Goal: Task Accomplishment & Management: Use online tool/utility

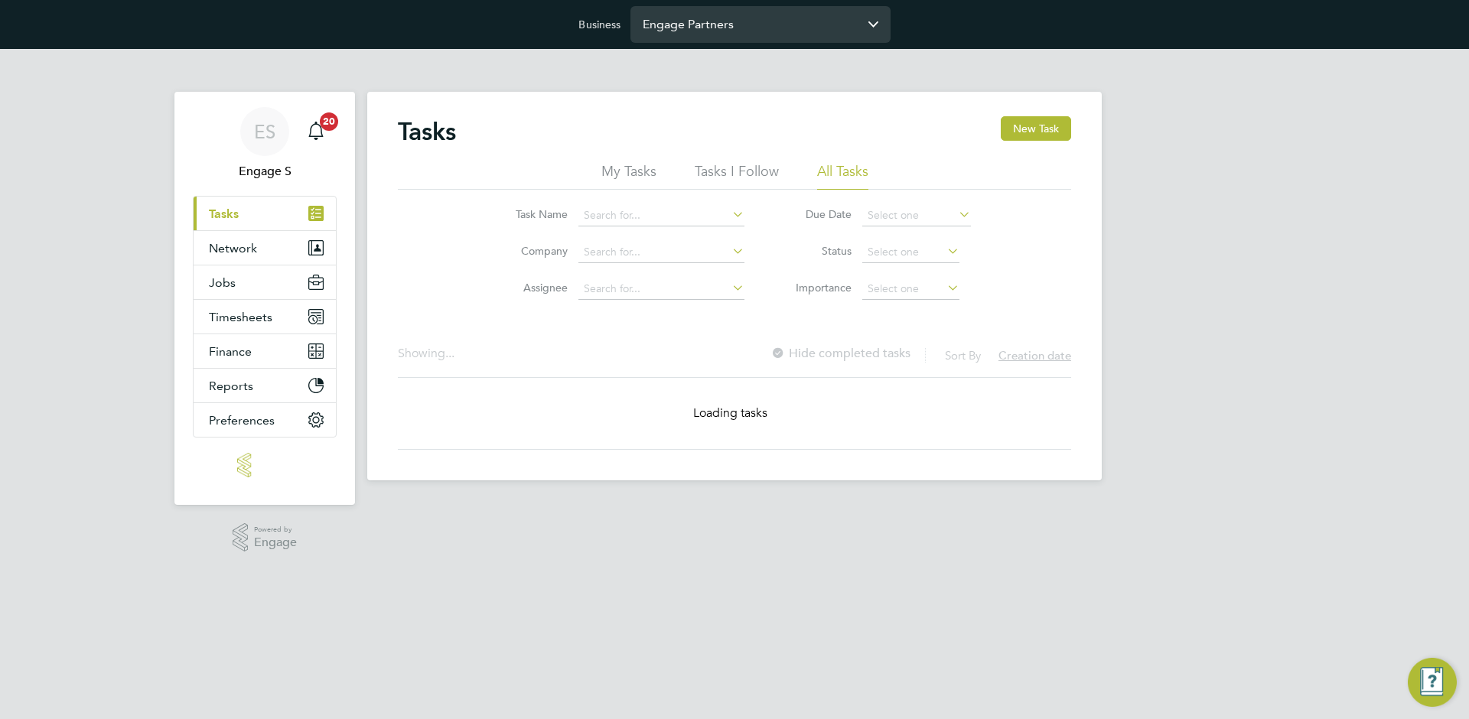
click at [750, 26] on input "Engage Partners" at bounding box center [761, 24] width 260 height 36
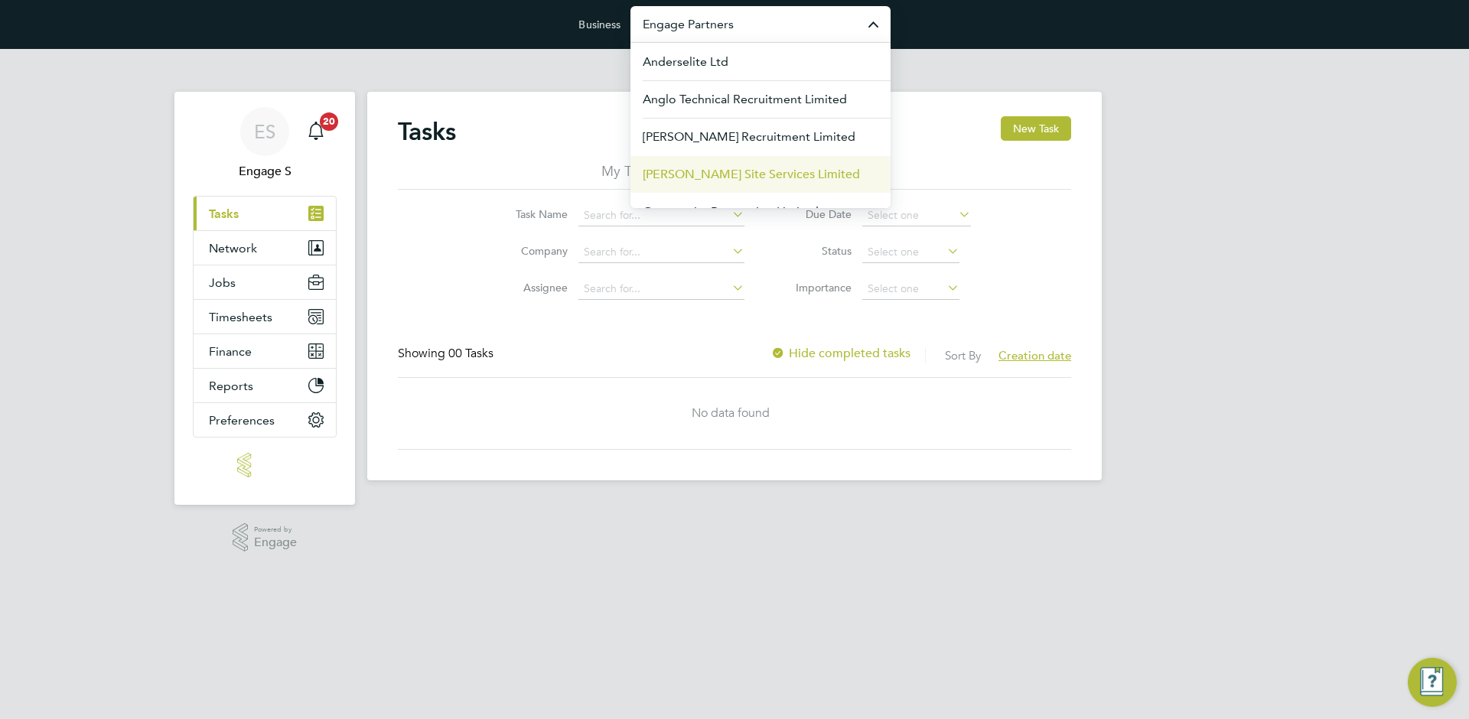
click at [722, 167] on span "[PERSON_NAME] Site Services Limited" at bounding box center [751, 174] width 217 height 18
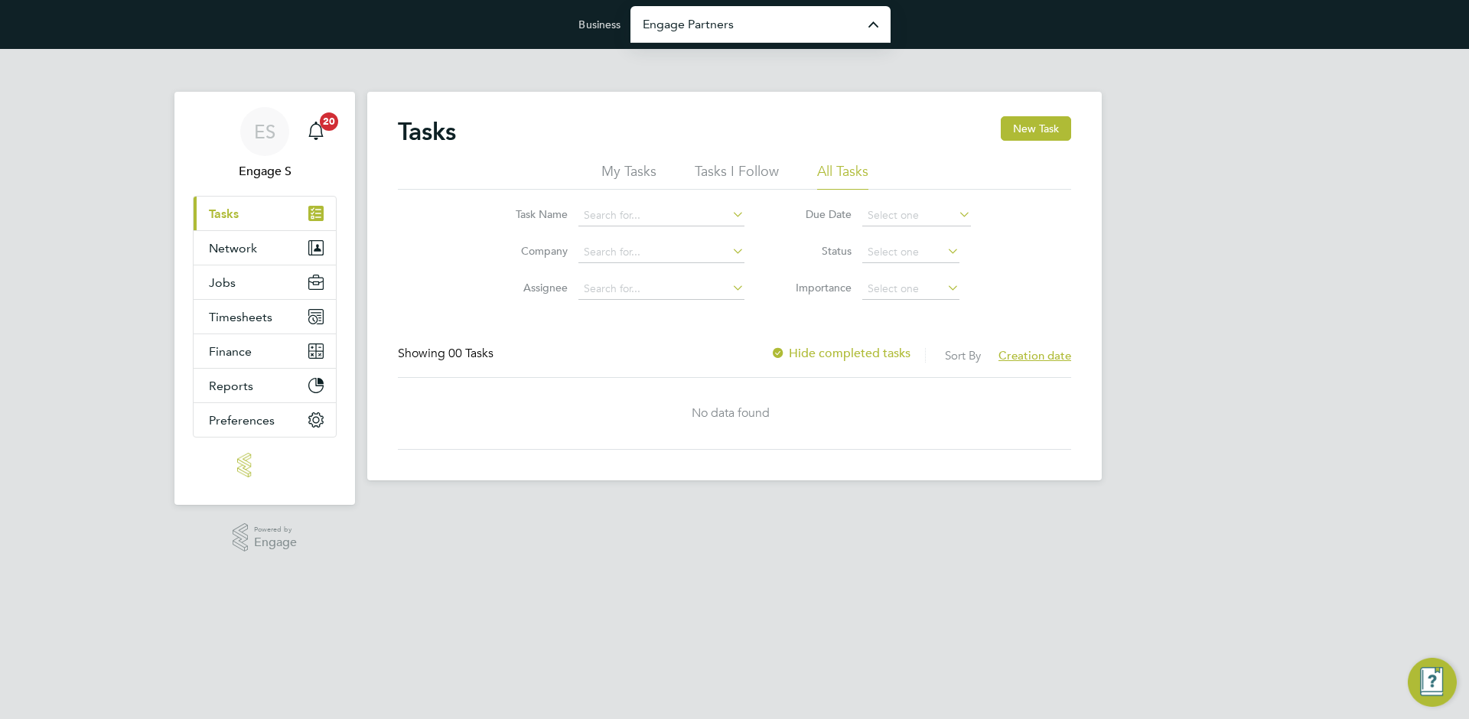
type input "[PERSON_NAME] Site Services Limited"
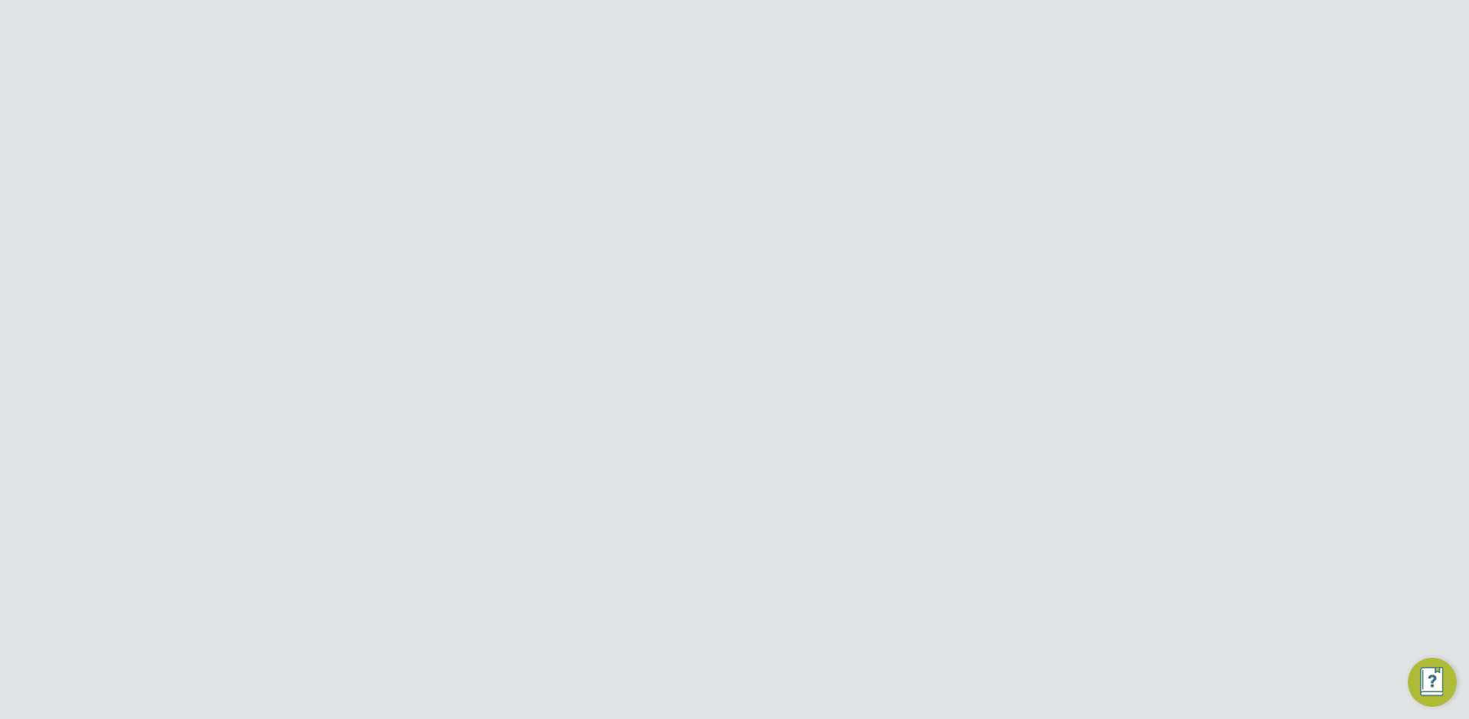
click at [288, 285] on button "Network" at bounding box center [265, 283] width 142 height 34
click at [223, 340] on link "Businesses" at bounding box center [239, 341] width 60 height 15
click at [1212, 437] on div "ES Engage S Notifications 20 Applications: Dashboard Tasks Current page: Networ…" at bounding box center [734, 693] width 1469 height 1288
click at [537, 422] on span "3D Safety Management LTD" at bounding box center [480, 415] width 127 height 13
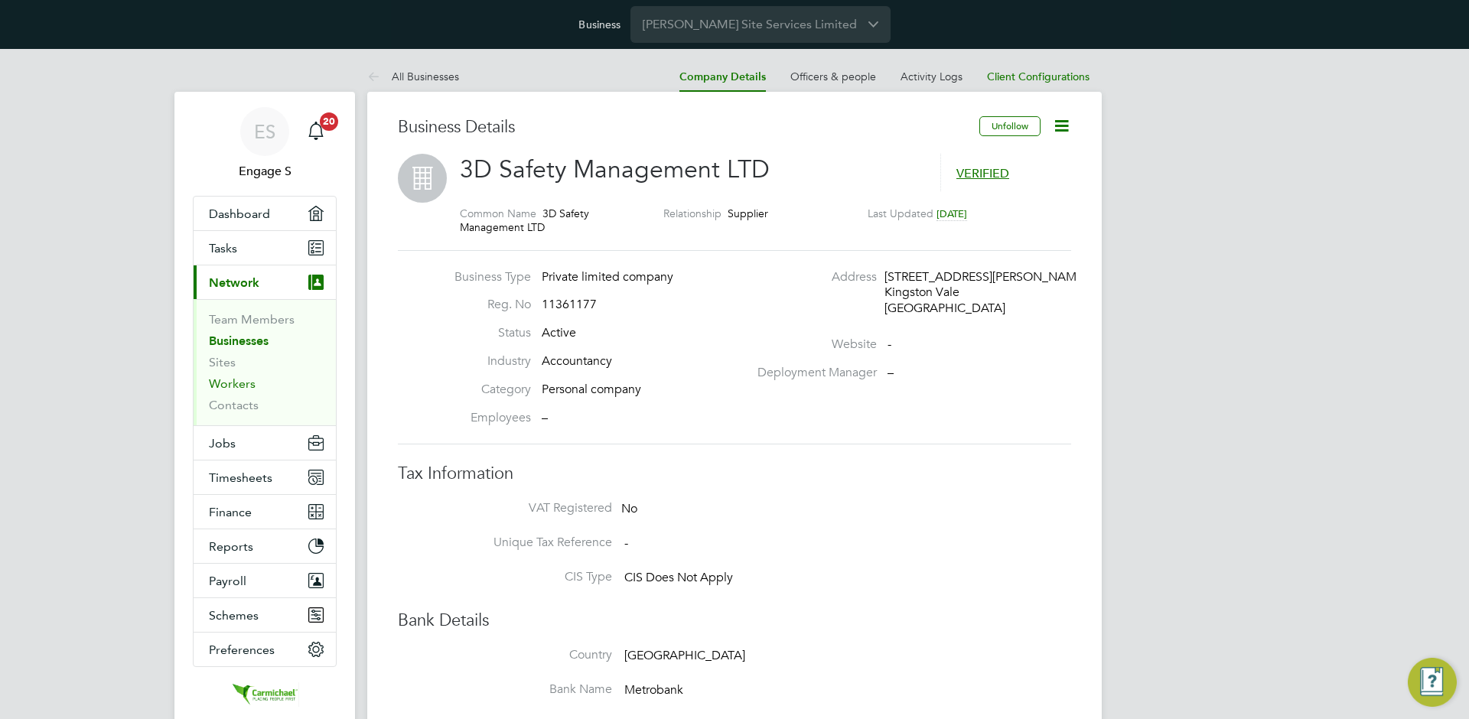
click at [215, 380] on link "Workers" at bounding box center [232, 383] width 47 height 15
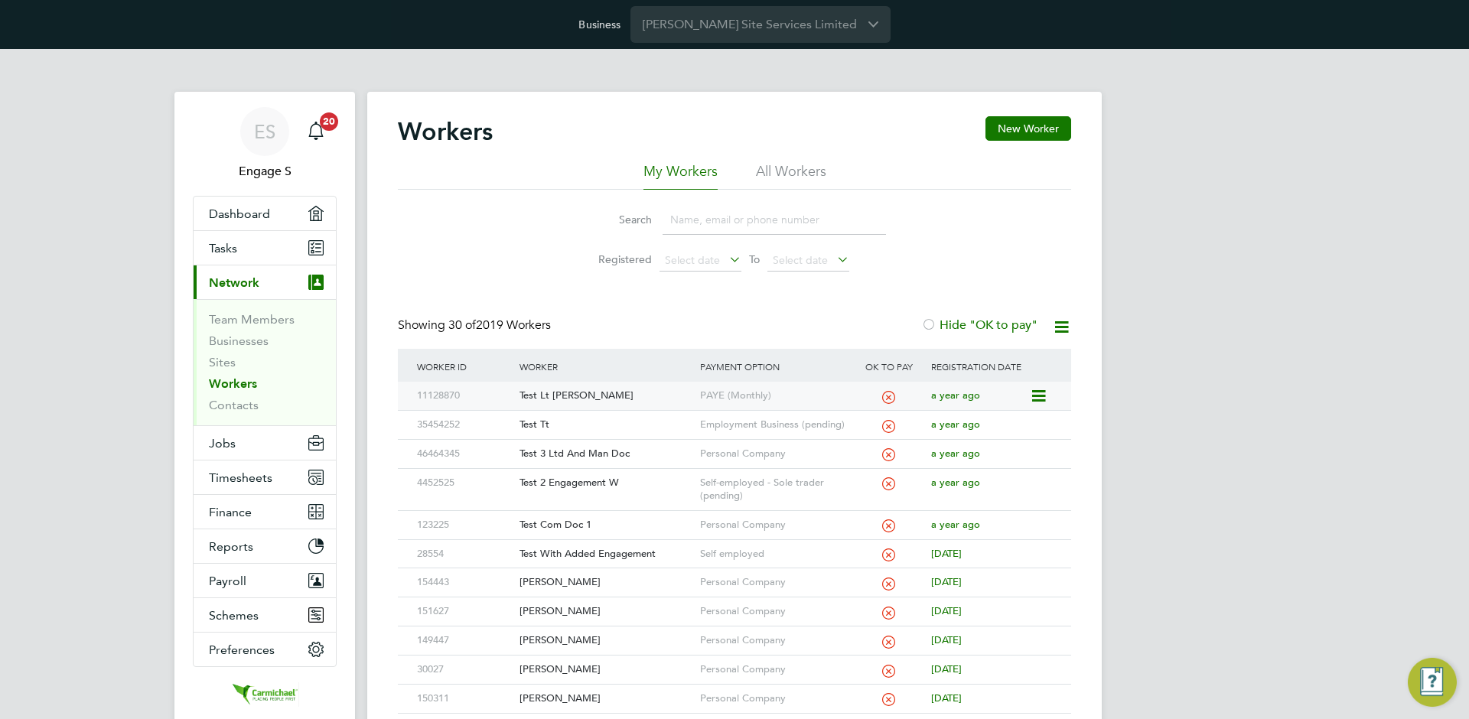
click at [689, 395] on div "Test Lt Jumio" at bounding box center [606, 396] width 180 height 28
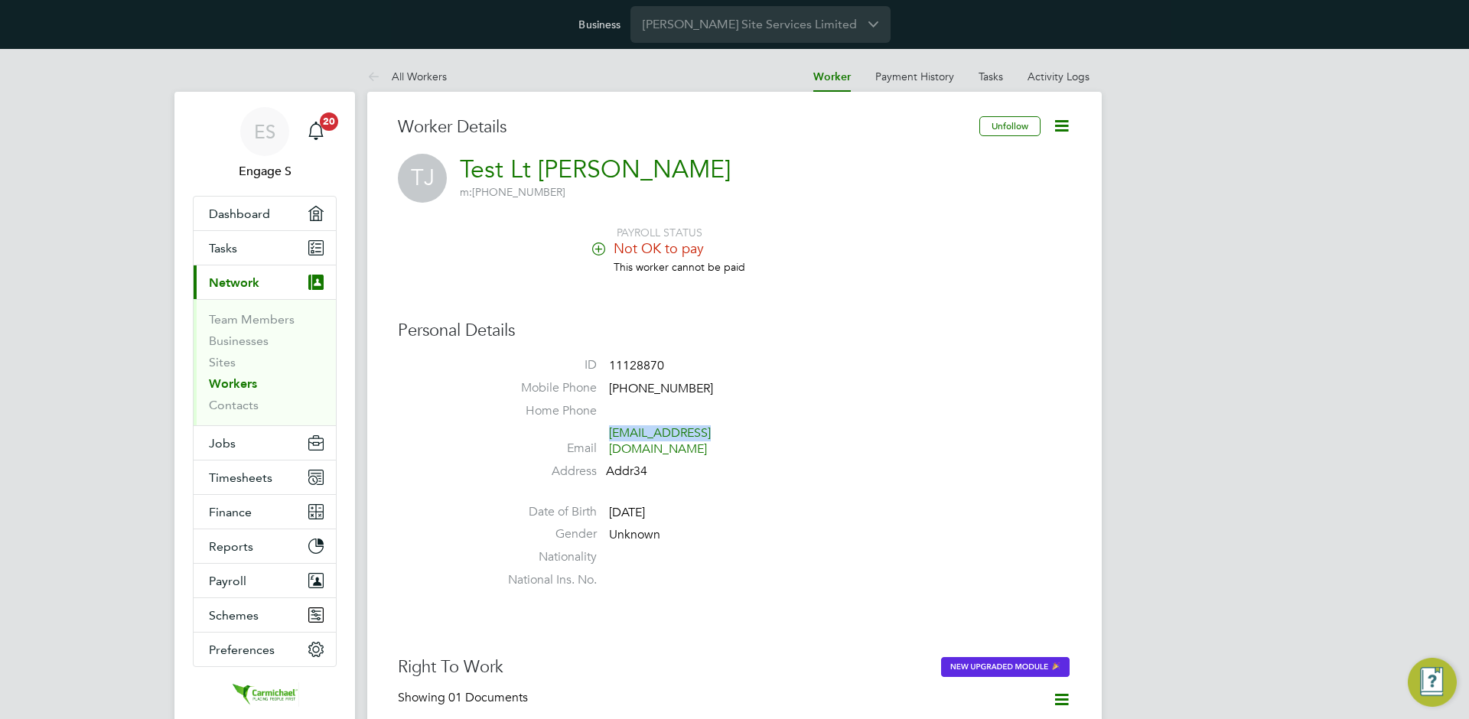
drag, startPoint x: 716, startPoint y: 436, endPoint x: 609, endPoint y: 439, distance: 107.2
click at [609, 439] on span "wrong@gmail.com" at bounding box center [681, 441] width 145 height 32
copy link "wrong@gmail.com"
click at [378, 72] on icon at bounding box center [376, 77] width 19 height 19
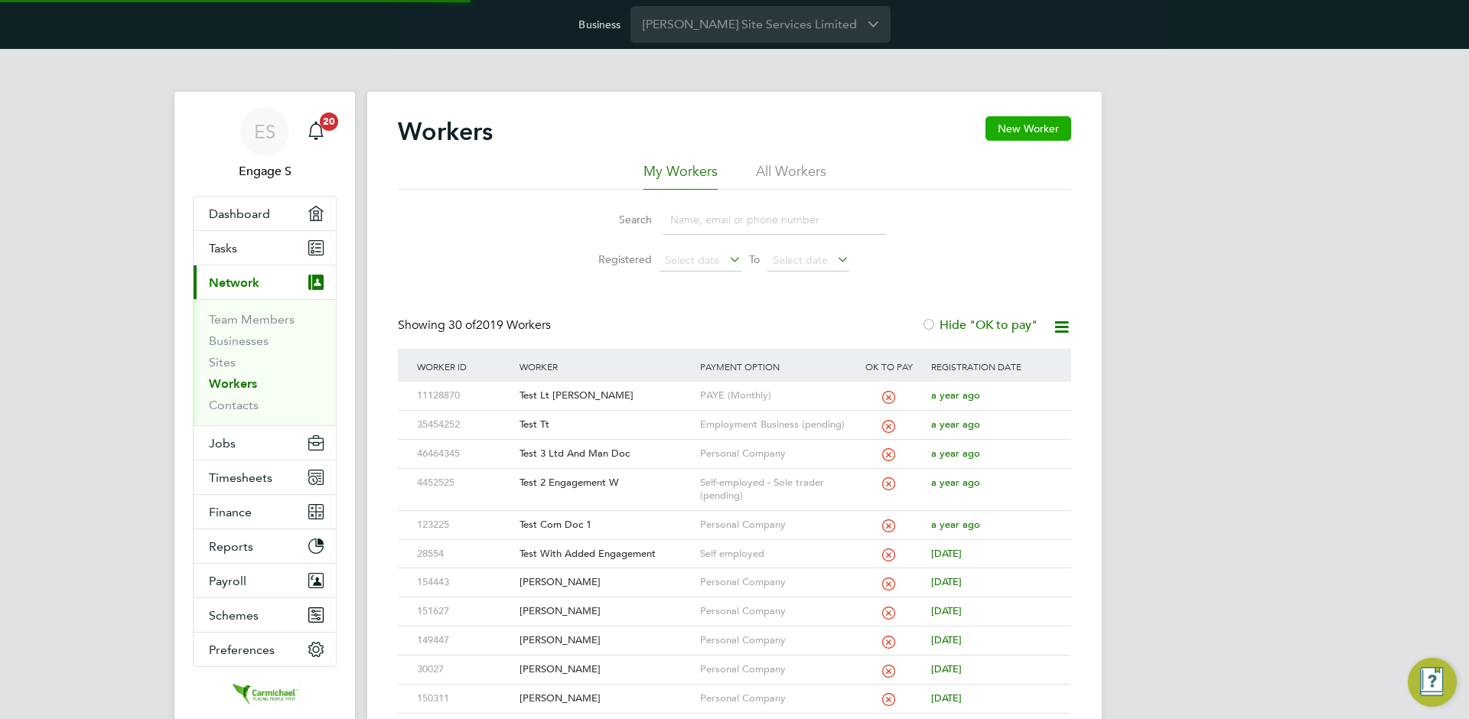
click at [1022, 132] on button "New Worker" at bounding box center [1029, 128] width 86 height 24
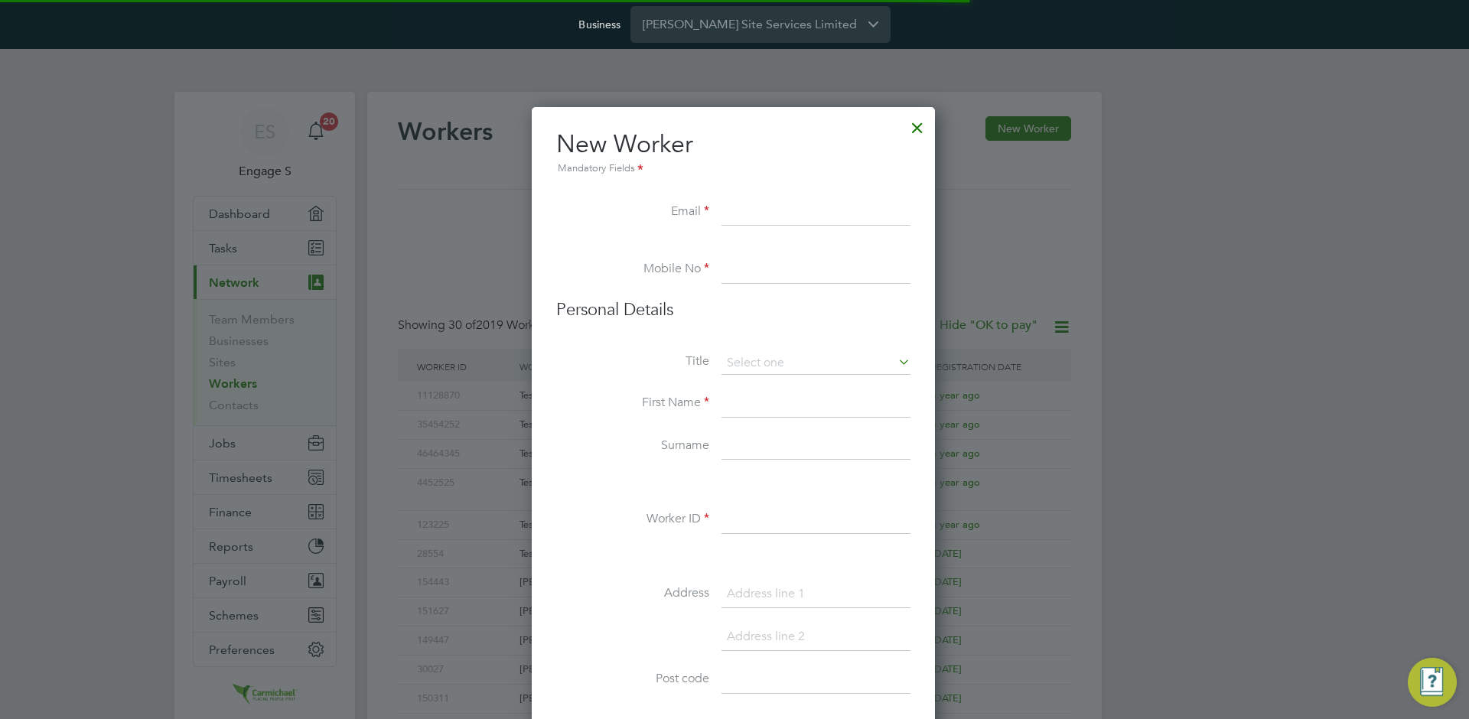
scroll to position [1302, 406]
paste input "wrong@gmail.com"
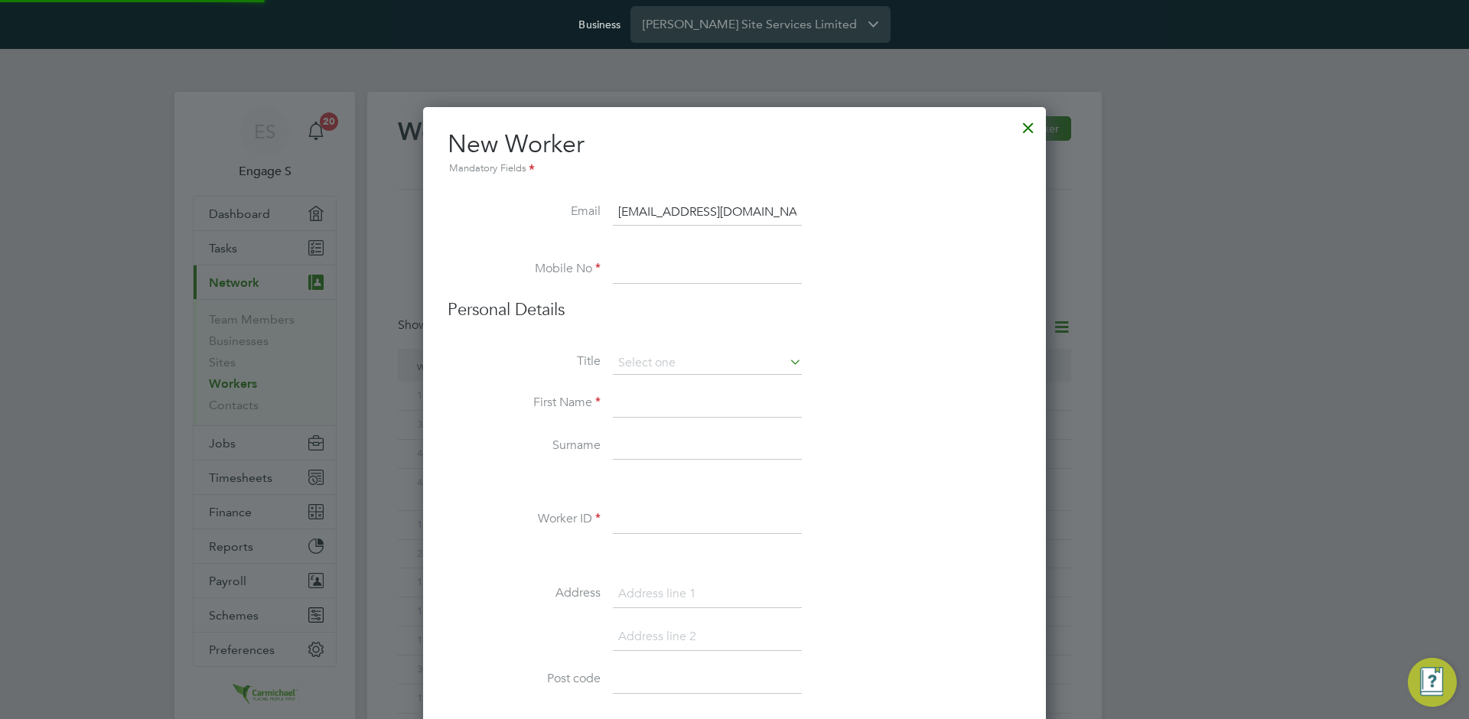
scroll to position [2153, 624]
type input "wrong@gmail.com"
click at [731, 165] on div "Mandatory Fields" at bounding box center [735, 169] width 574 height 17
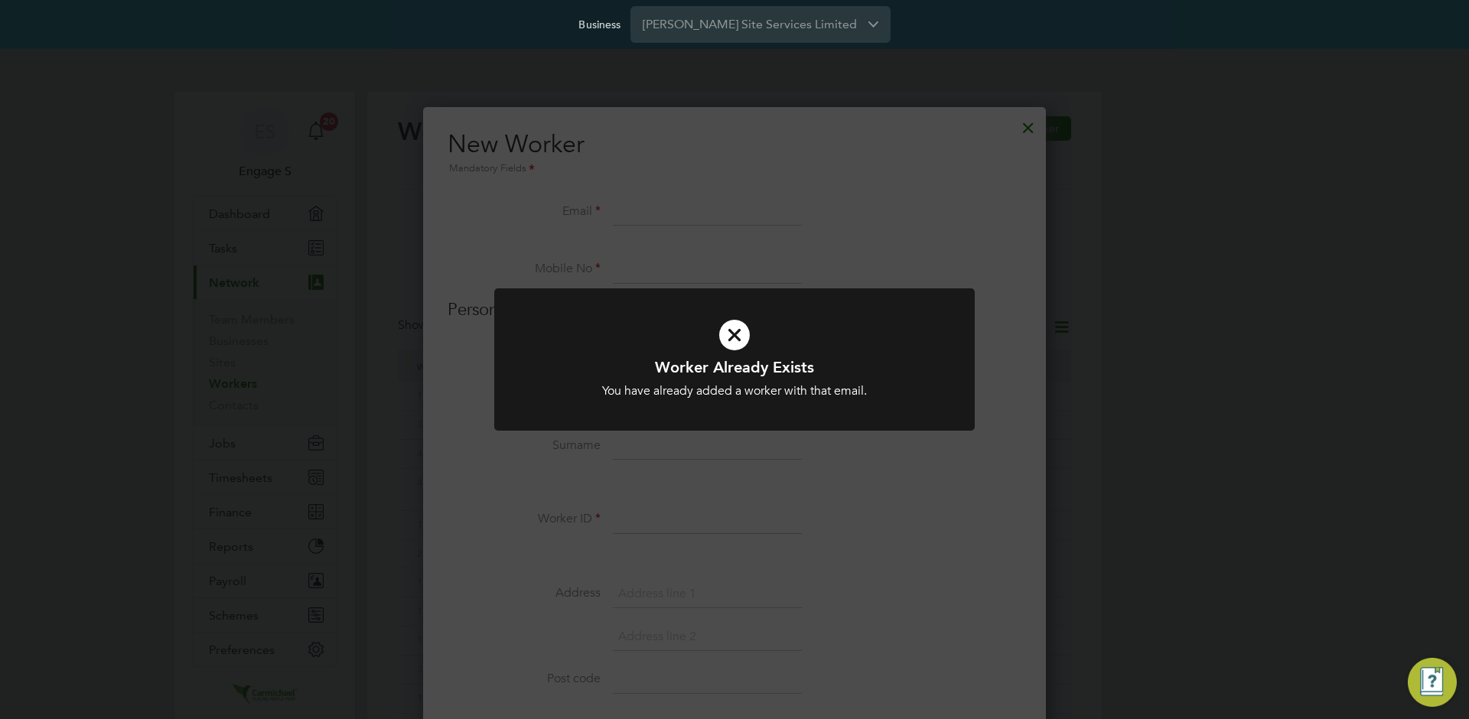
click at [656, 270] on div "Worker Already Exists You have already added a worker with that email. Cancel O…" at bounding box center [734, 359] width 1469 height 719
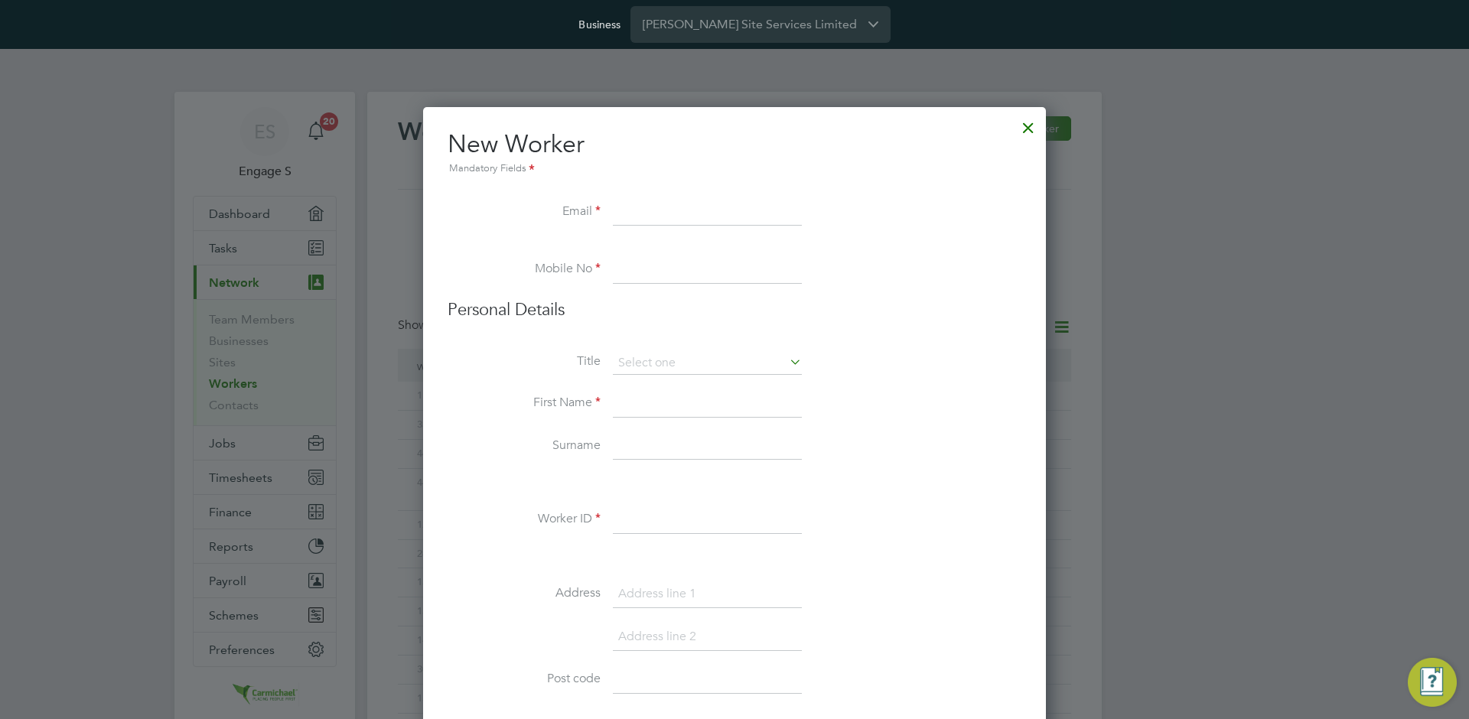
click at [926, 139] on h2 "New Worker Mandatory Fields" at bounding box center [735, 153] width 574 height 49
click at [672, 216] on input at bounding box center [707, 213] width 189 height 28
paste input "wrong@gmail.com"
type input "wrong@gmail.com"
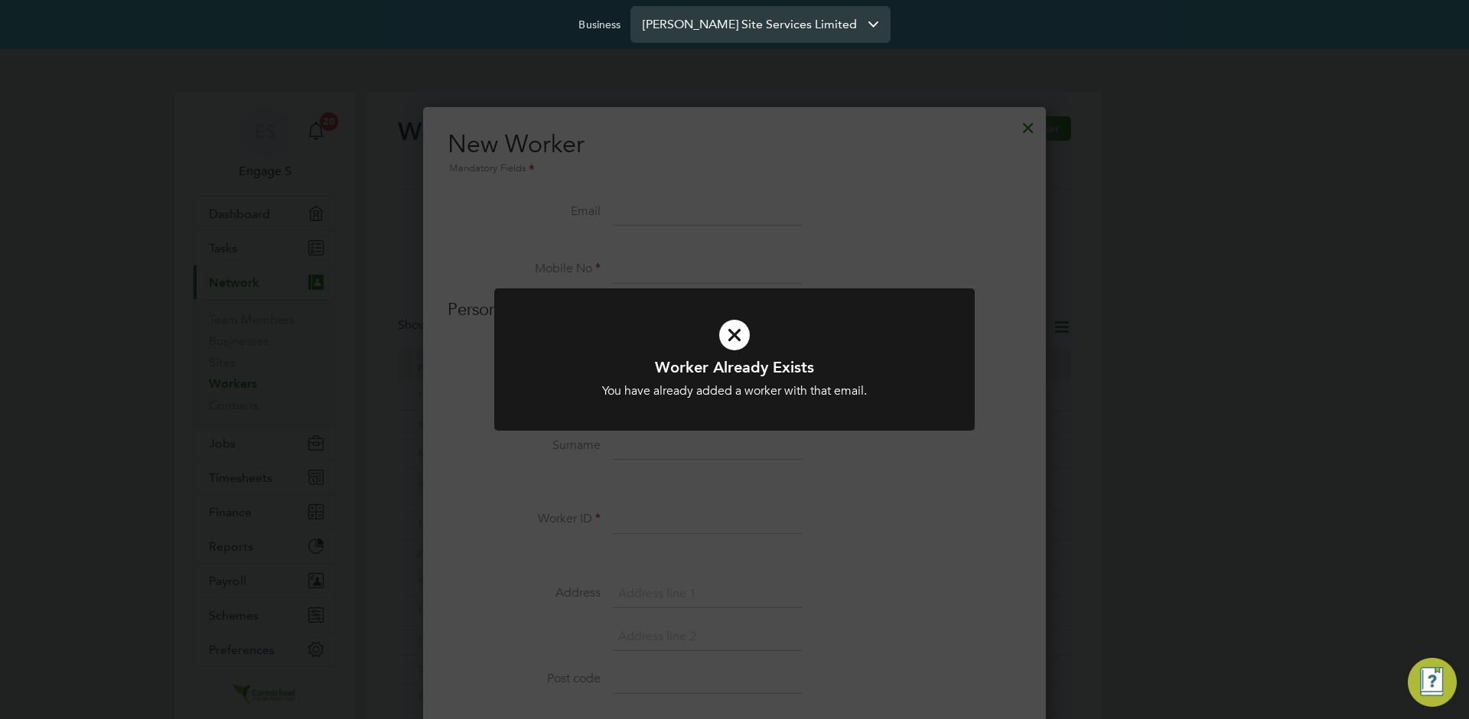
click at [725, 23] on input "[PERSON_NAME] Site Services Limited" at bounding box center [761, 24] width 260 height 36
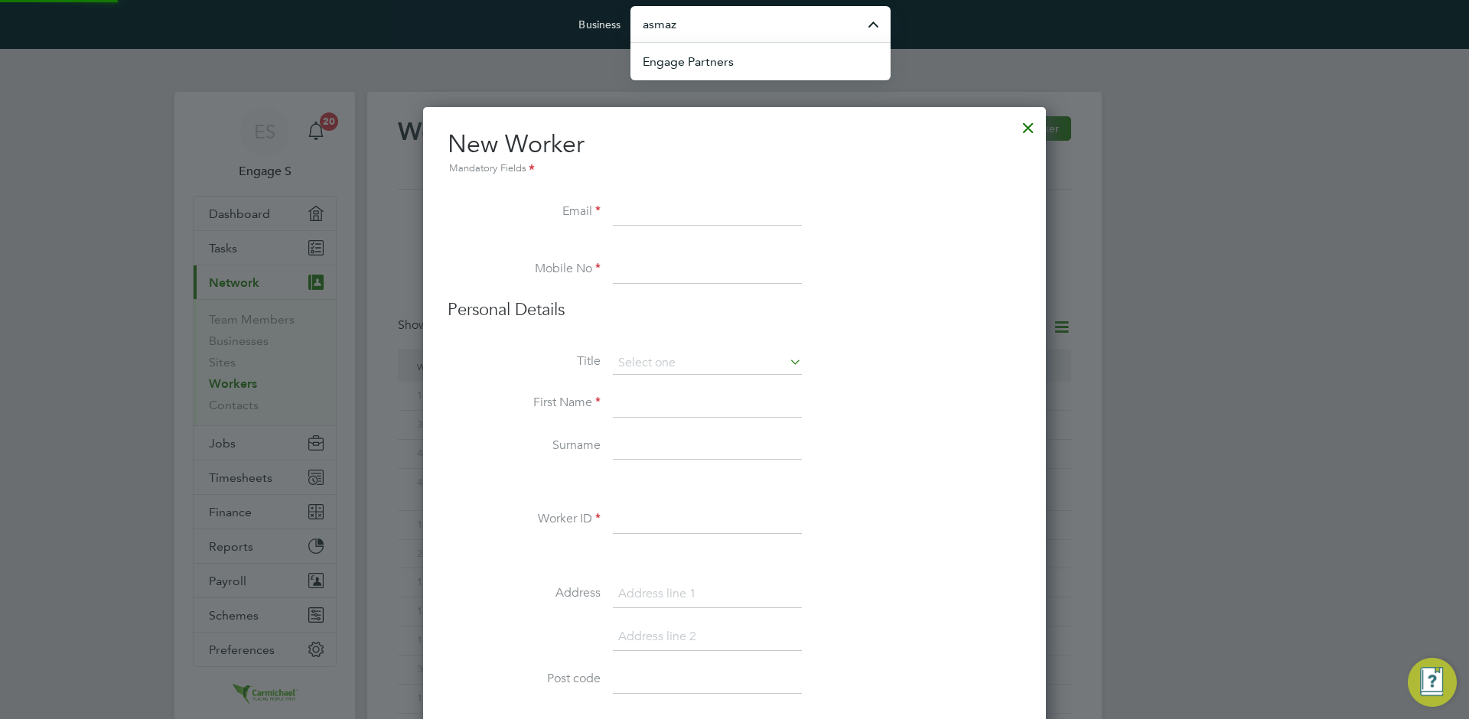
click at [655, 19] on input "asmaz" at bounding box center [761, 24] width 260 height 36
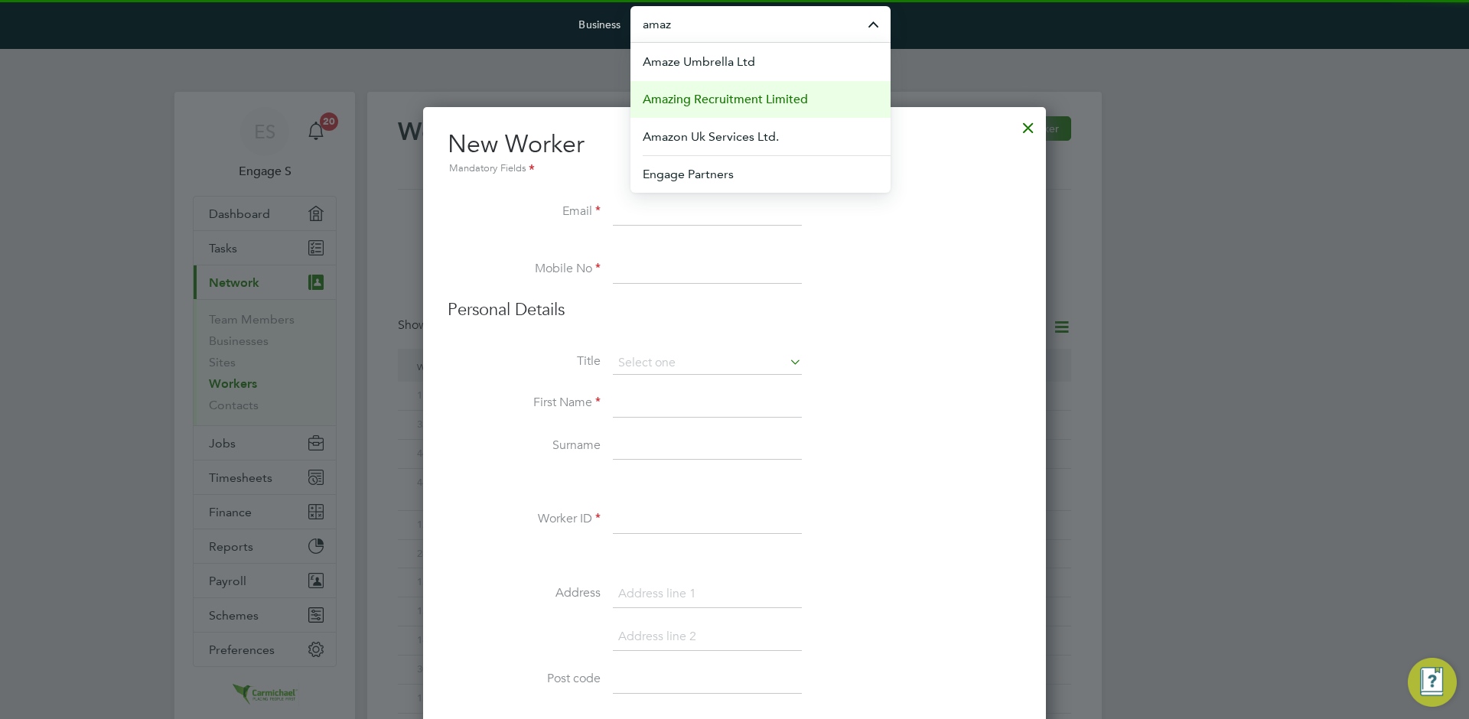
click at [715, 96] on span "Amazing Recruitment Limited" at bounding box center [725, 99] width 165 height 18
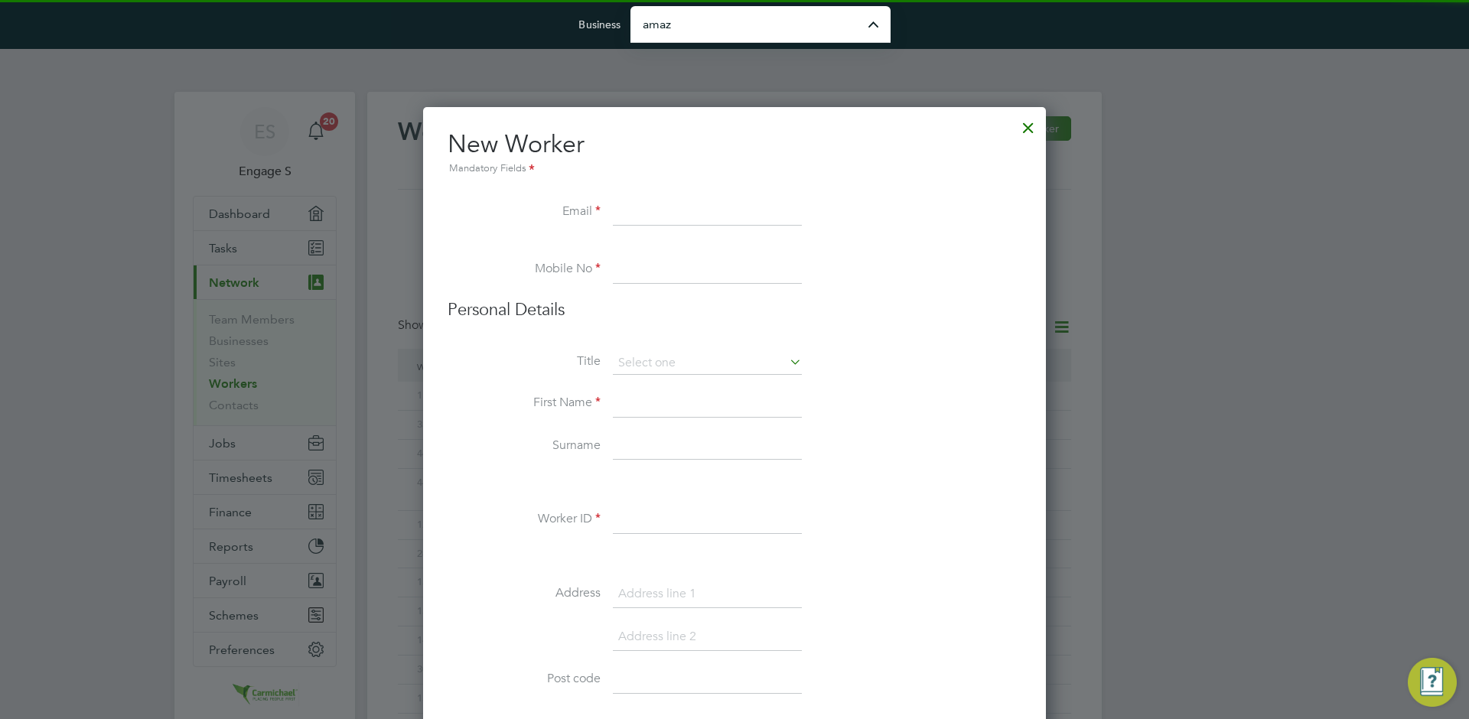
type input "Amazing Recruitment Limited"
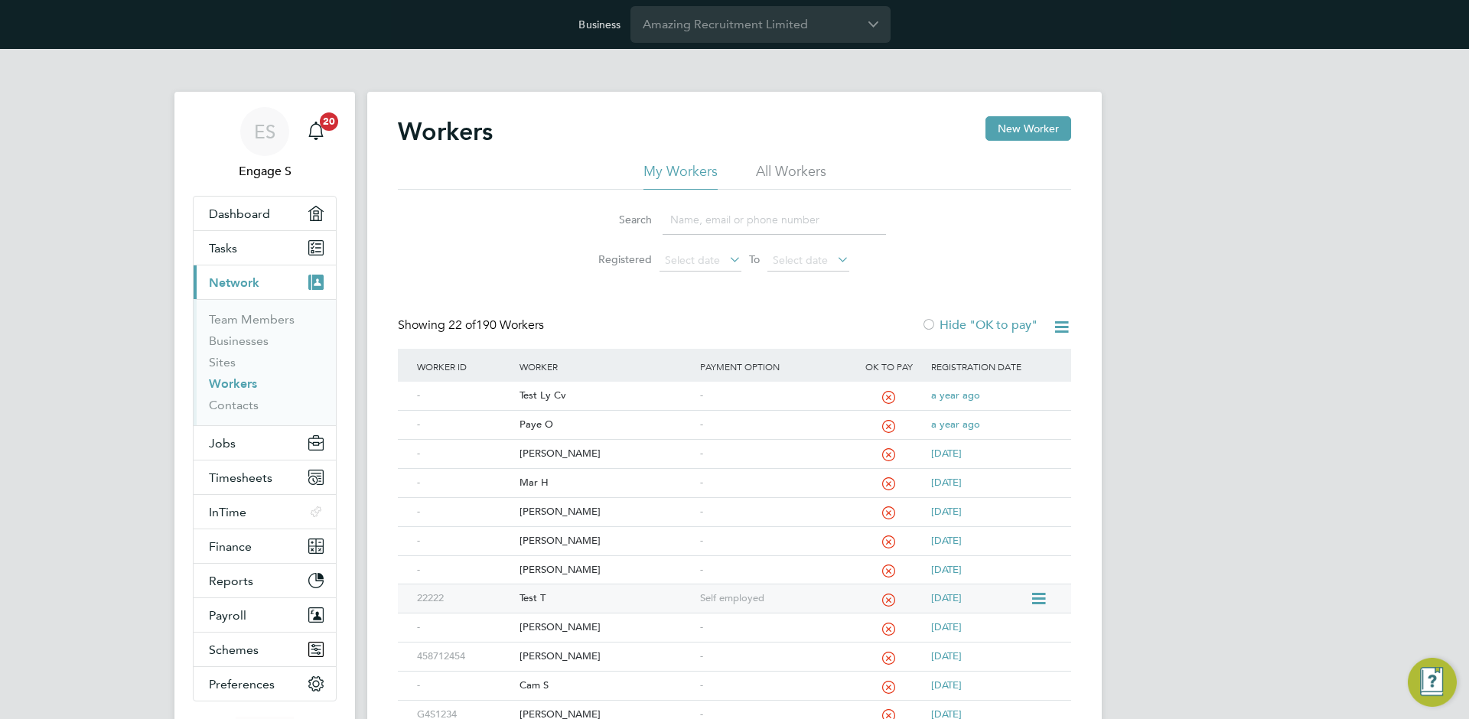
click at [530, 601] on div "Test T" at bounding box center [606, 599] width 180 height 28
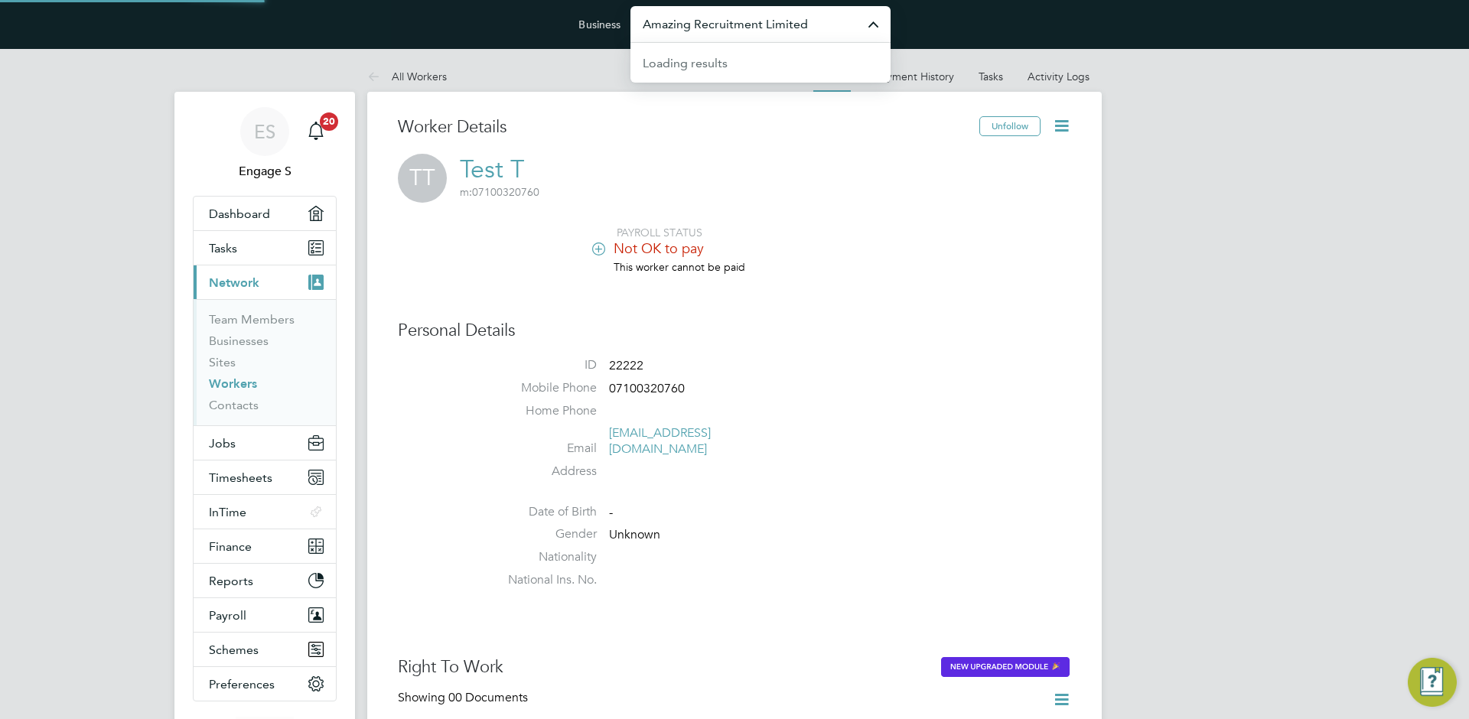
click at [790, 30] on input "Amazing Recruitment Limited" at bounding box center [761, 24] width 260 height 36
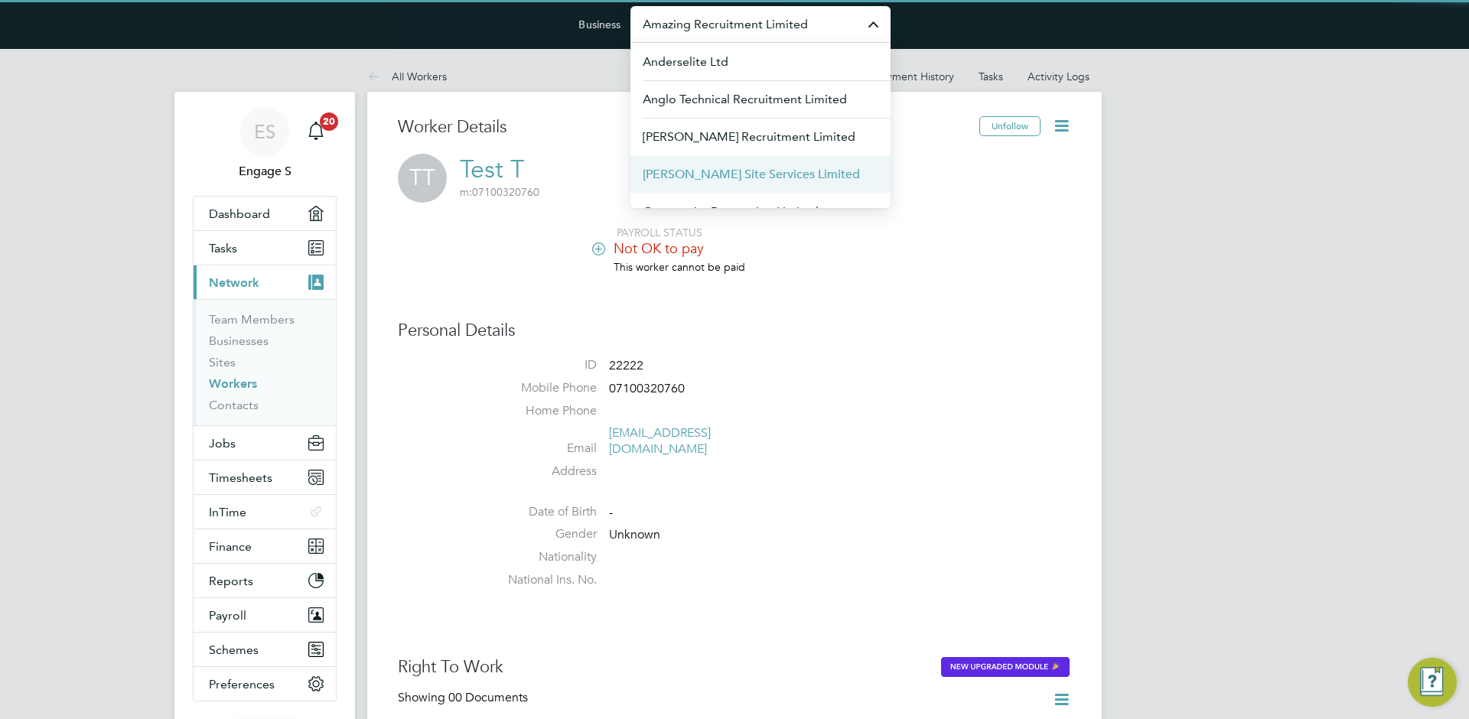
click at [674, 170] on span "[PERSON_NAME] Site Services Limited" at bounding box center [751, 174] width 217 height 18
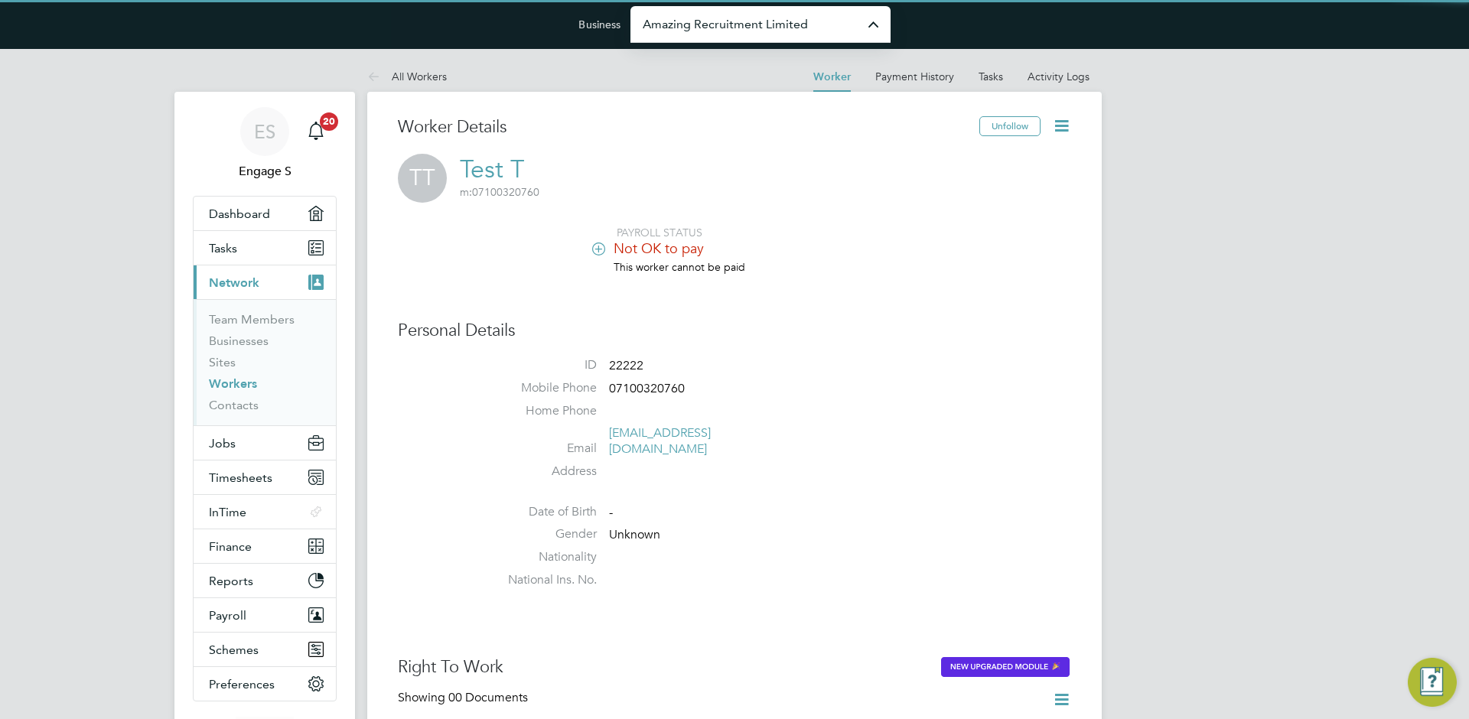
type input "[PERSON_NAME] Site Services Limited"
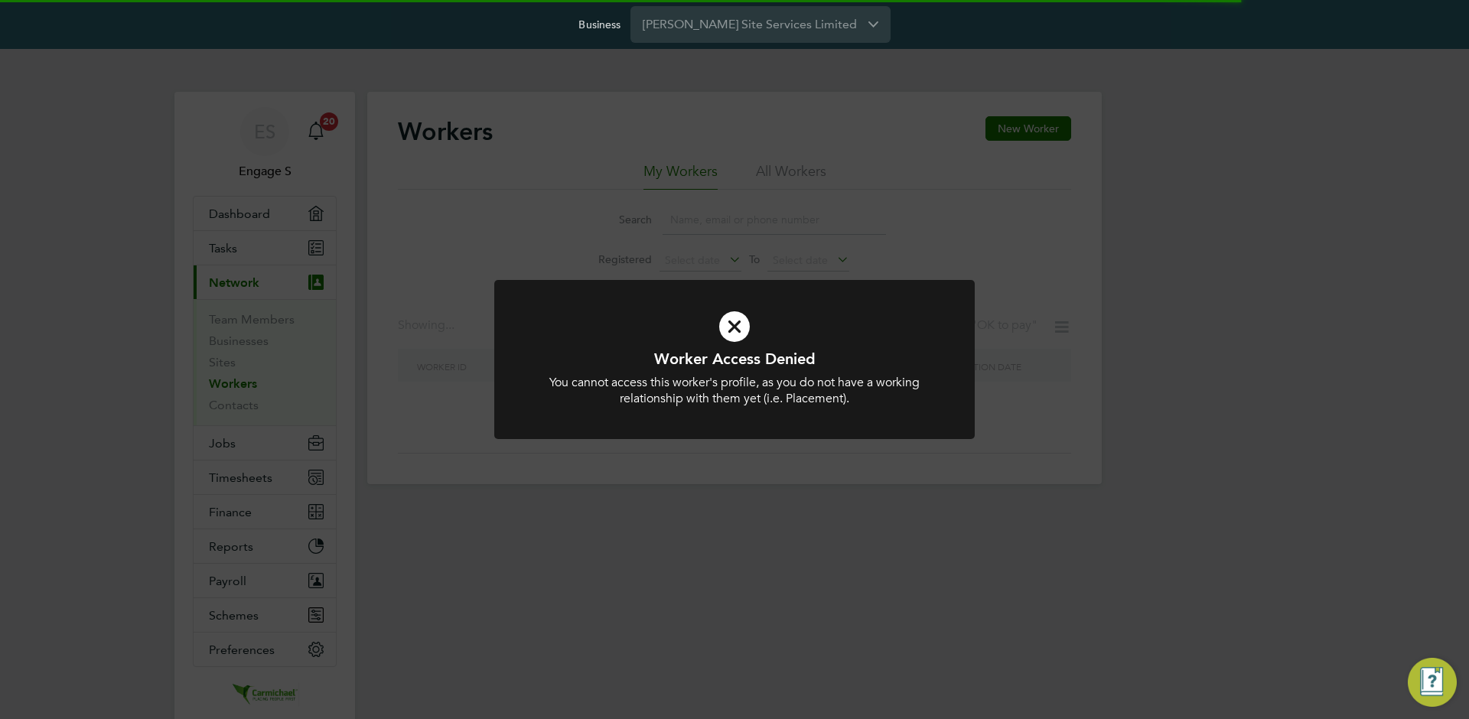
click at [312, 393] on div "Worker Access Denied You cannot access this worker's profile, as you do not hav…" at bounding box center [734, 359] width 1469 height 719
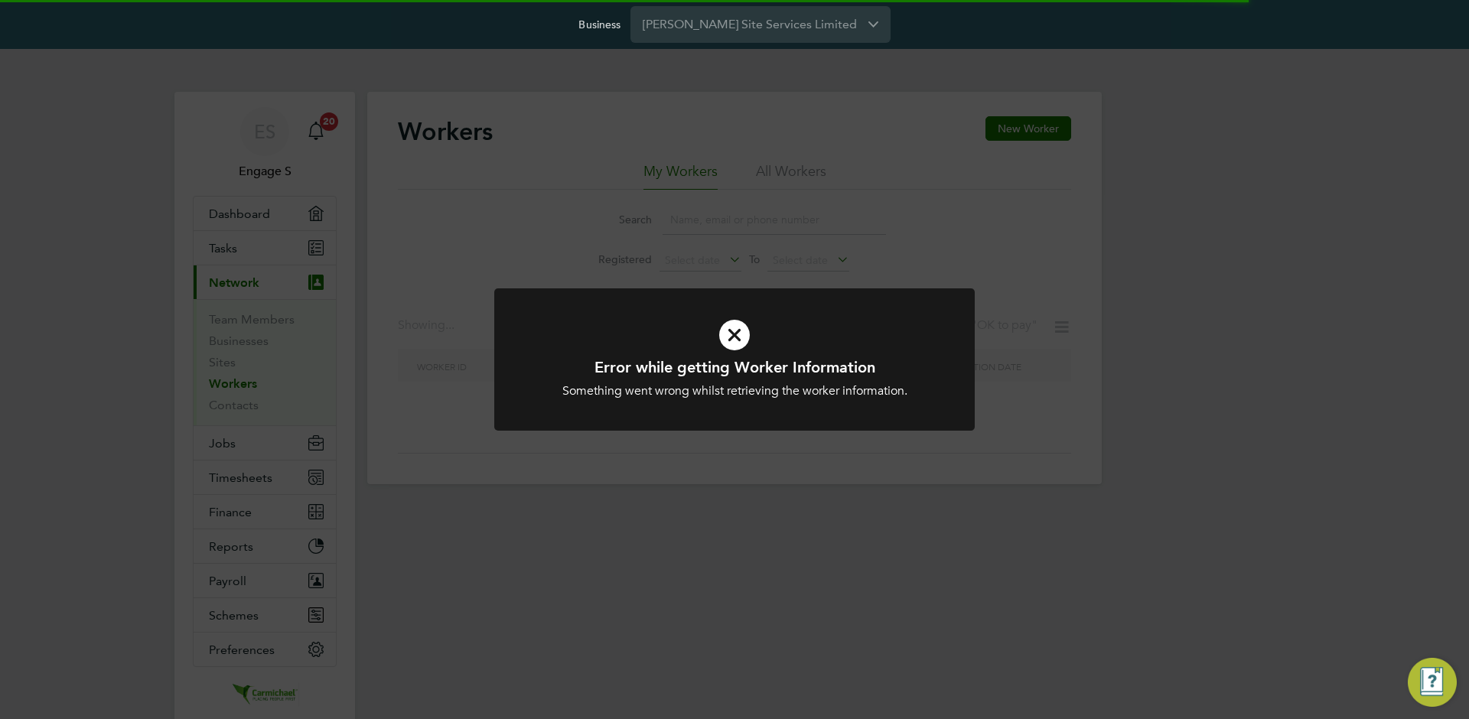
click at [254, 437] on div "Error while getting Worker Information Something went wrong whilst retrieving t…" at bounding box center [734, 359] width 1469 height 719
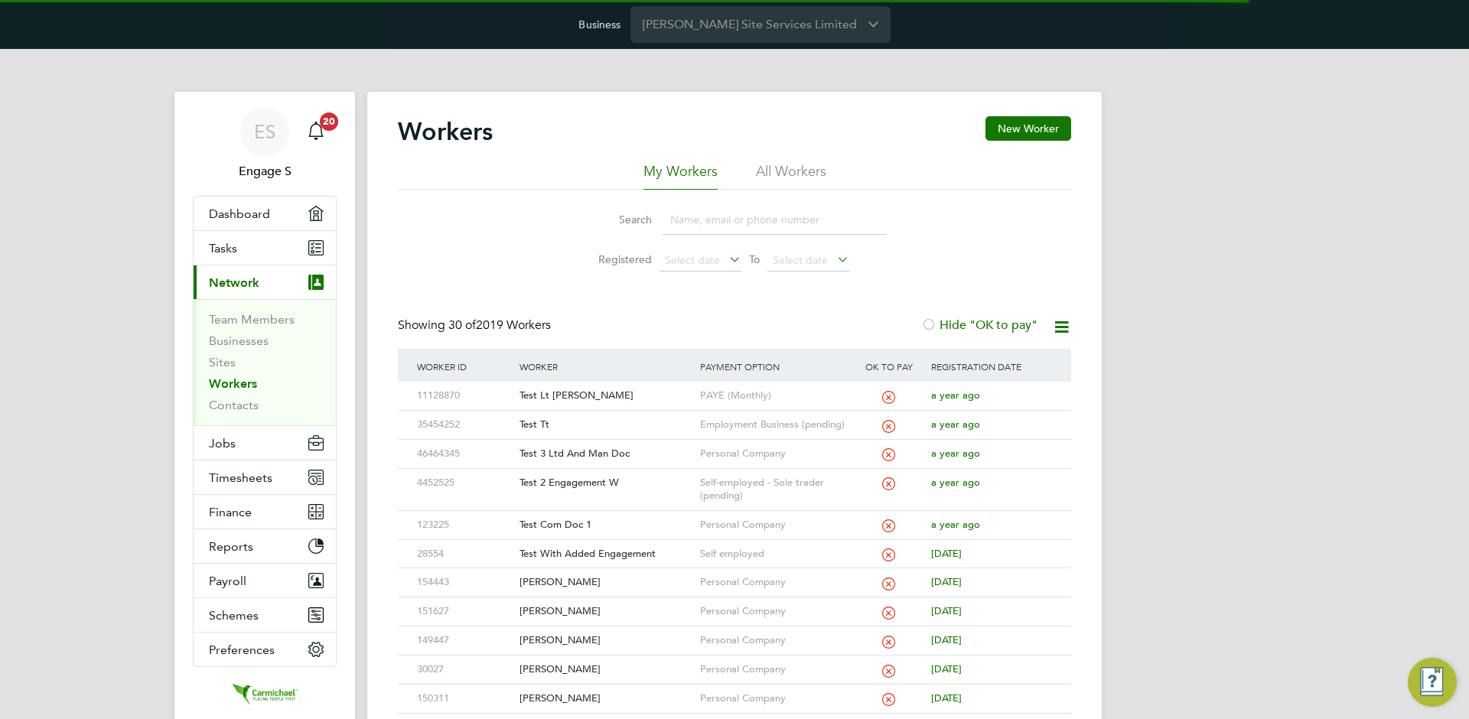
click at [252, 438] on div "Error while getting Worker Information Something went wrong whilst retrieving t…" at bounding box center [734, 359] width 1469 height 719
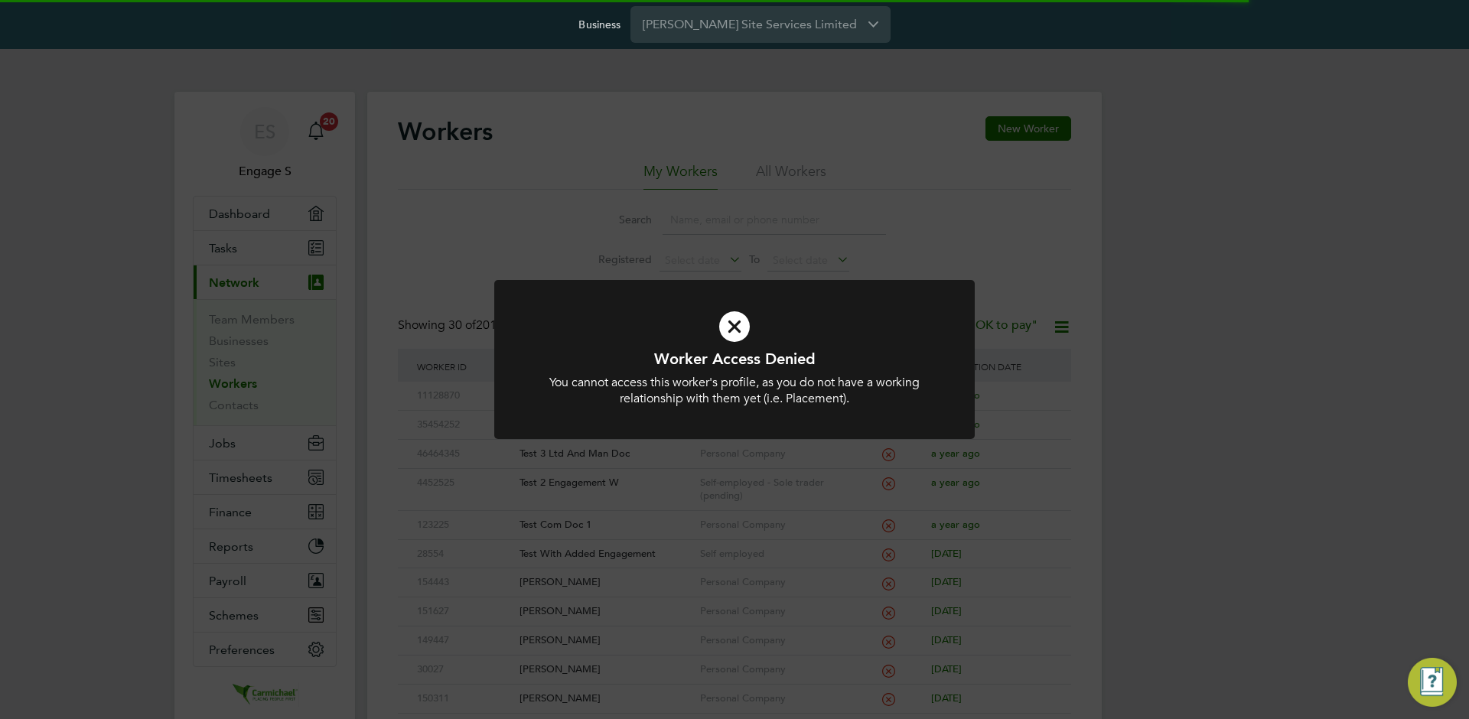
click at [236, 445] on div "Worker Access Denied You cannot access this worker's profile, as you do not hav…" at bounding box center [734, 359] width 1469 height 719
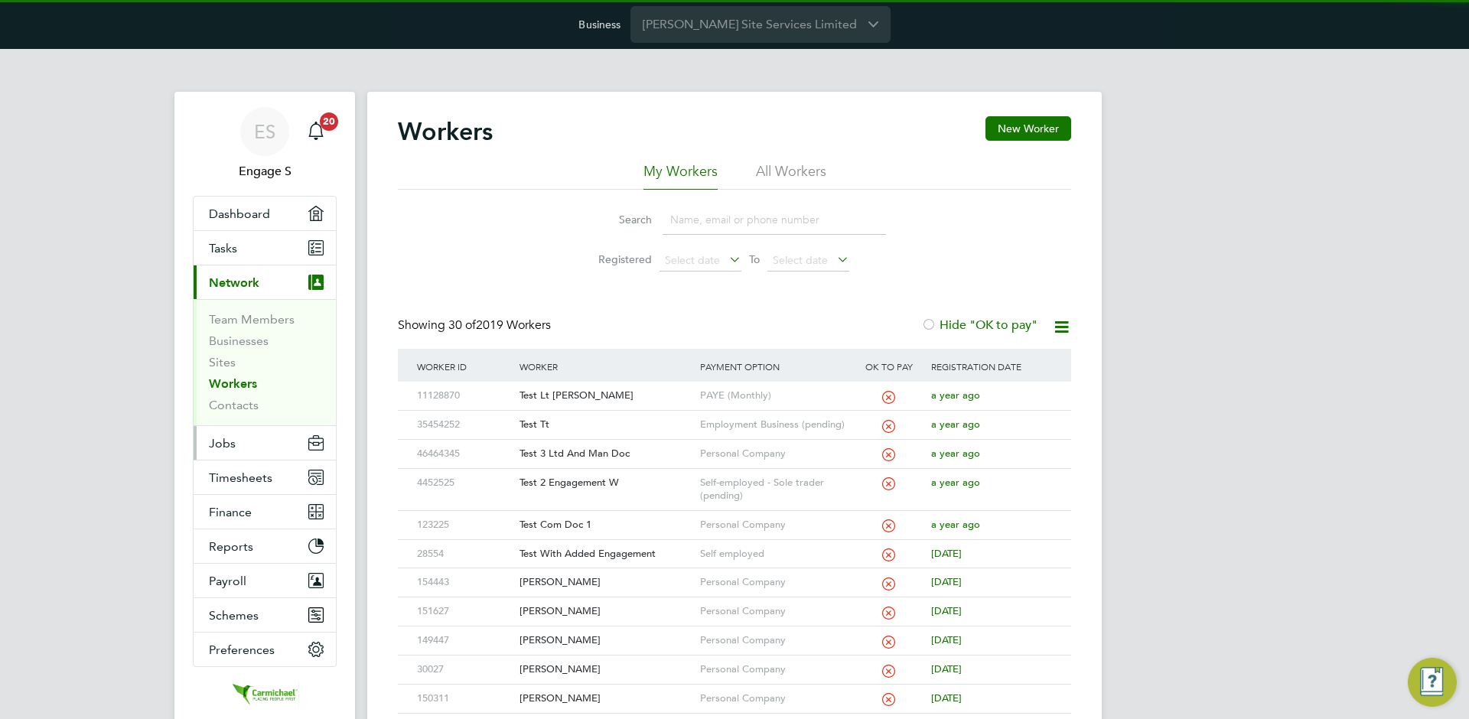
click at [236, 445] on button "Jobs" at bounding box center [265, 443] width 142 height 34
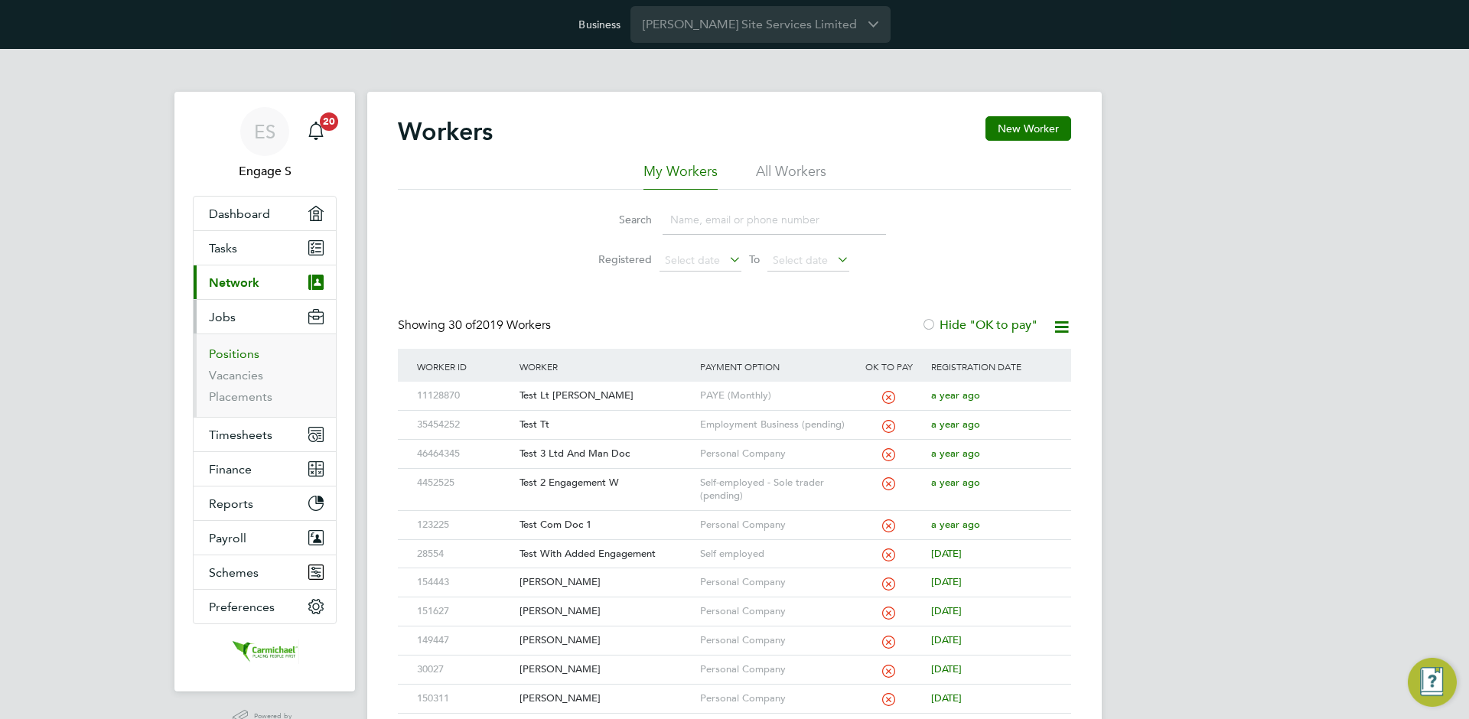
click at [238, 351] on link "Positions" at bounding box center [234, 354] width 51 height 15
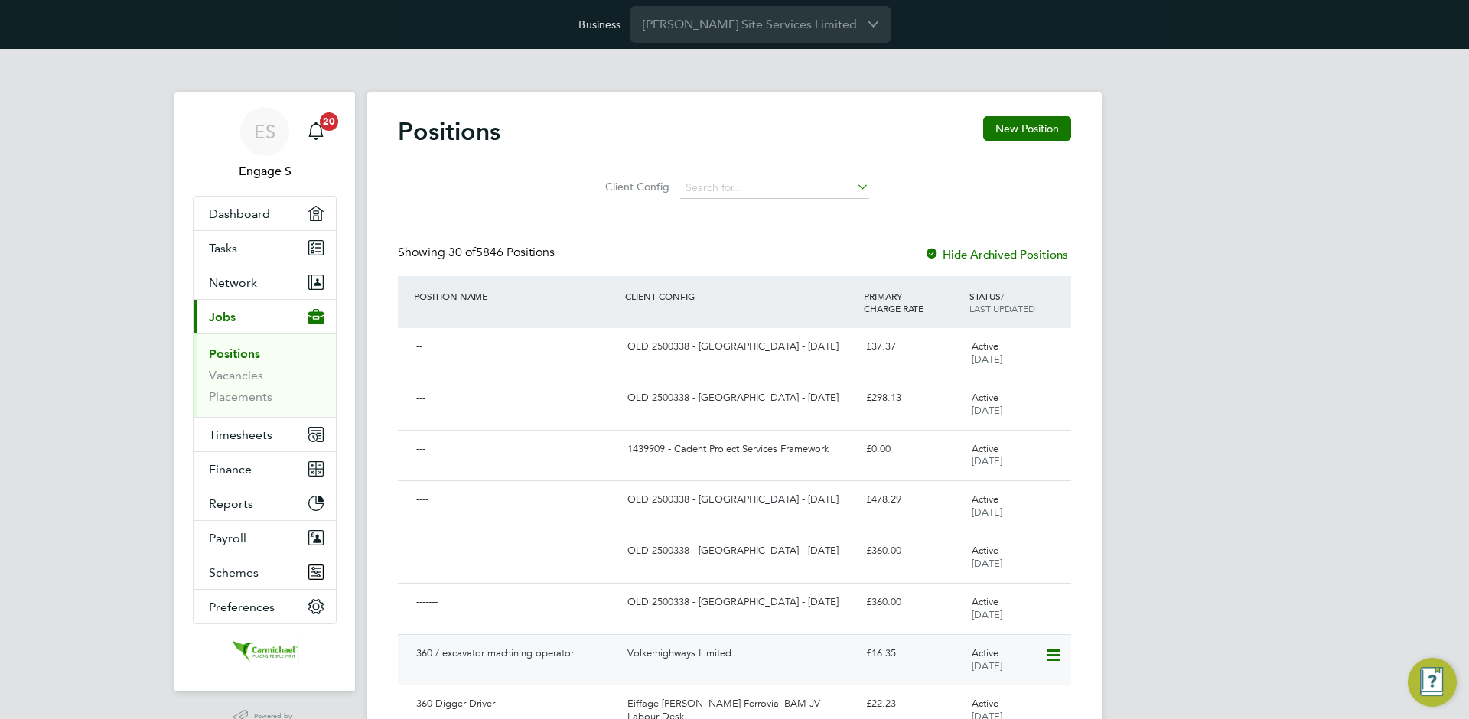
click at [551, 646] on div "360 / excavator machining operator" at bounding box center [515, 653] width 211 height 25
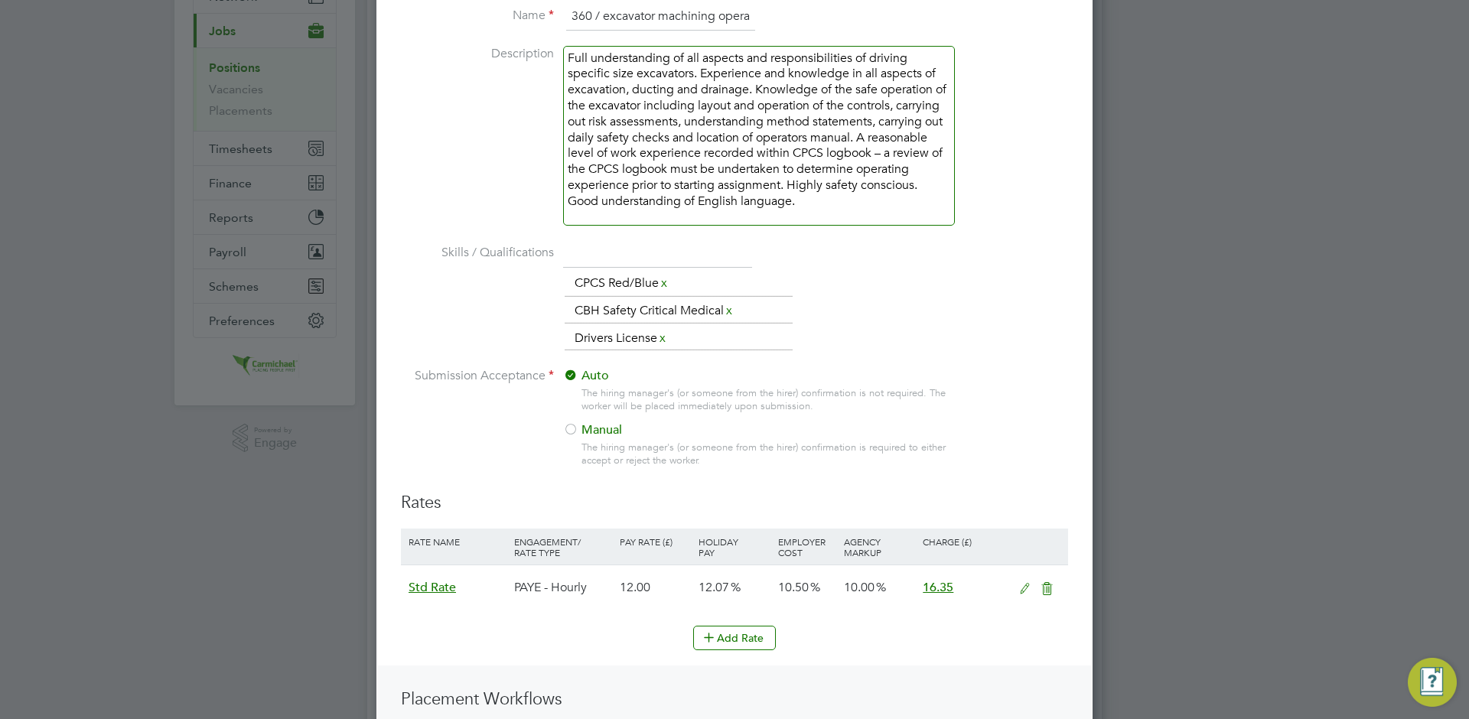
scroll to position [313, 0]
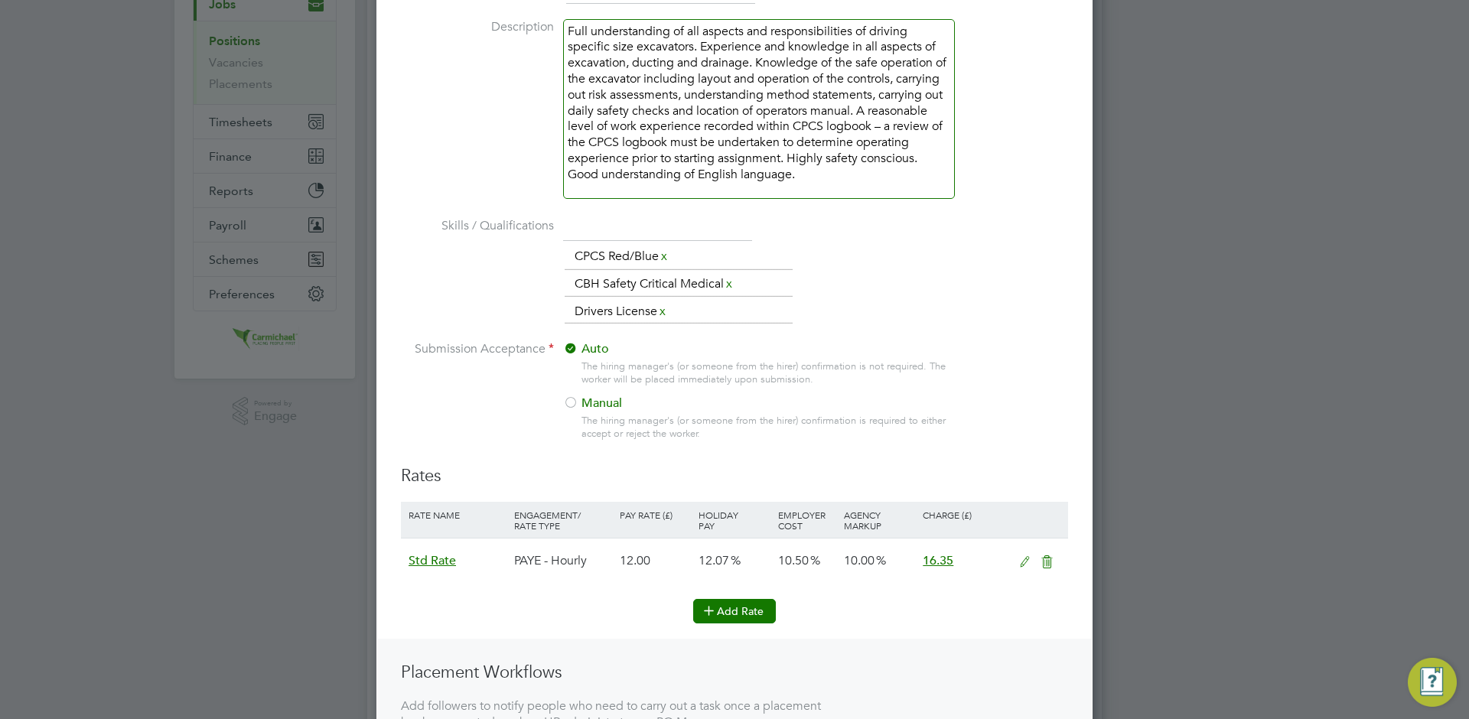
click at [731, 607] on button "Add Rate" at bounding box center [734, 611] width 83 height 24
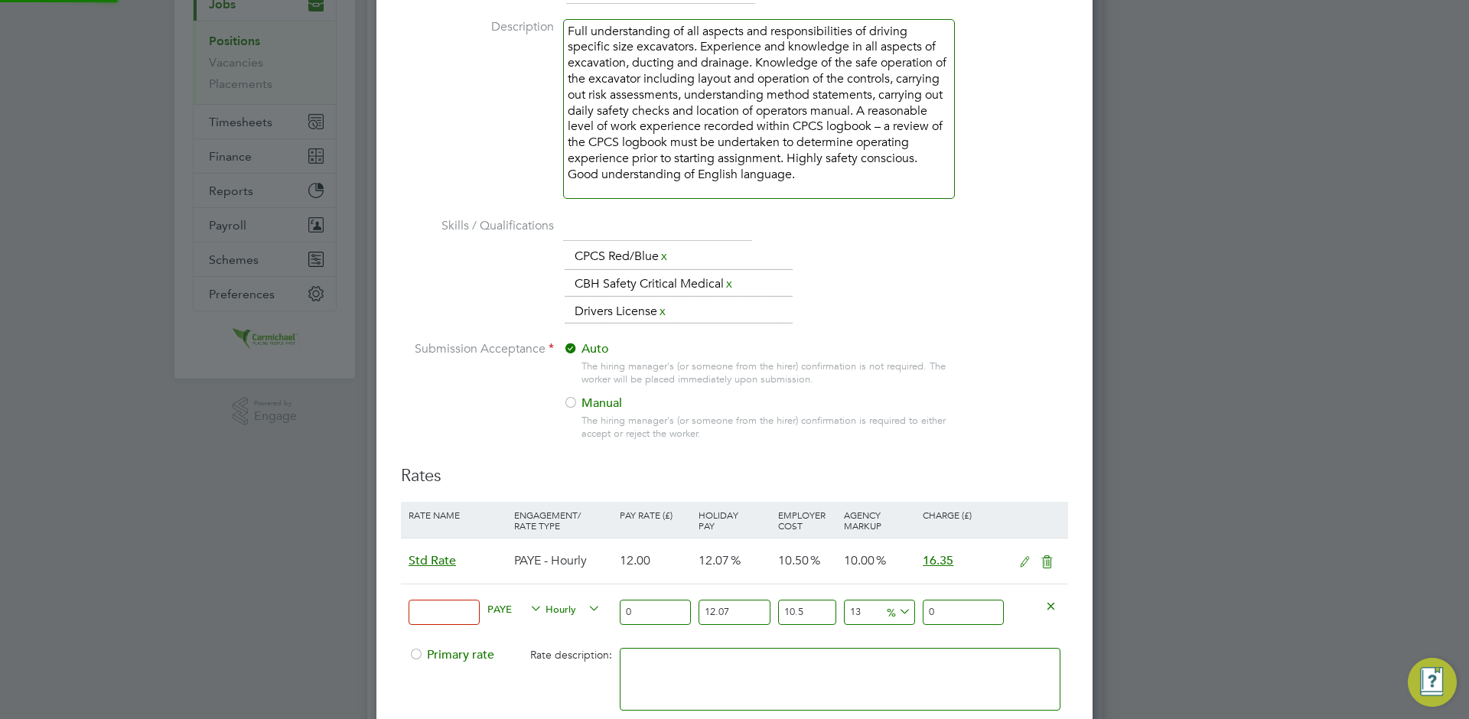
scroll to position [1291, 717]
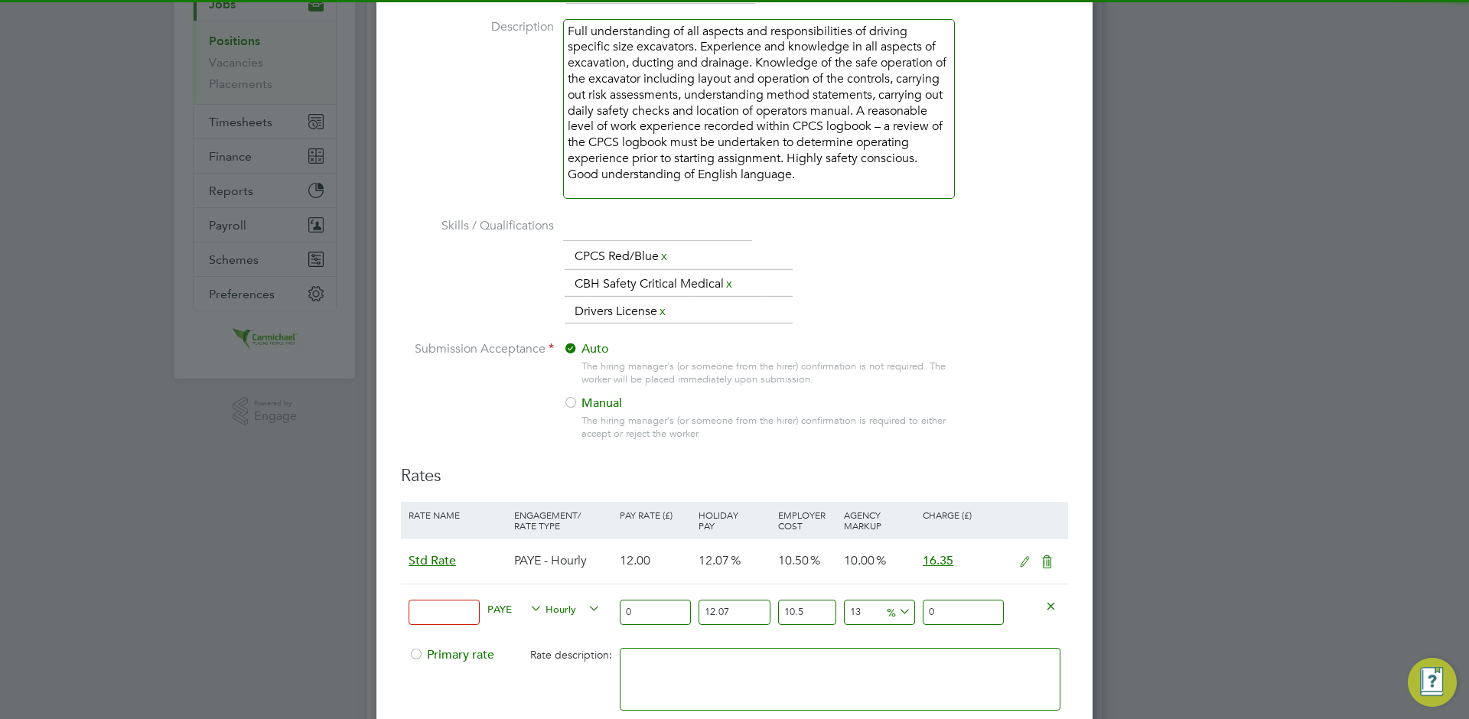
click at [560, 613] on span "Hourly" at bounding box center [573, 608] width 55 height 17
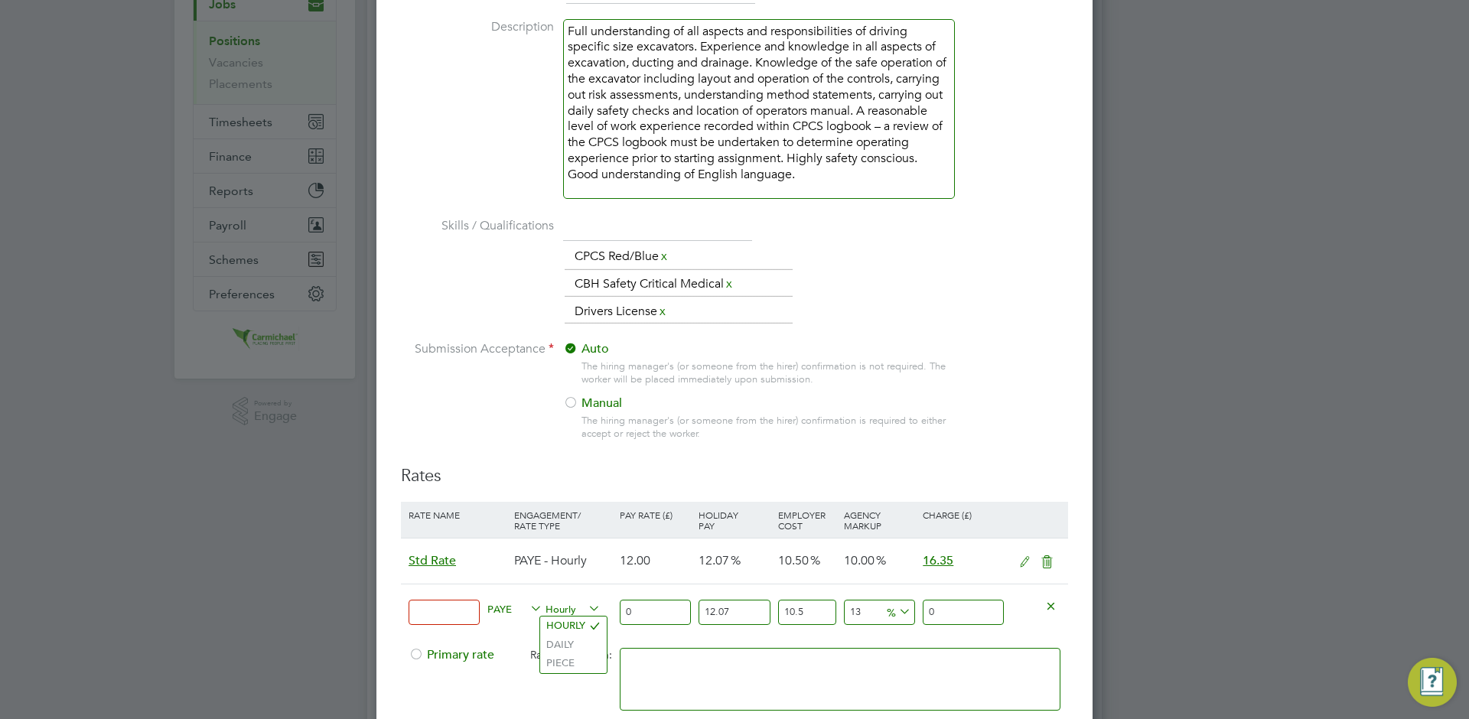
click at [509, 610] on span "PAYE" at bounding box center [514, 608] width 55 height 17
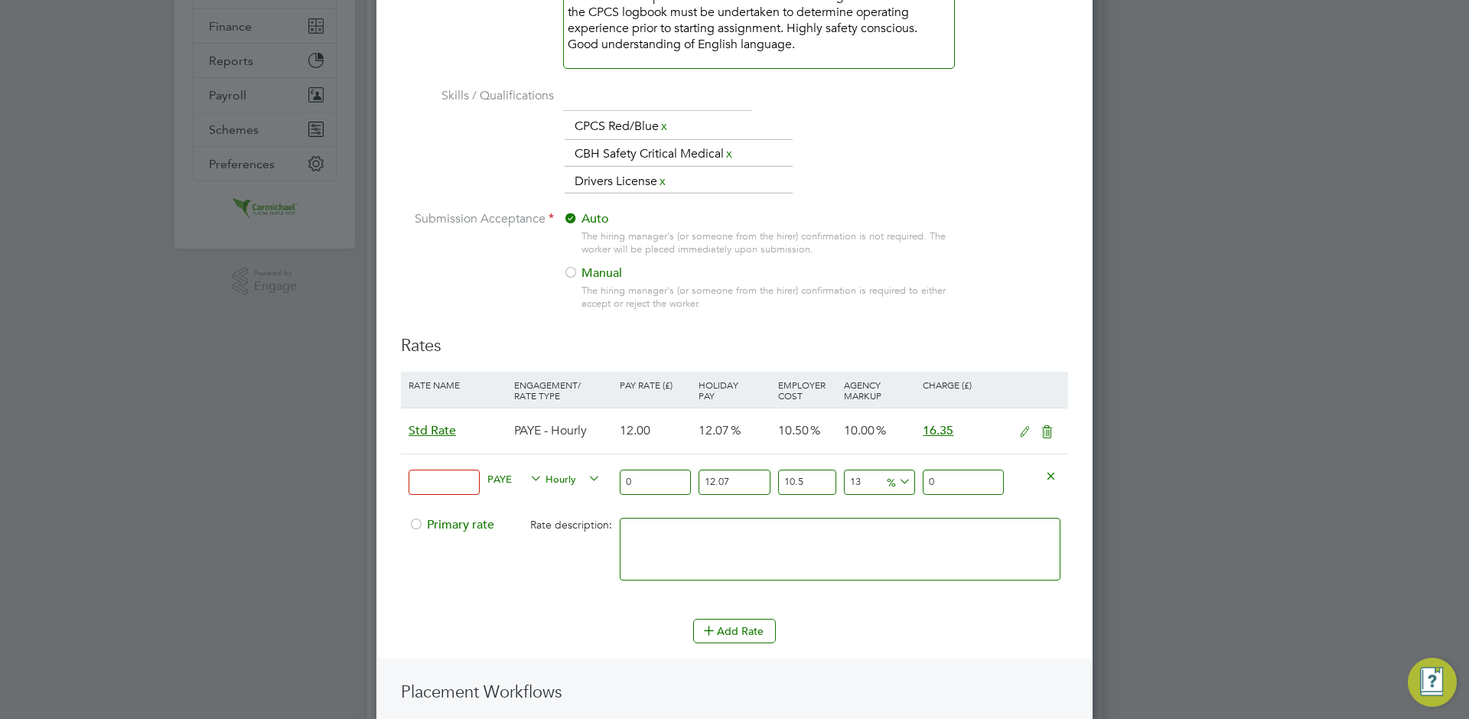
scroll to position [444, 0]
click at [999, 610] on li "Rate Name Engagement/ Rate Type Pay Rate (£) Holiday Pay Employer Cost Agency M…" at bounding box center [734, 494] width 667 height 246
click at [1051, 478] on icon at bounding box center [1050, 474] width 11 height 11
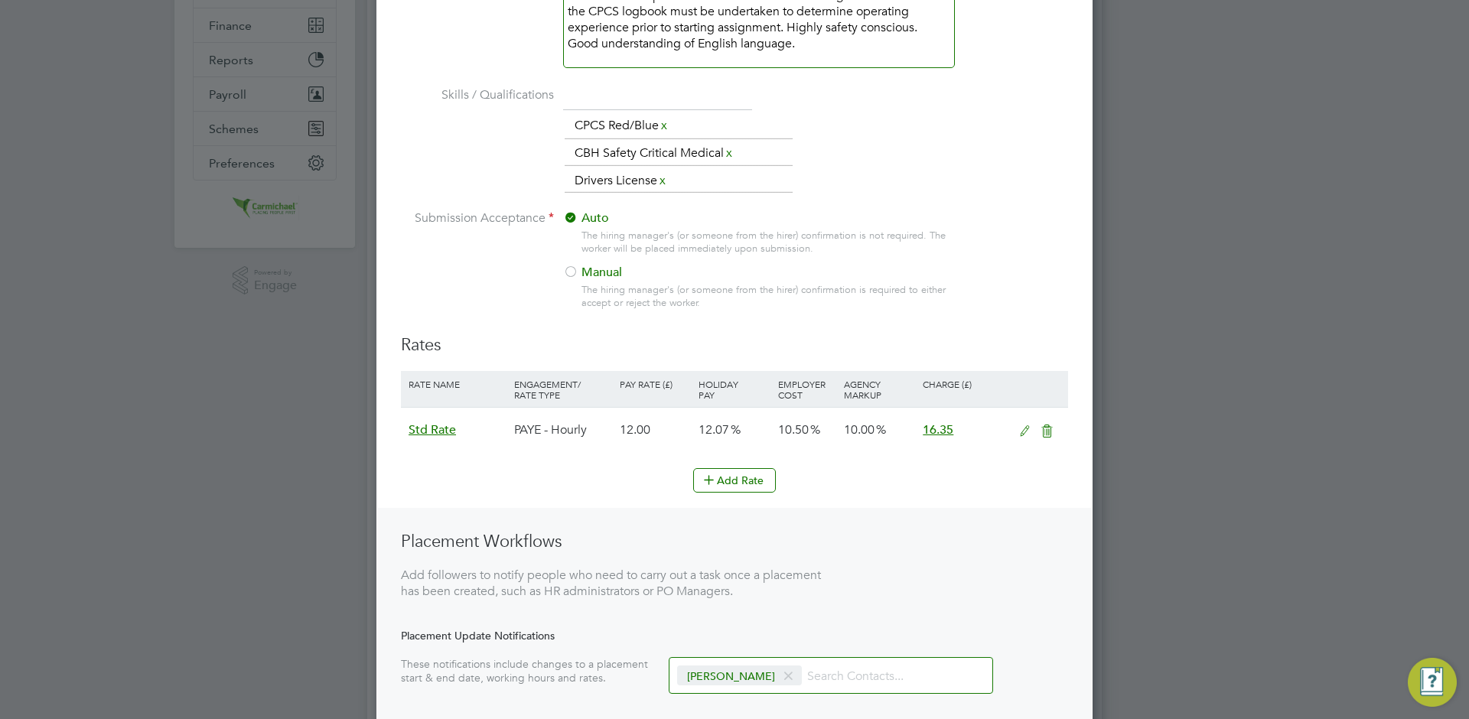
scroll to position [1141, 717]
click at [1026, 429] on icon at bounding box center [1024, 431] width 19 height 12
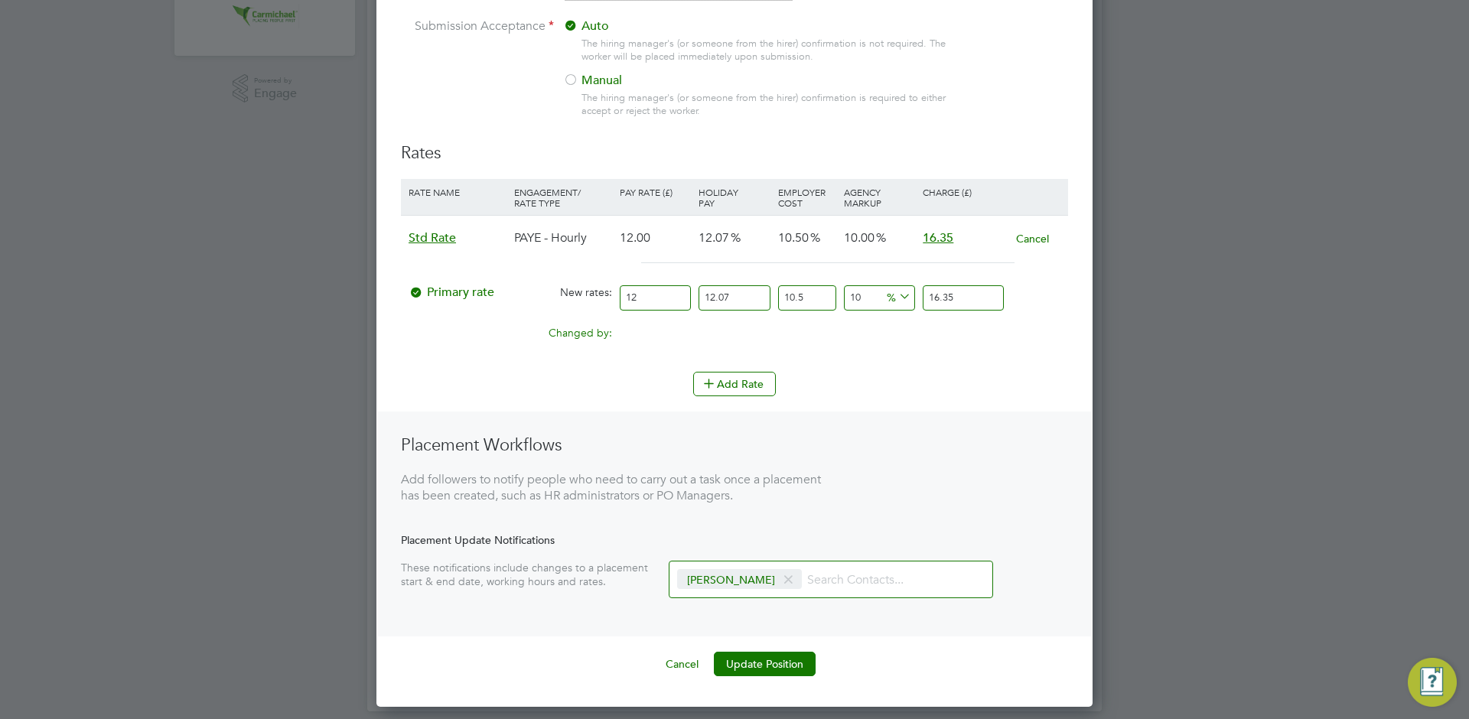
scroll to position [644, 0]
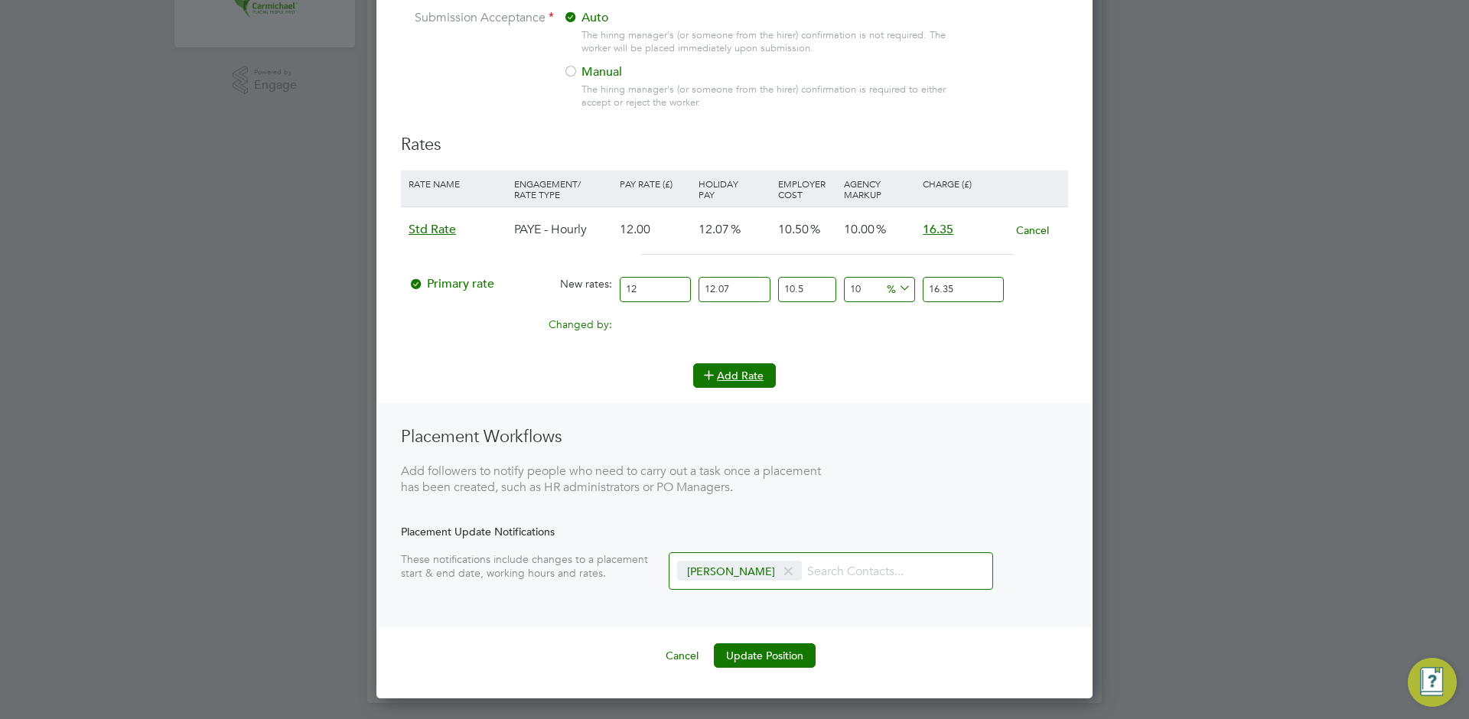
click at [736, 375] on button "Add Rate" at bounding box center [734, 375] width 83 height 24
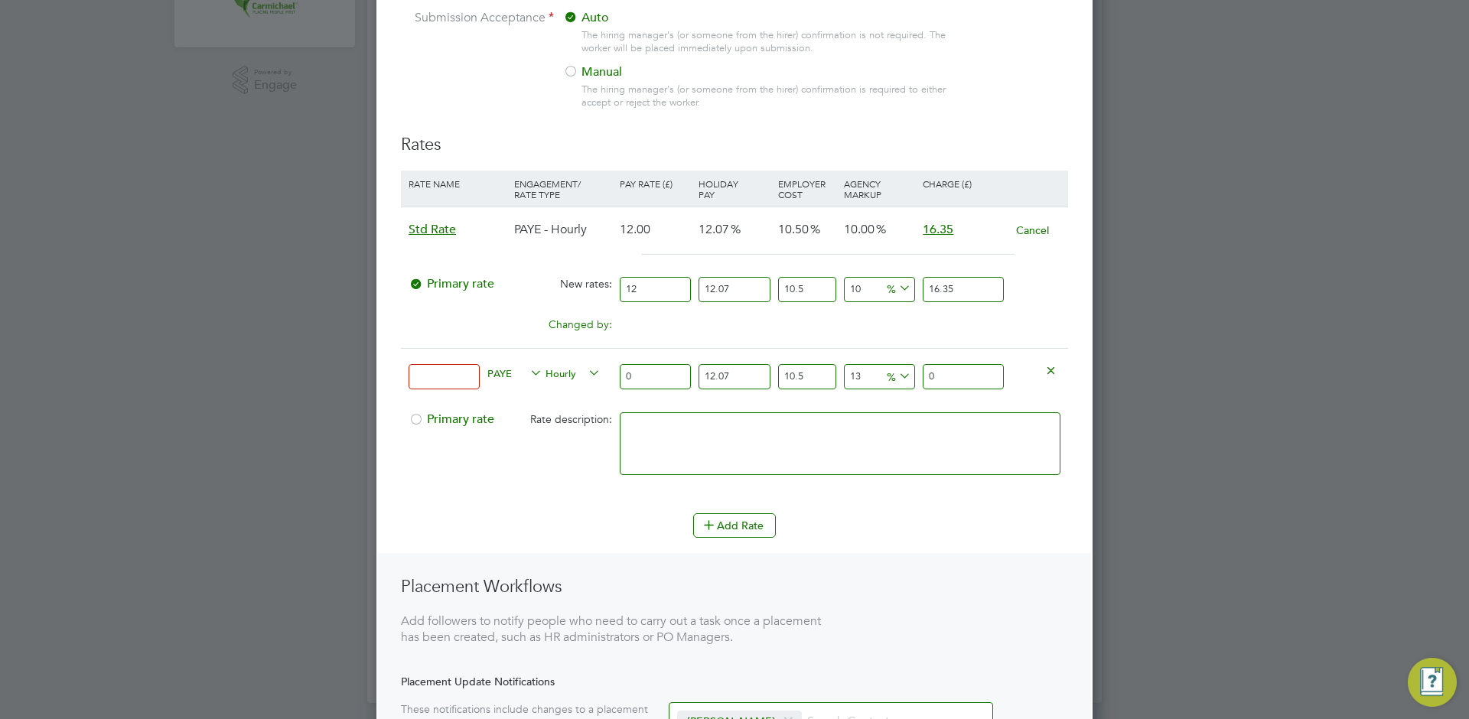
click at [460, 360] on div at bounding box center [444, 377] width 79 height 56
click at [451, 369] on input at bounding box center [444, 376] width 71 height 25
click at [517, 379] on span "PAYE" at bounding box center [514, 372] width 55 height 17
click at [458, 376] on input at bounding box center [444, 376] width 71 height 25
click at [494, 372] on span "PAYE" at bounding box center [514, 372] width 55 height 17
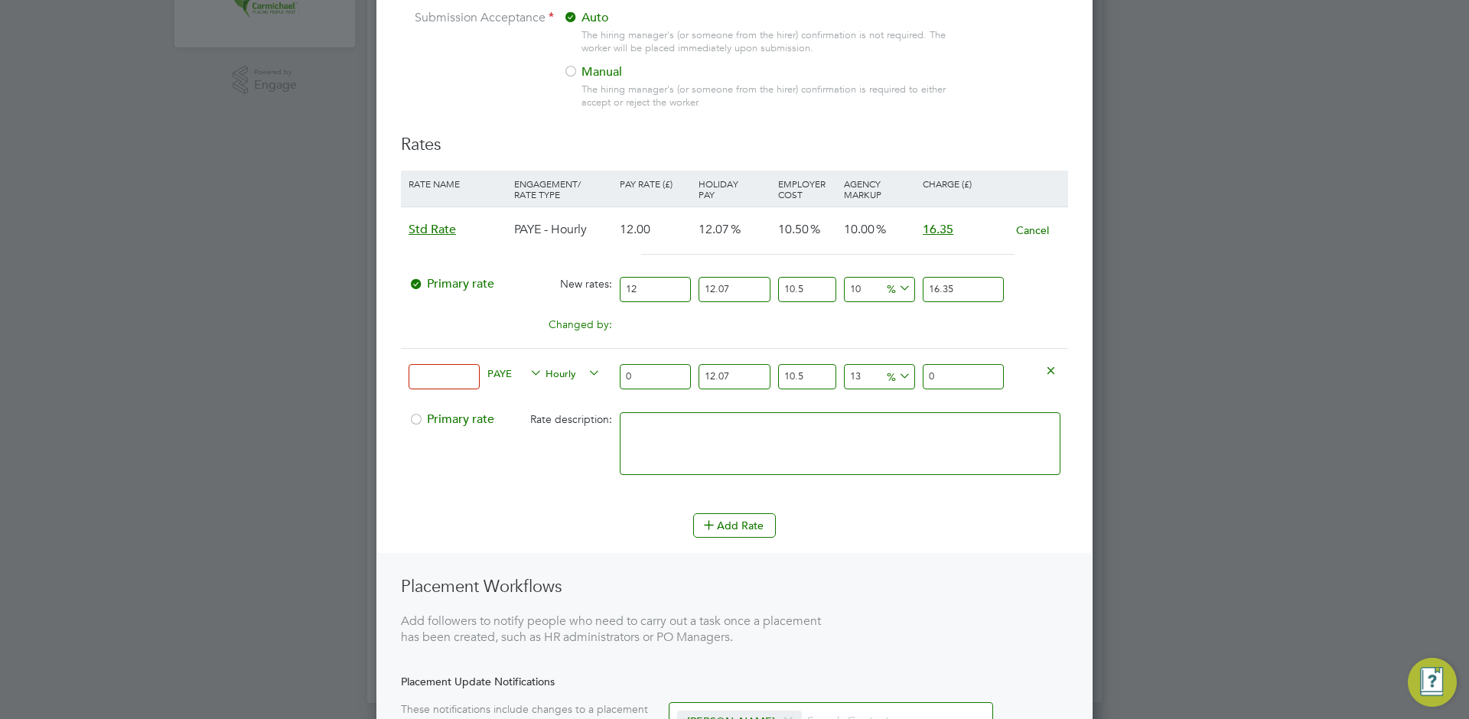
click at [507, 353] on div "PAYE Hourly" at bounding box center [550, 375] width 132 height 52
click at [517, 371] on span "PAYE" at bounding box center [514, 372] width 55 height 17
click at [526, 357] on div "PAYE Hourly" at bounding box center [550, 375] width 132 height 52
click at [1051, 376] on icon at bounding box center [1050, 369] width 11 height 11
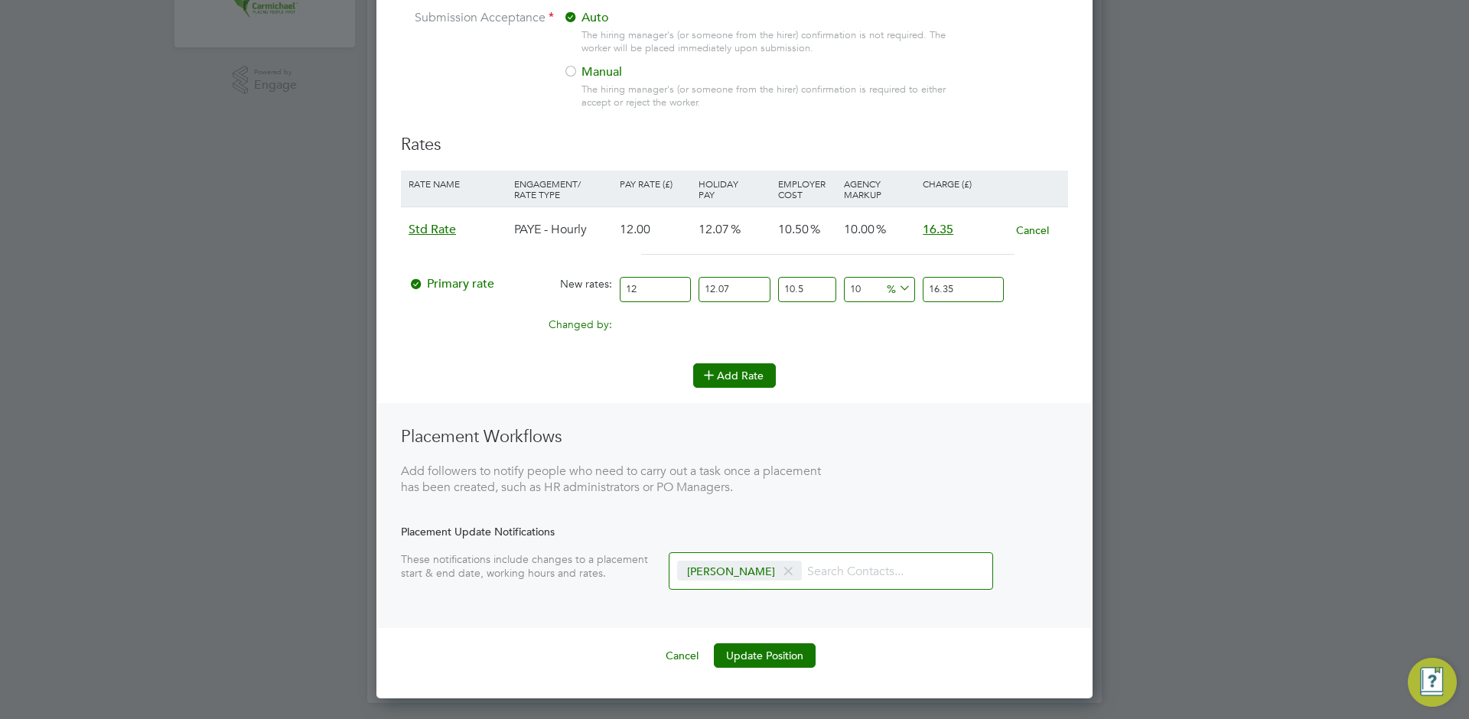
click at [715, 369] on icon at bounding box center [708, 374] width 11 height 11
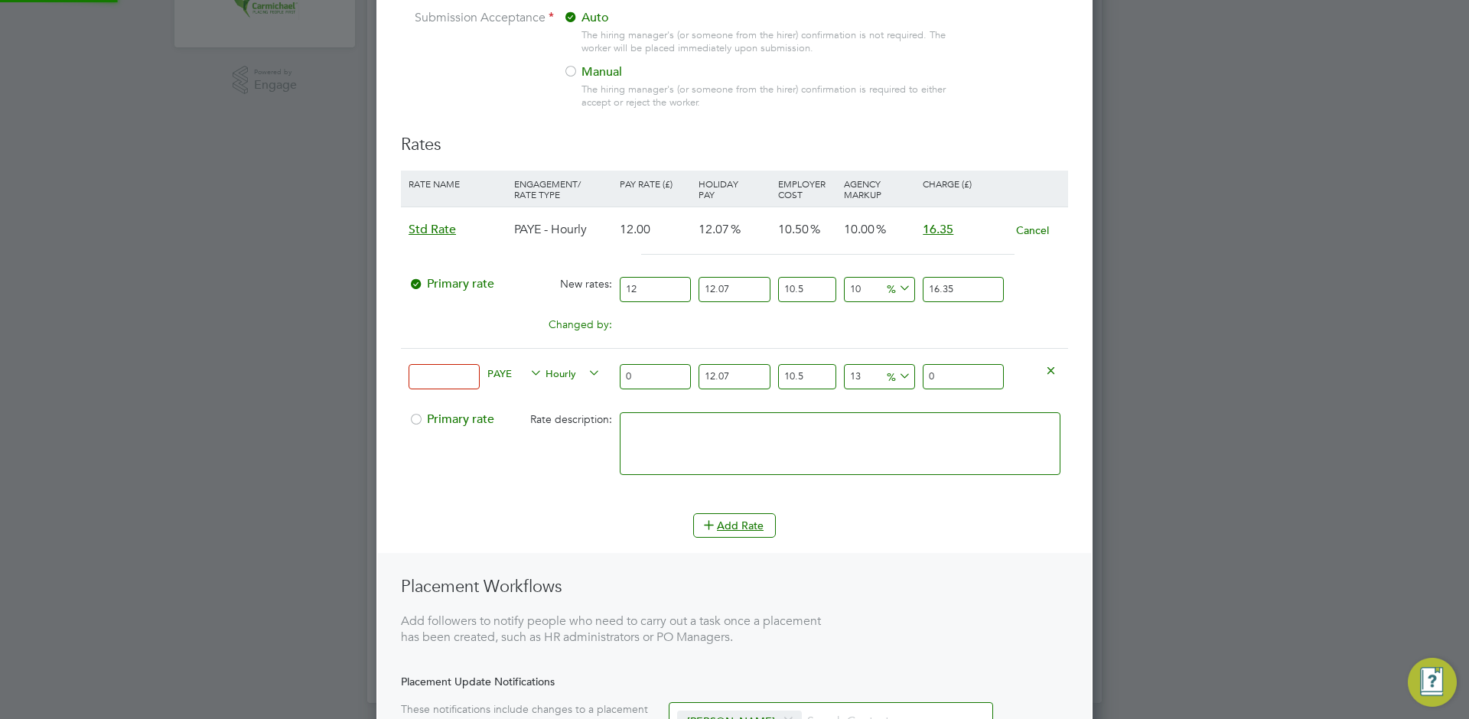
scroll to position [1387, 717]
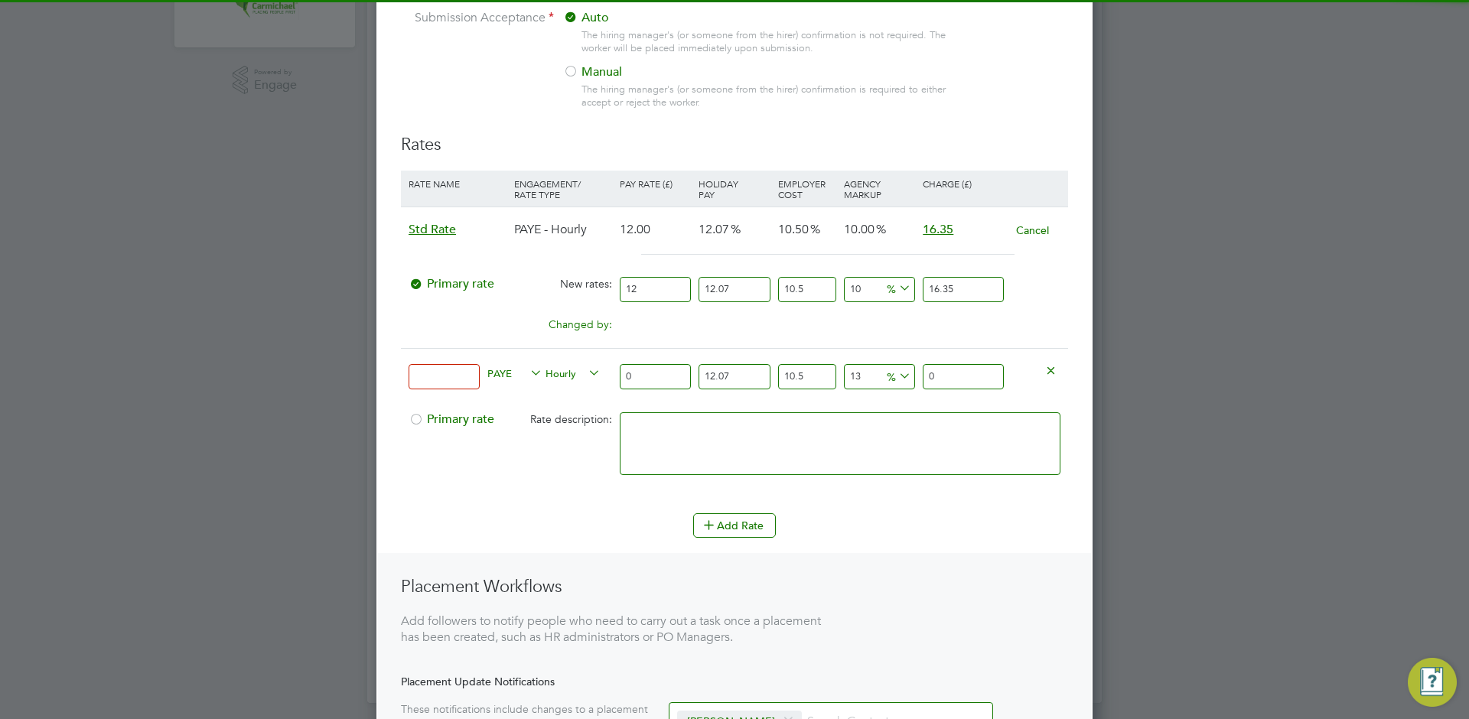
click at [594, 381] on div "All Positions All Positions Position Details Unfollow 360 / excavator machining…" at bounding box center [734, 60] width 735 height 1286
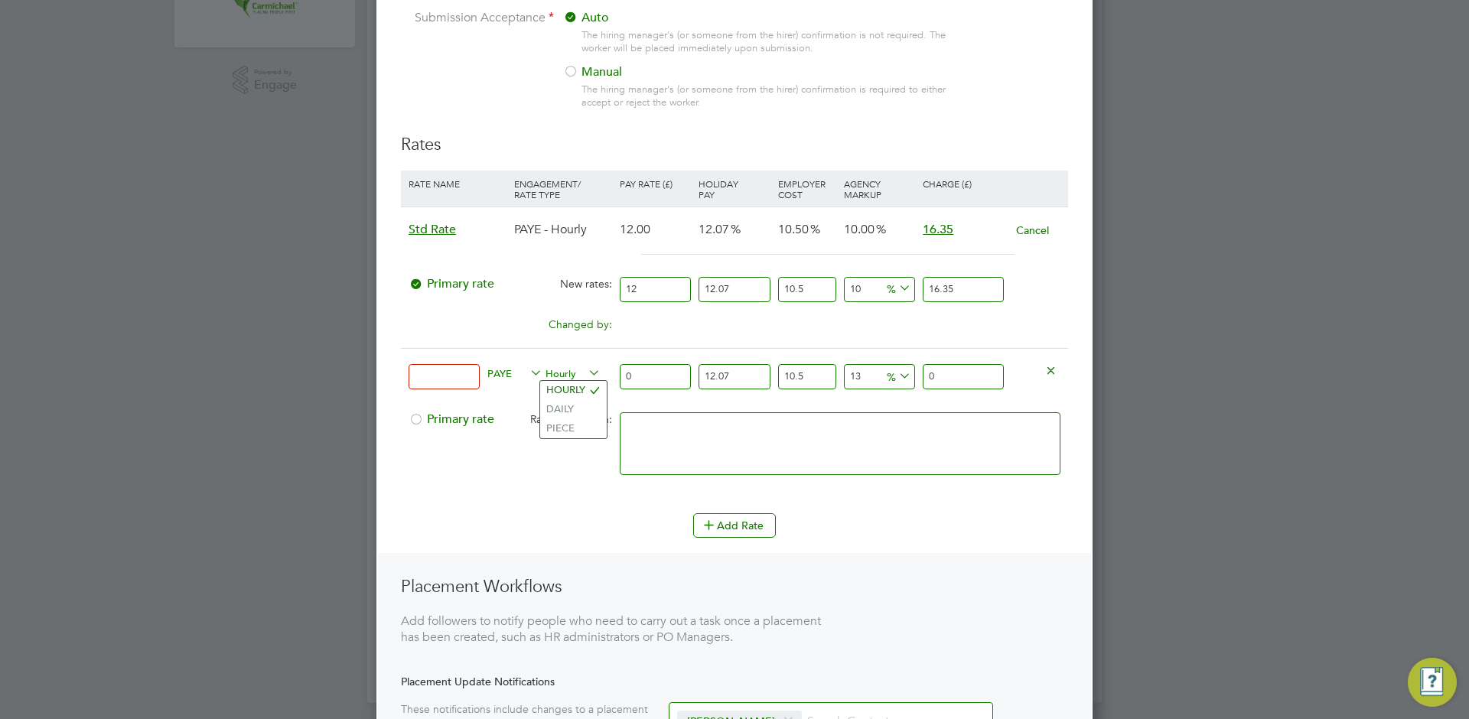
click at [601, 347] on div "Changed by: 0.00 0.00 0 0.00" at bounding box center [734, 329] width 667 height 38
click at [523, 368] on span "PAYE" at bounding box center [514, 372] width 55 height 17
click at [540, 353] on div "PAYE Hourly" at bounding box center [550, 375] width 132 height 52
click at [565, 372] on span "Hourly" at bounding box center [573, 372] width 55 height 17
click at [533, 356] on div "PAYE Hourly" at bounding box center [550, 375] width 132 height 52
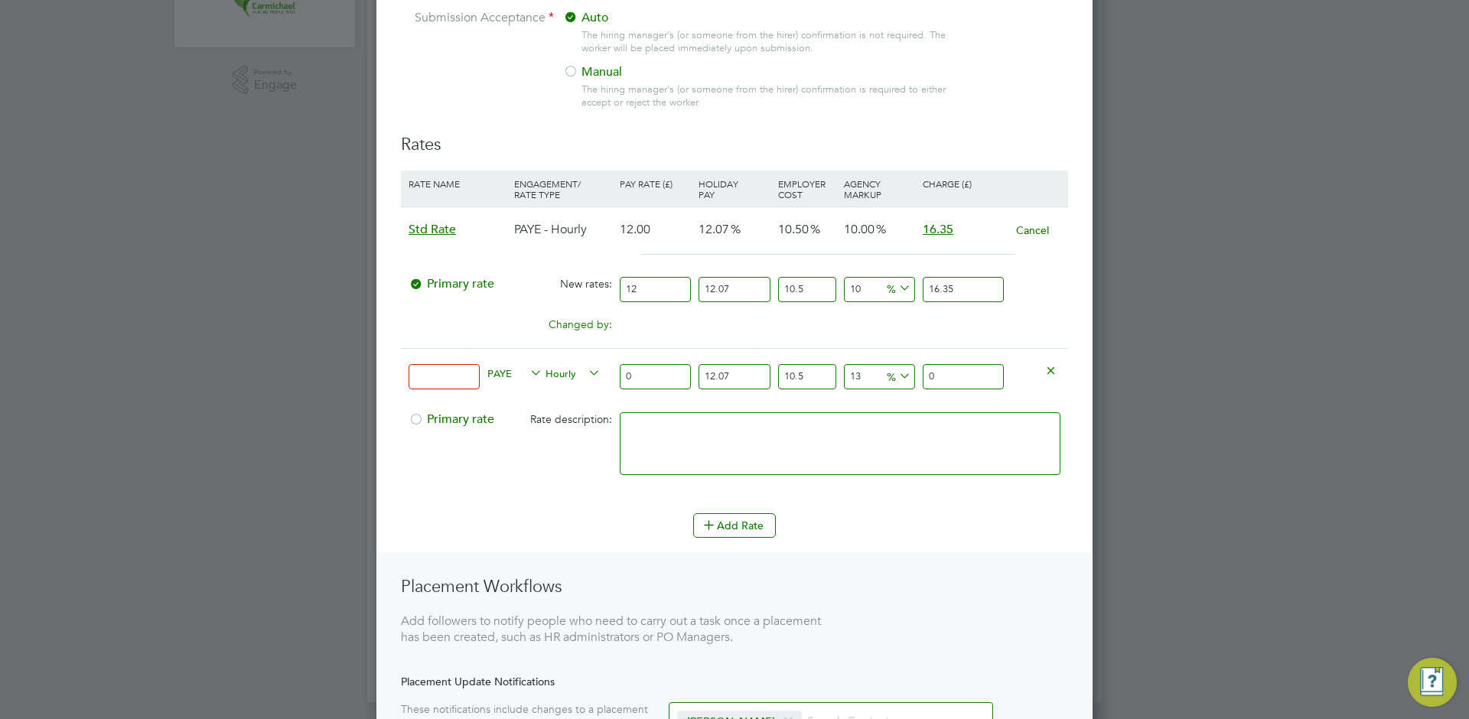
click at [527, 373] on icon at bounding box center [527, 373] width 0 height 21
click at [527, 372] on icon at bounding box center [527, 373] width 0 height 21
click at [504, 374] on span "PAYE" at bounding box center [514, 372] width 55 height 17
click at [510, 354] on div "PAYE Hourly" at bounding box center [550, 375] width 132 height 52
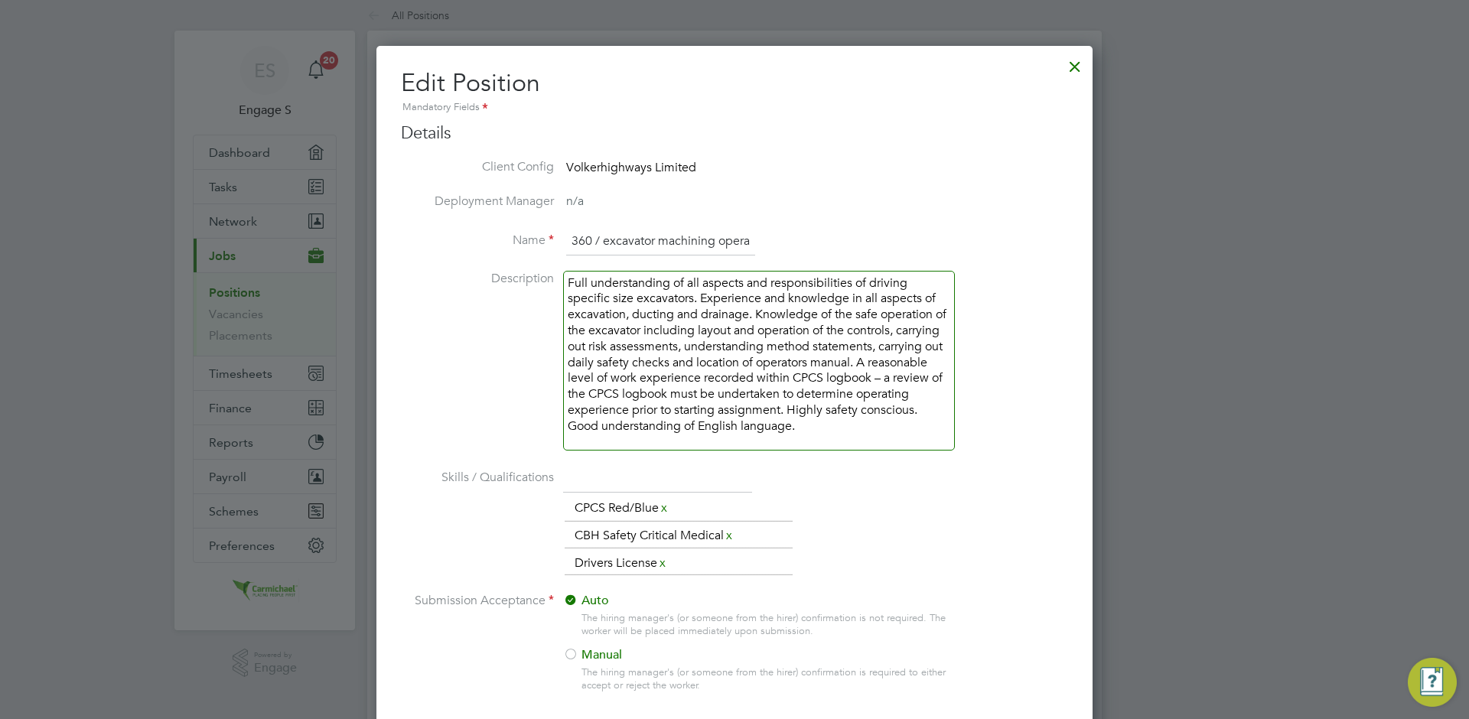
scroll to position [0, 0]
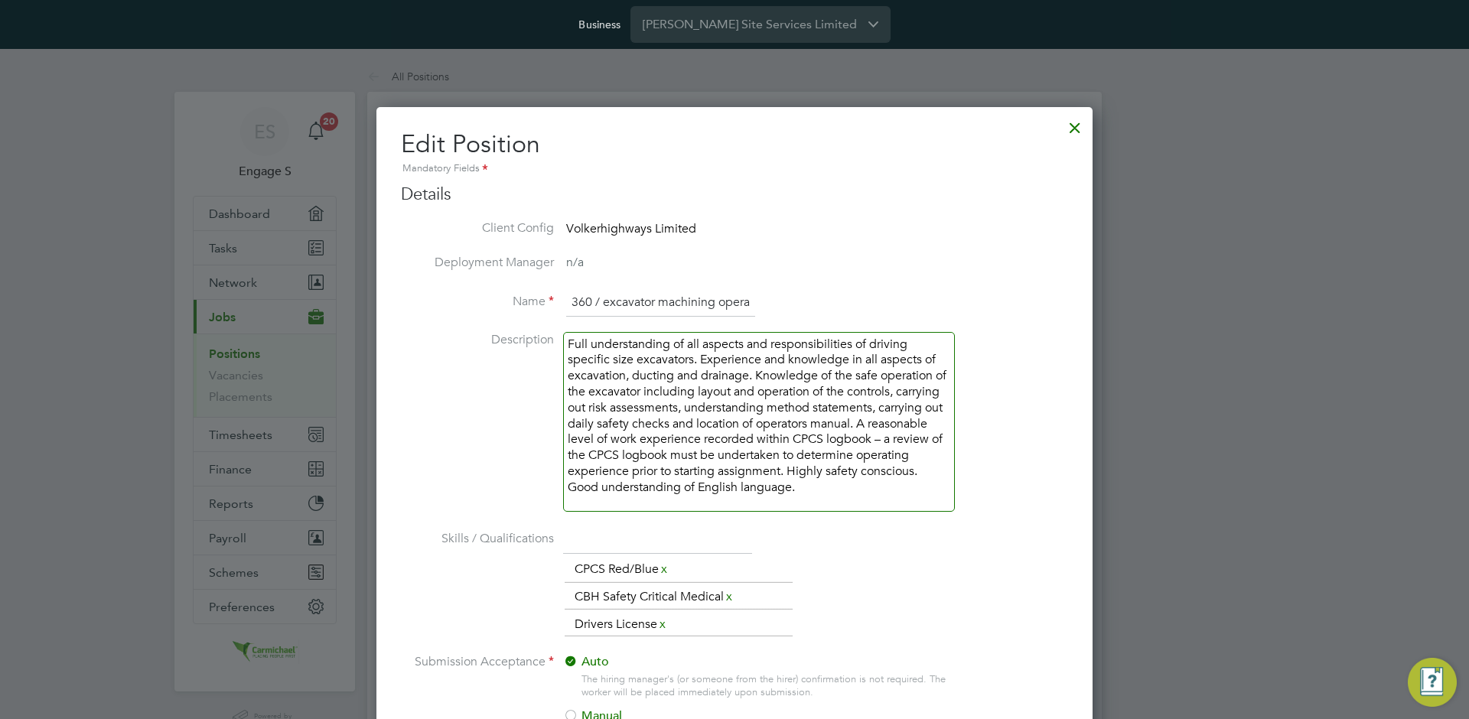
drag, startPoint x: 1071, startPoint y: 127, endPoint x: 357, endPoint y: 308, distance: 735.9
click at [1071, 127] on div at bounding box center [1075, 124] width 28 height 28
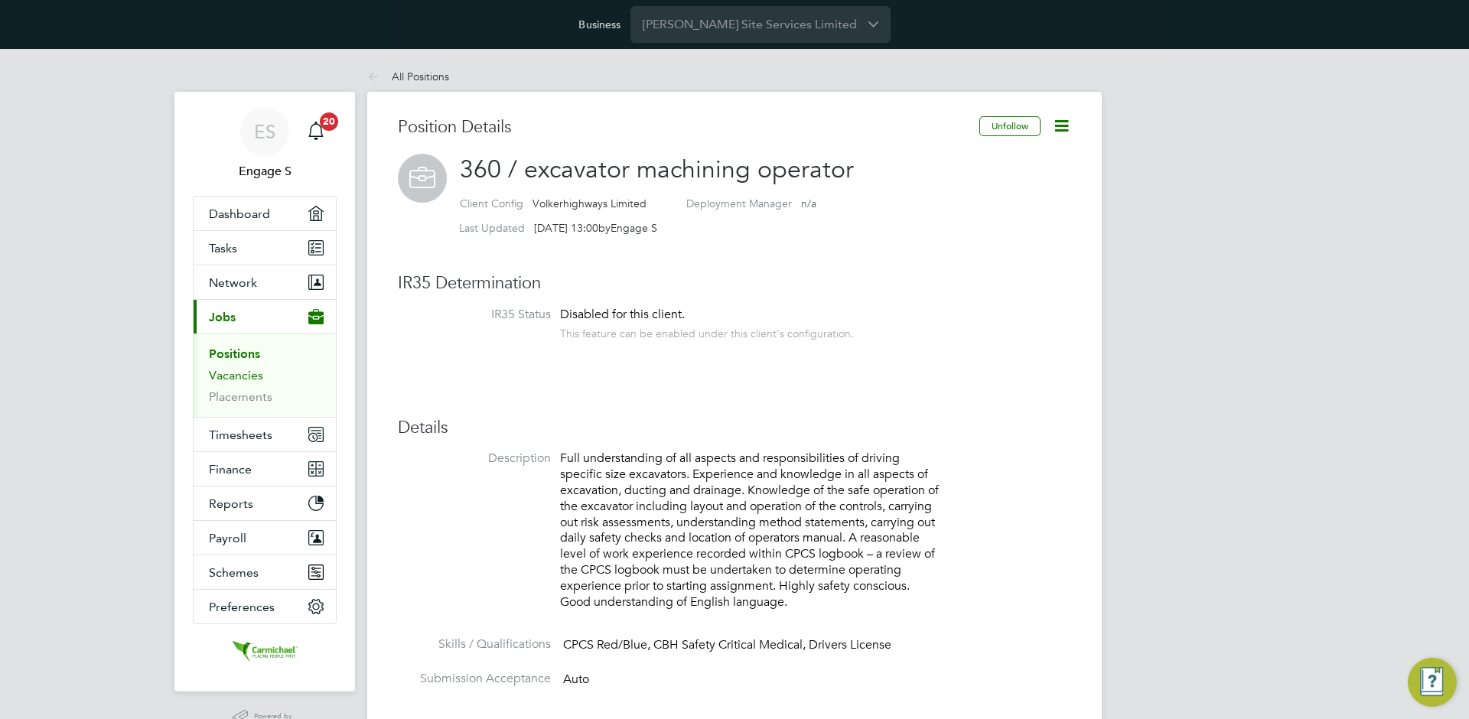
click at [225, 373] on link "Vacancies" at bounding box center [236, 375] width 54 height 15
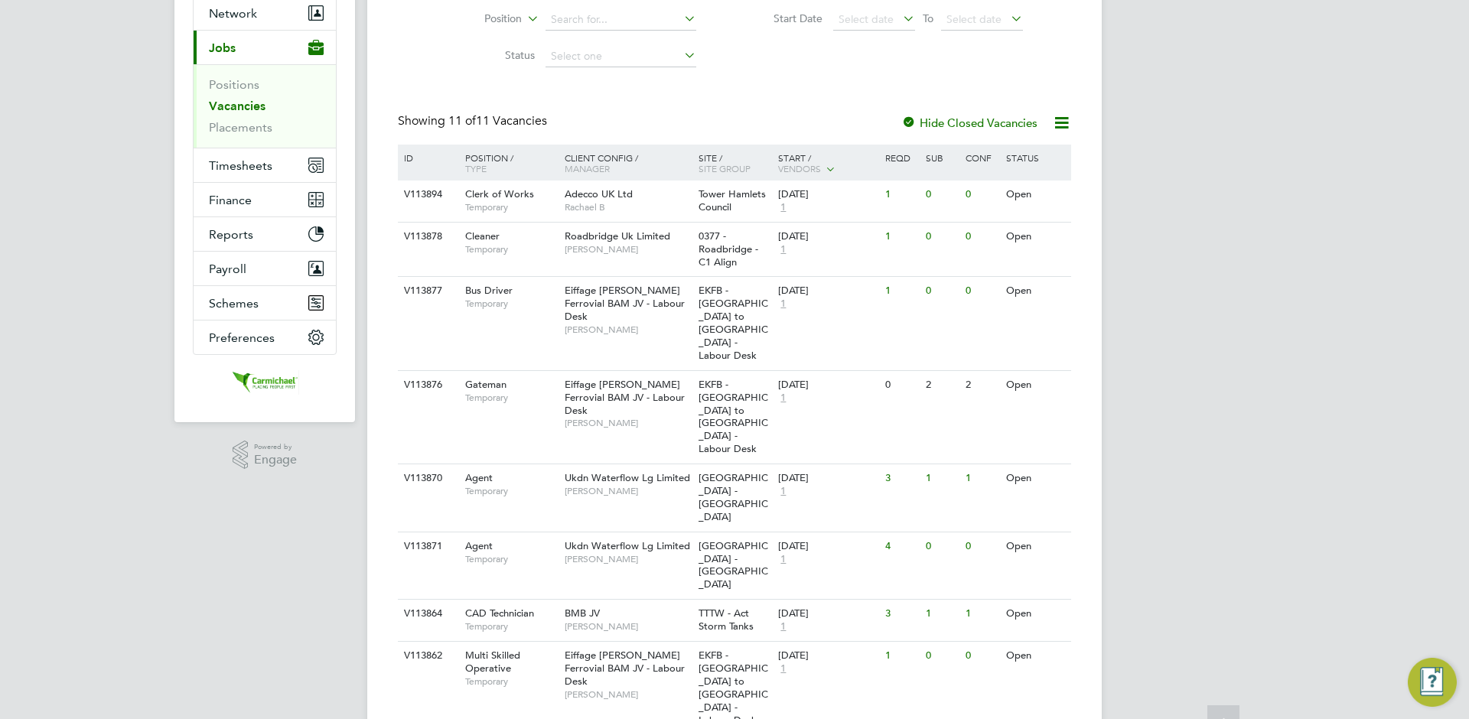
scroll to position [387, 0]
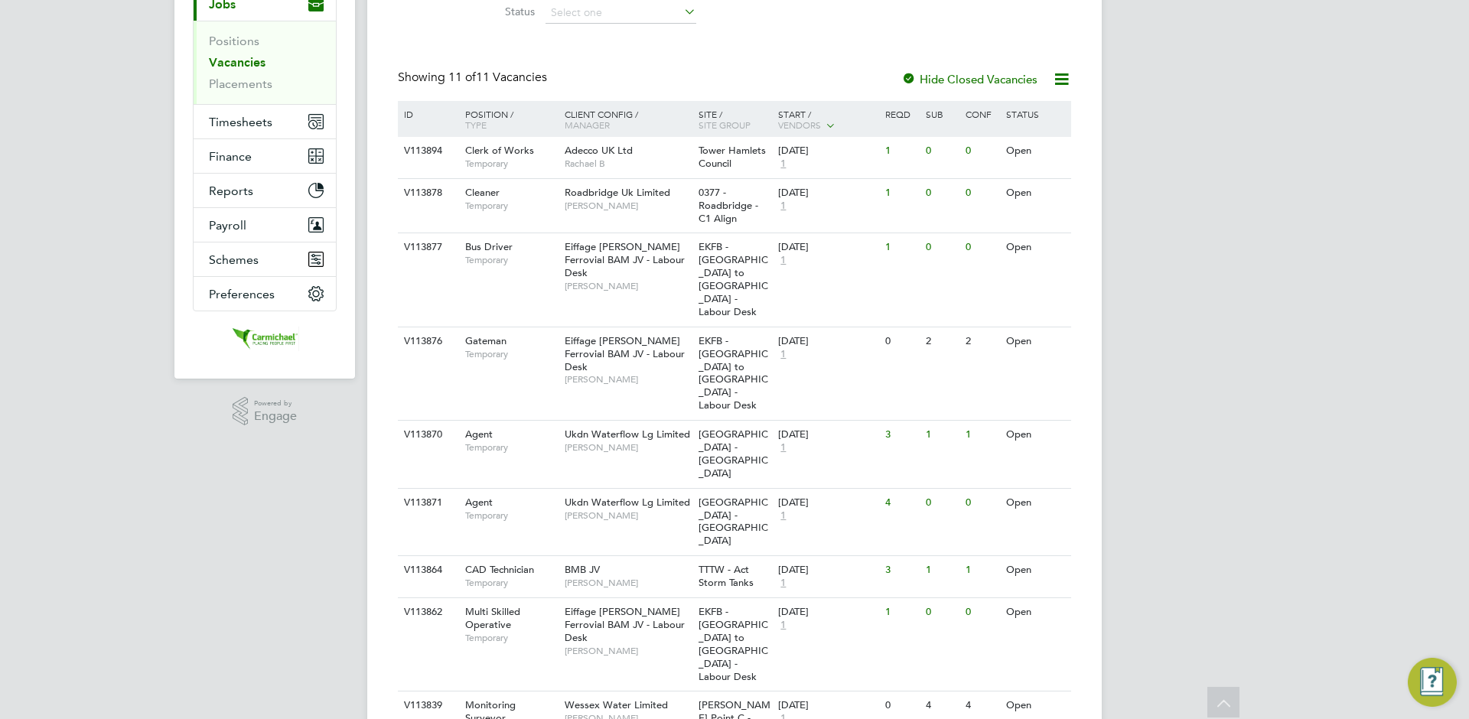
scroll to position [322, 0]
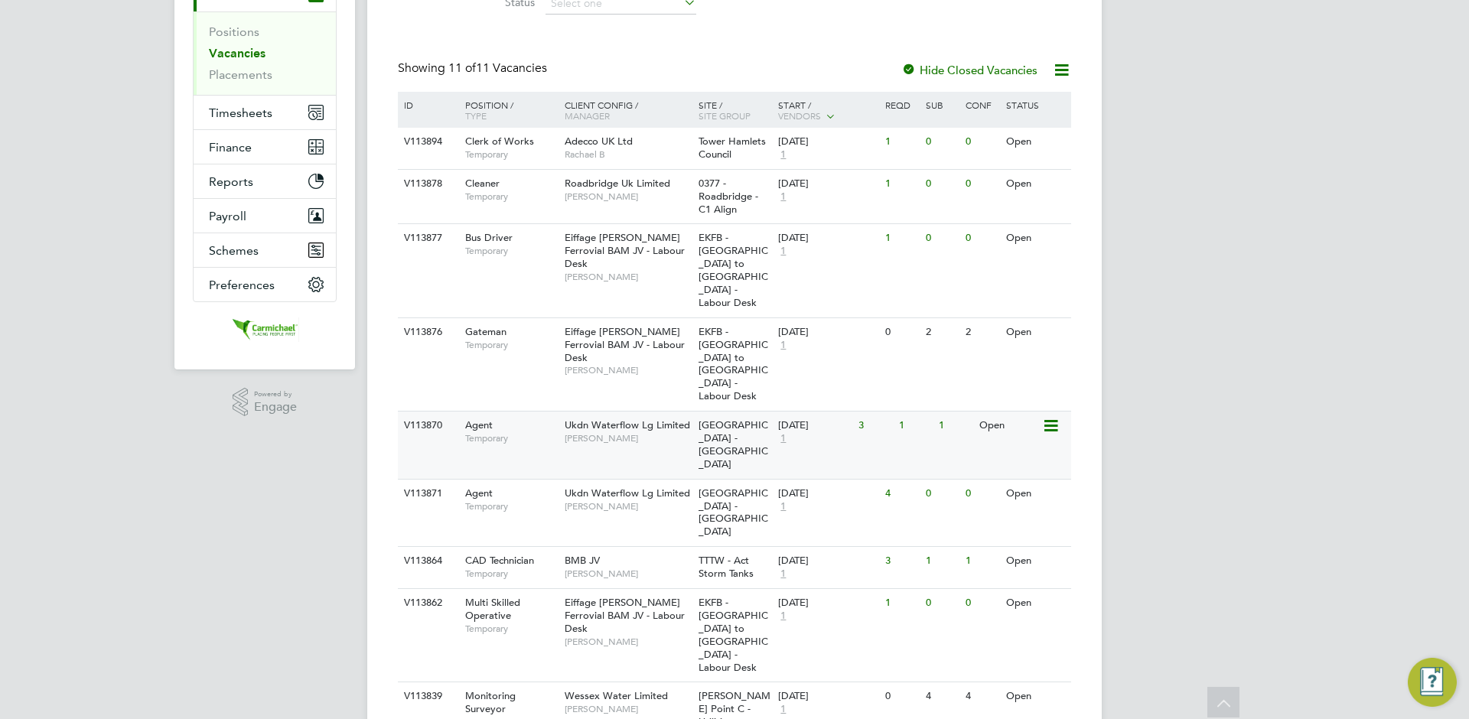
click at [963, 412] on div "1" at bounding box center [955, 426] width 40 height 28
click at [538, 349] on div "V113876 Gateman Temporary Eiffage Kier Ferrovial BAM JV - Labour Desk Philip M …" at bounding box center [734, 364] width 673 height 93
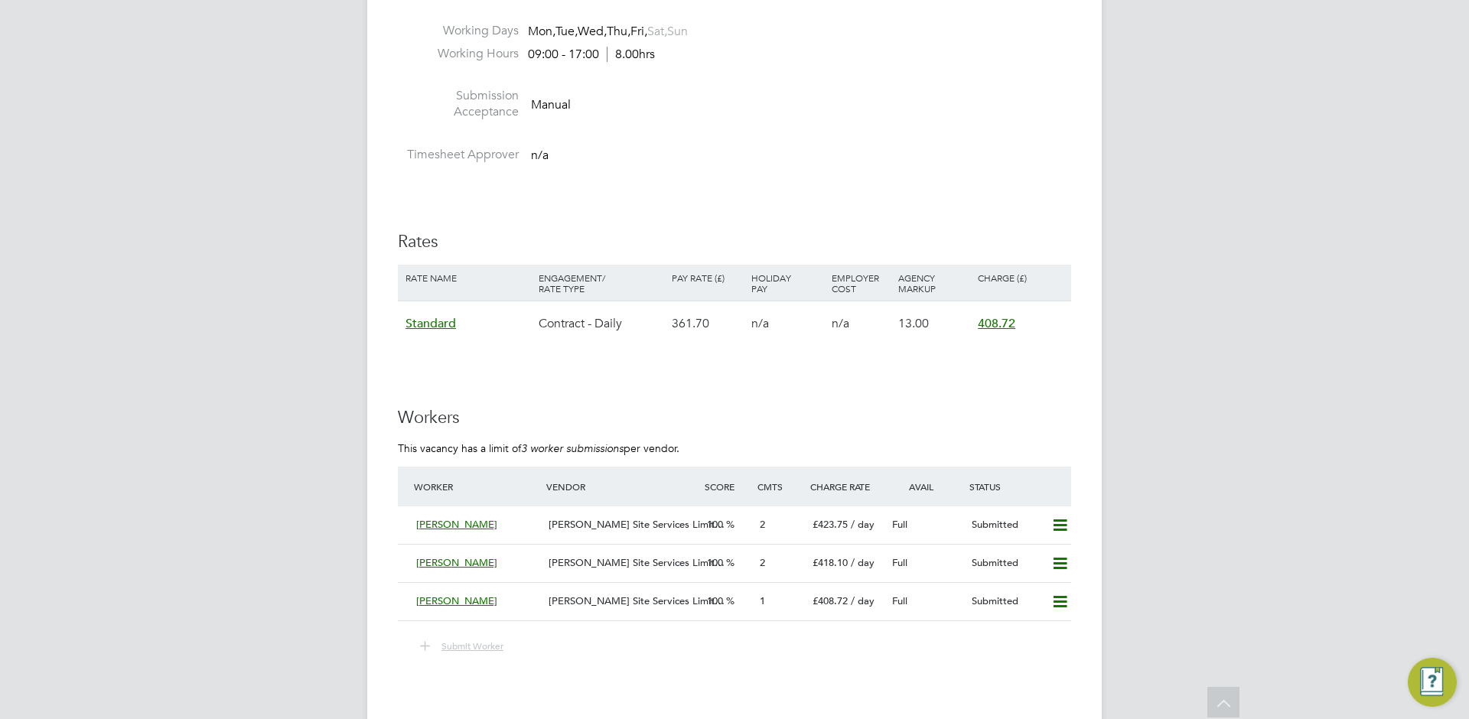
click at [483, 650] on span "Submit Worker" at bounding box center [473, 646] width 62 height 12
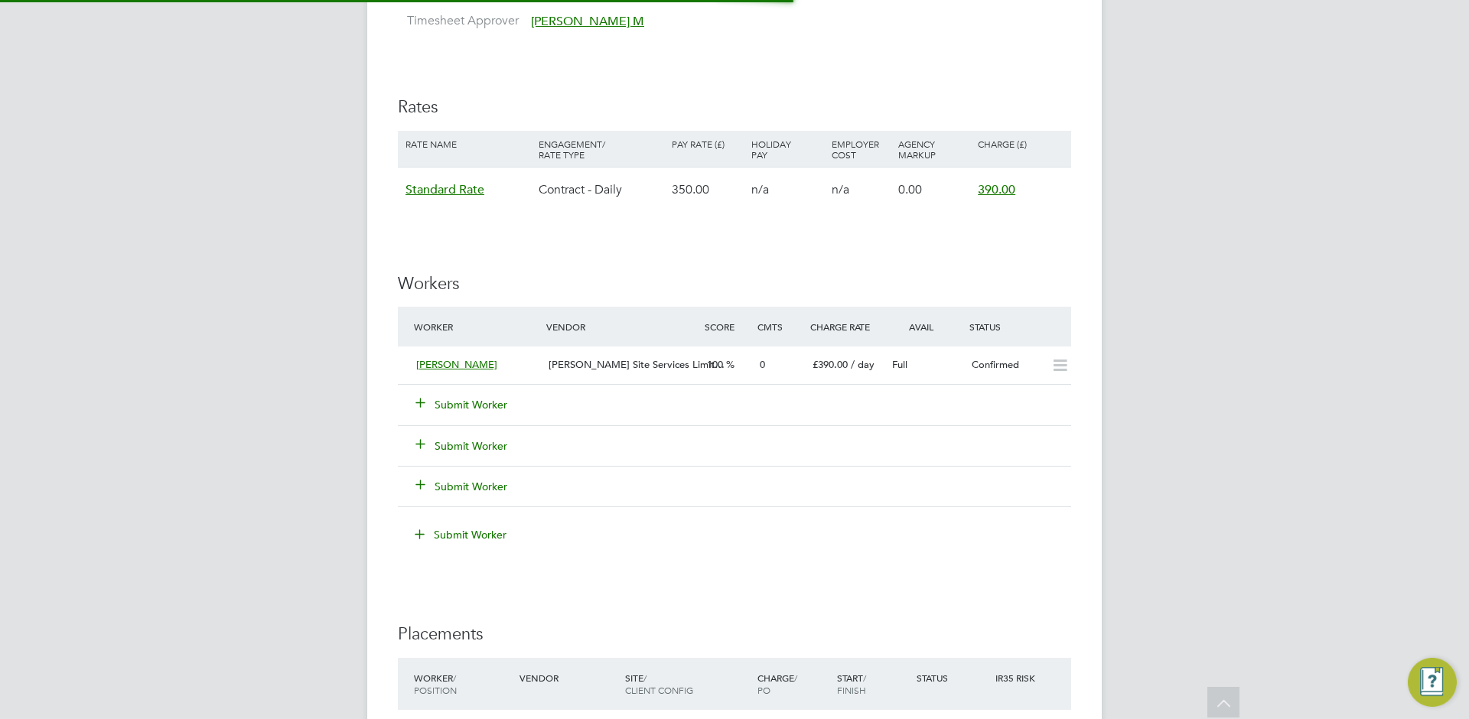
scroll to position [57, 133]
click at [450, 399] on button "Submit Worker" at bounding box center [462, 404] width 92 height 15
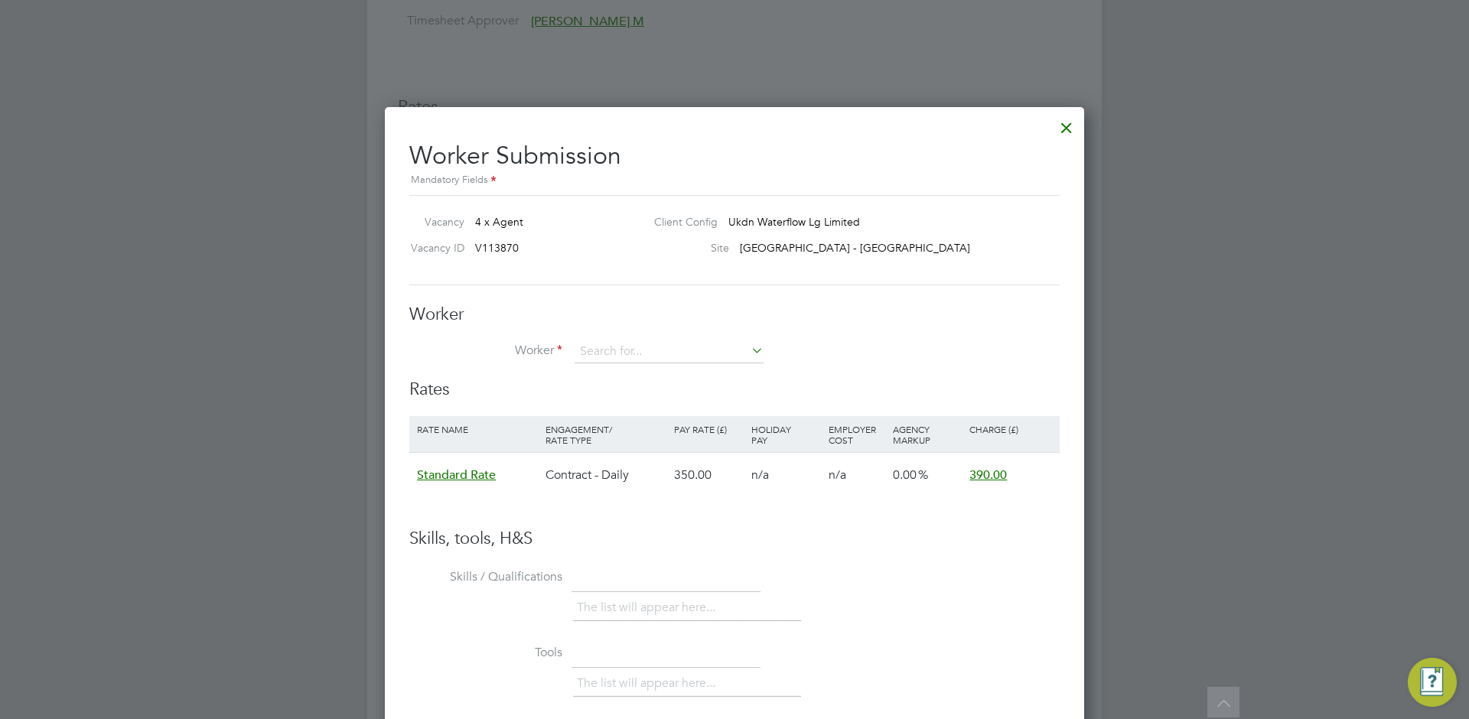
scroll to position [8, 8]
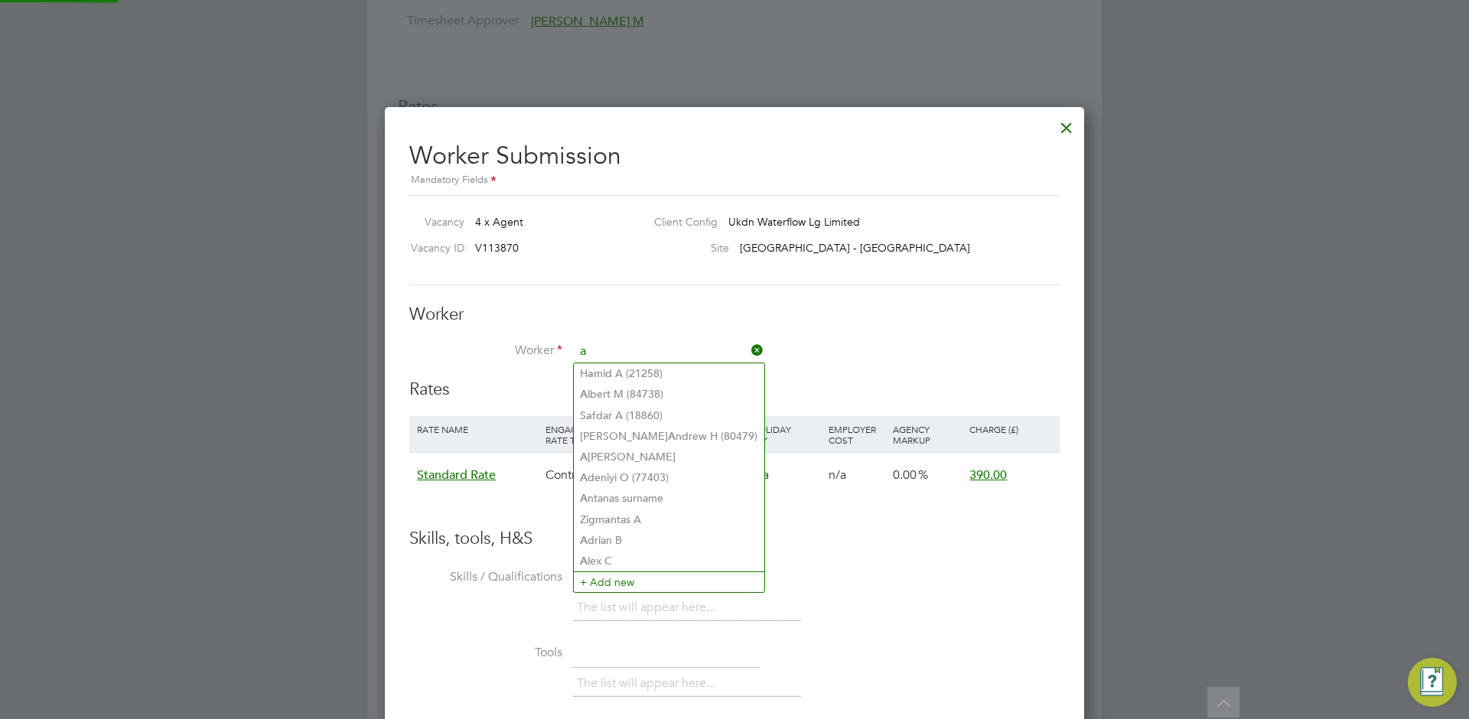
click at [678, 399] on li "A lbert M (84738)" at bounding box center [669, 394] width 191 height 21
type input "Albert M (84738)"
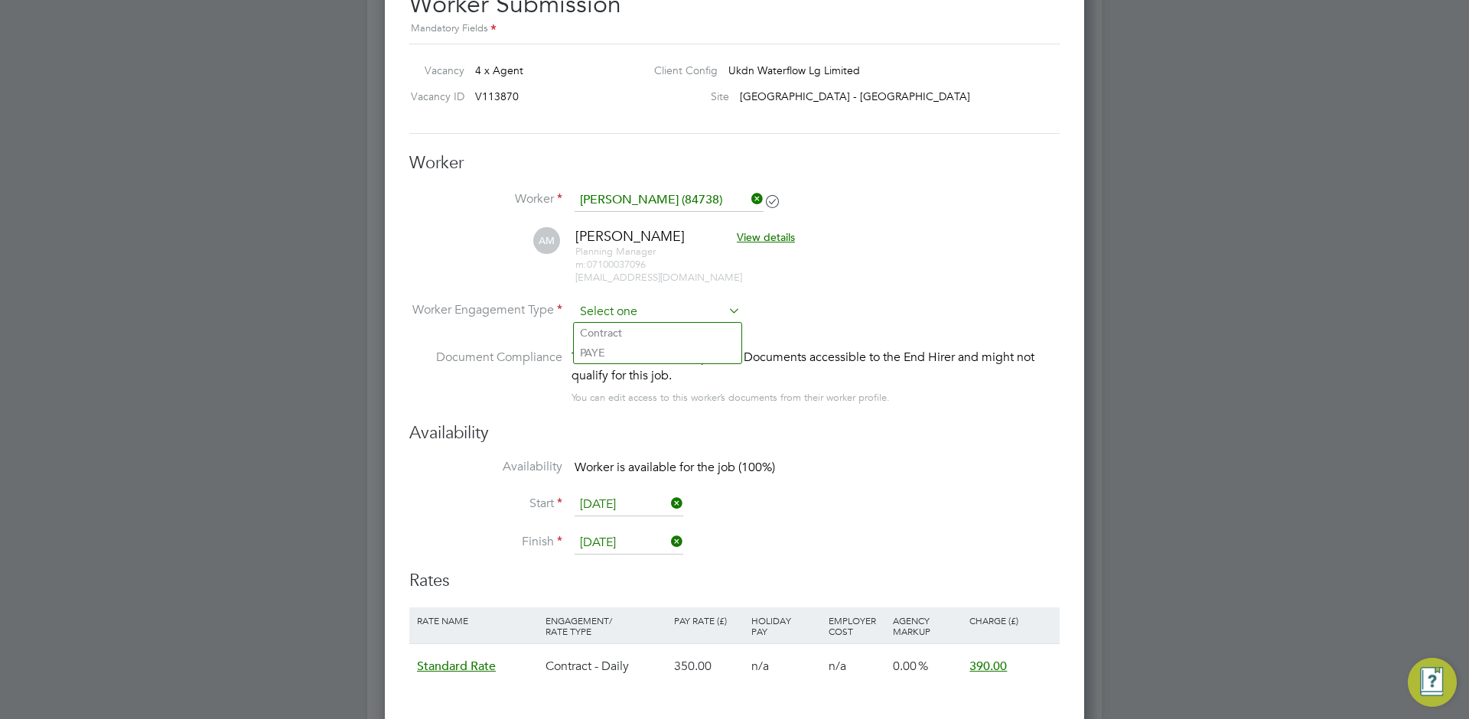
click at [695, 317] on input at bounding box center [658, 312] width 166 height 23
click at [689, 334] on li "Contract" at bounding box center [658, 333] width 168 height 20
type input "Contract"
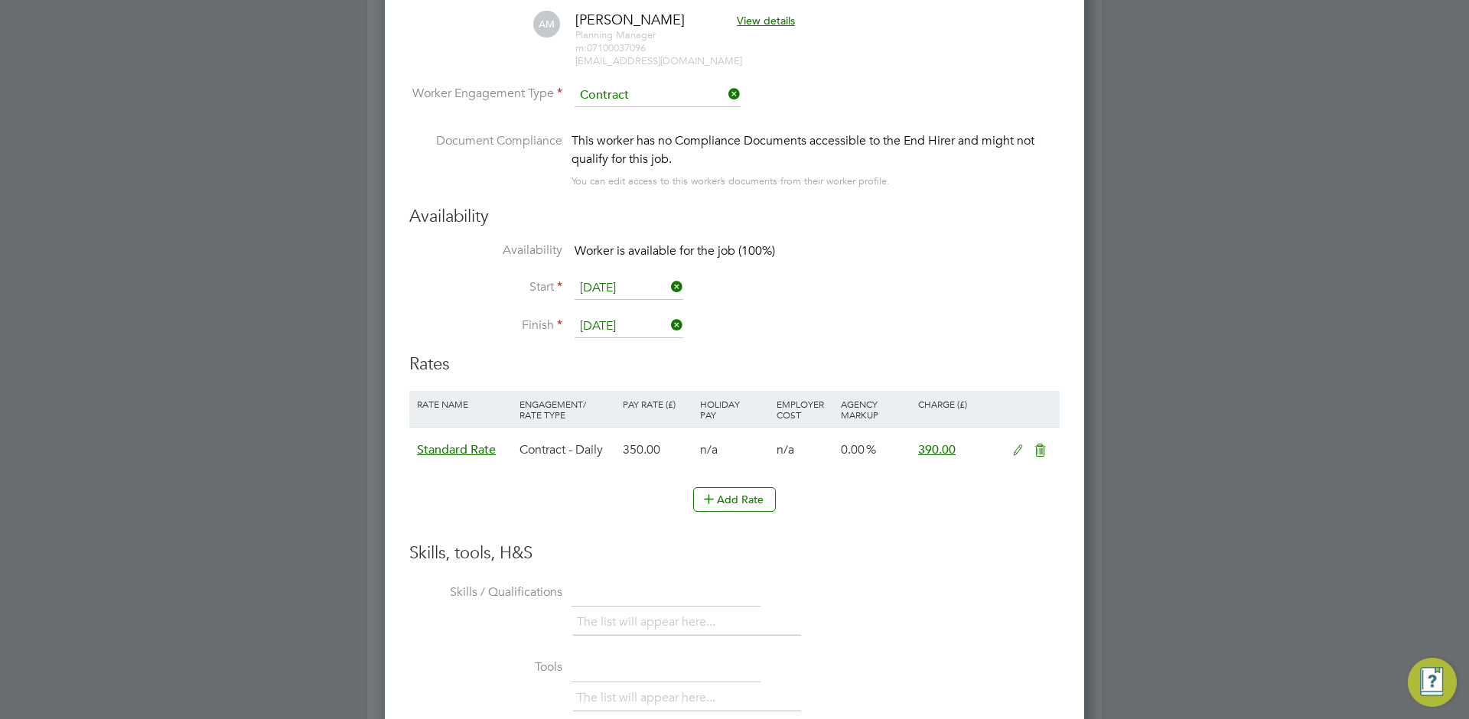
scroll to position [0, 0]
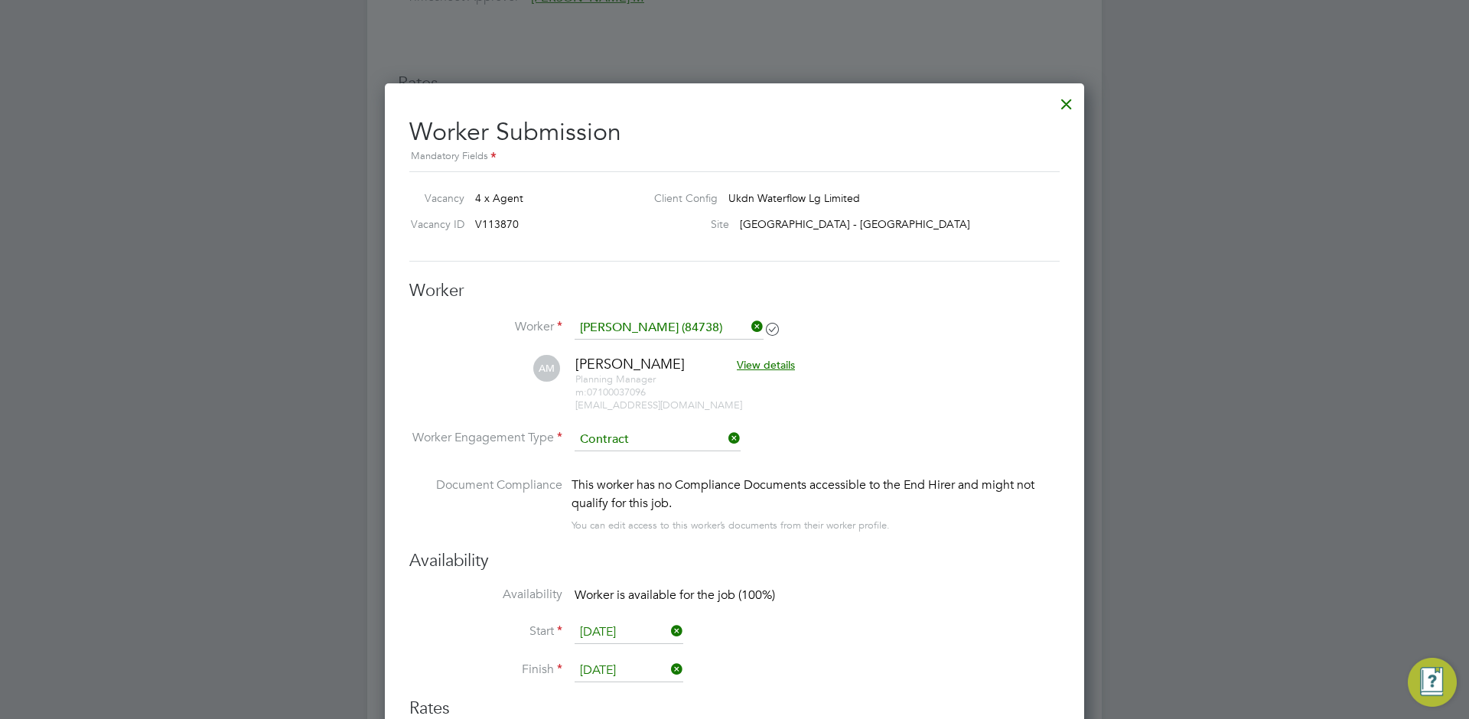
click at [1064, 106] on div at bounding box center [1067, 100] width 28 height 28
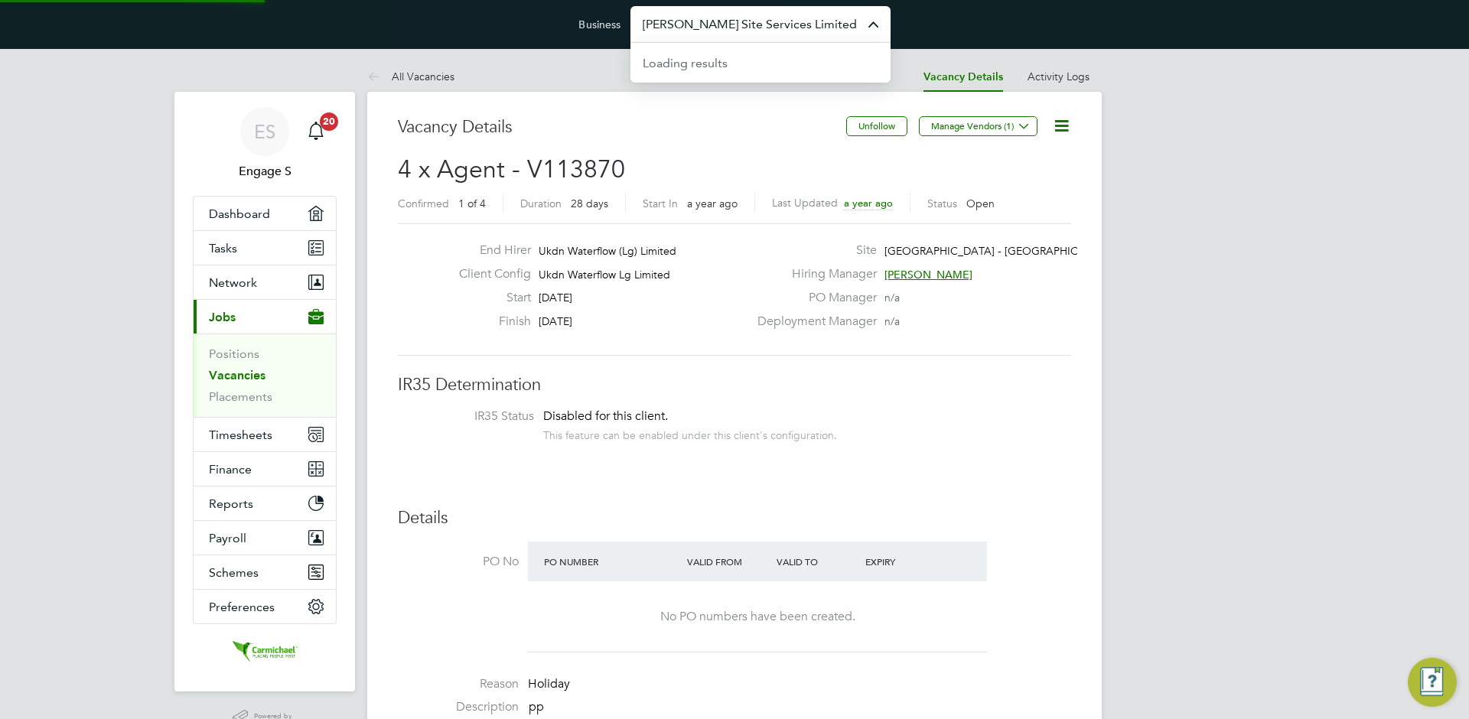
click at [721, 27] on input "Carmichael Site Services Limited" at bounding box center [761, 24] width 260 height 36
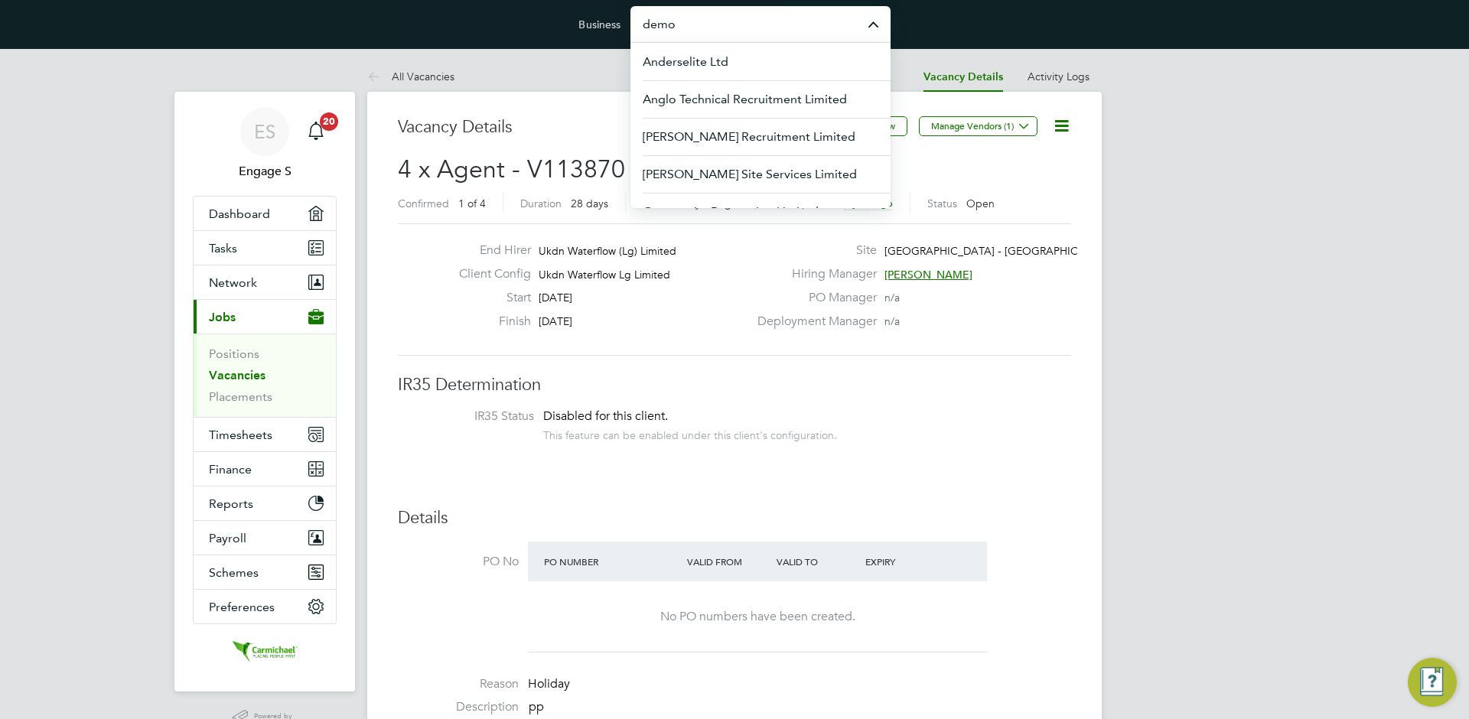
type input "demo e"
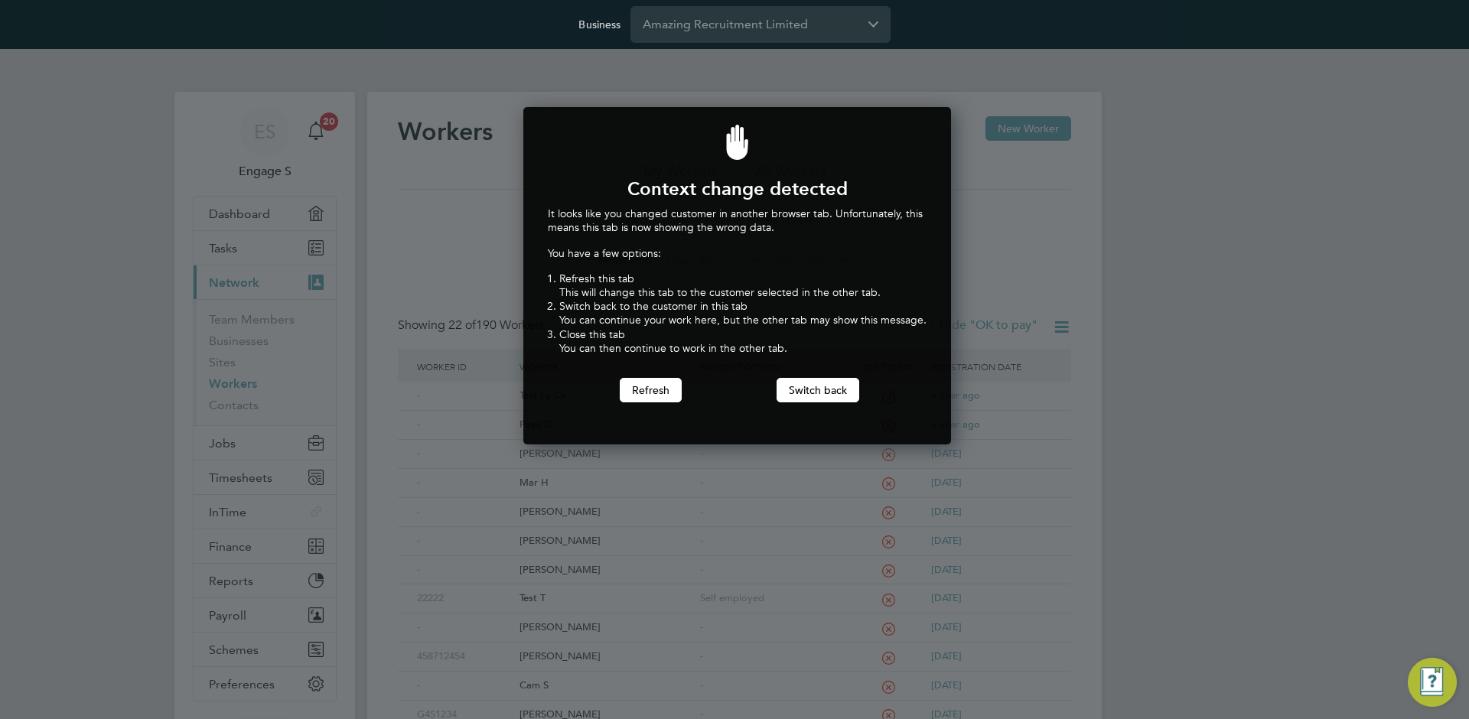
scroll to position [338, 422]
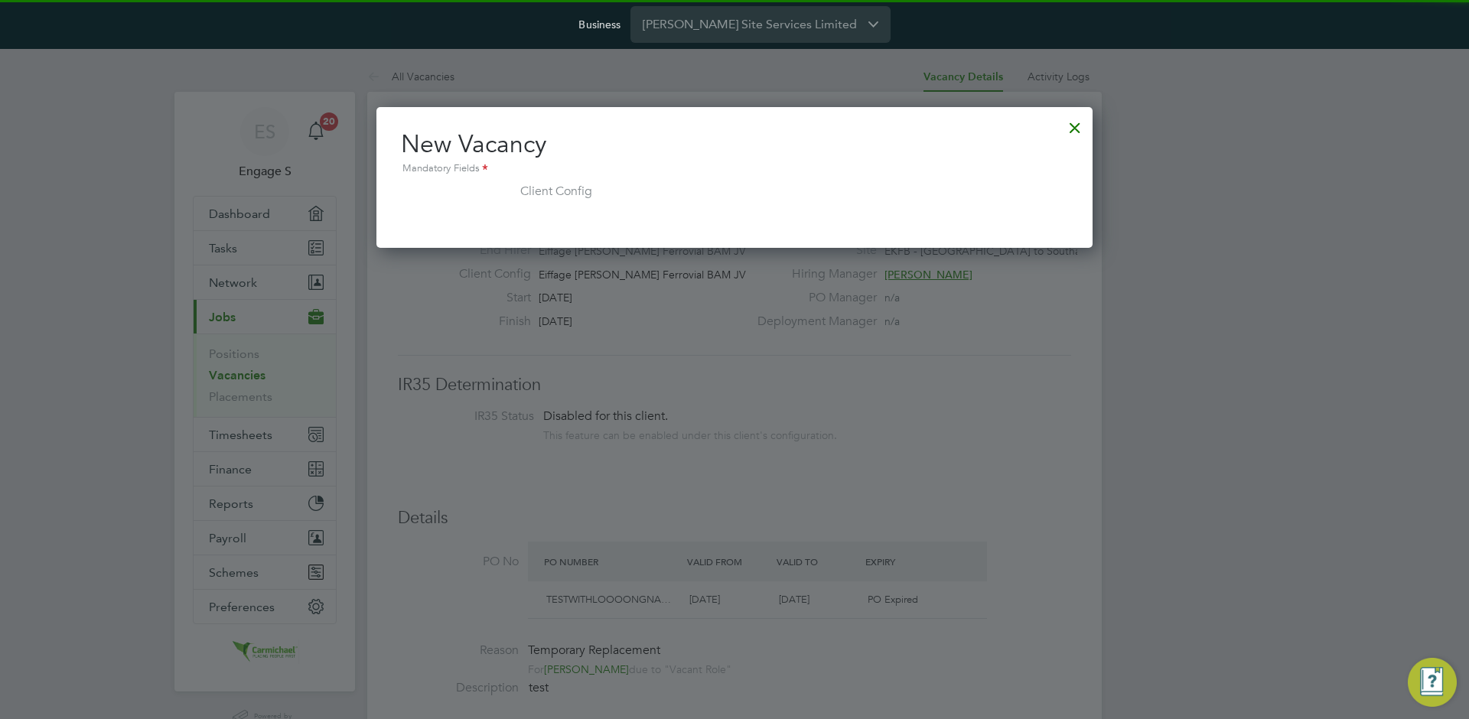
scroll to position [8, 8]
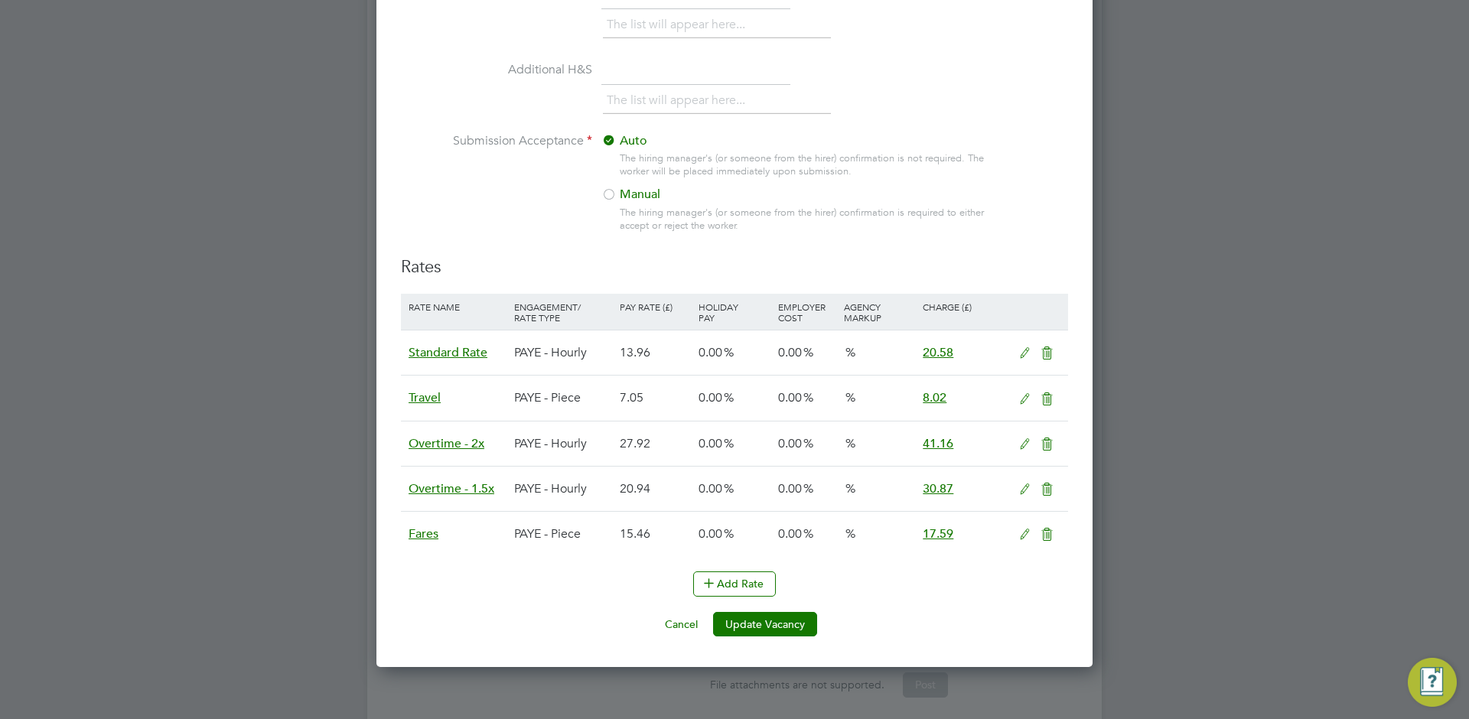
click at [1026, 347] on icon at bounding box center [1024, 353] width 19 height 12
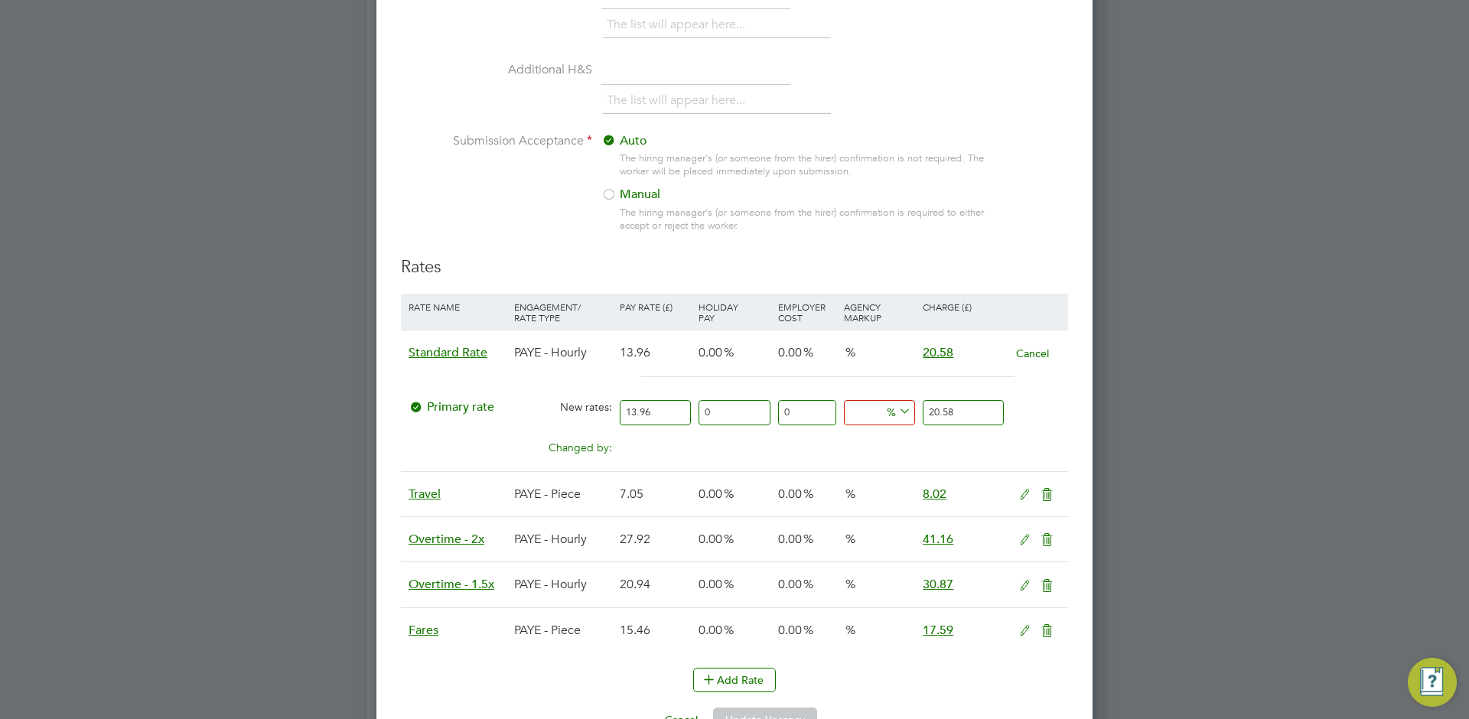
click at [1051, 350] on div "Cancel" at bounding box center [1038, 354] width 53 height 46
click at [1033, 352] on button "Cancel" at bounding box center [1032, 353] width 34 height 15
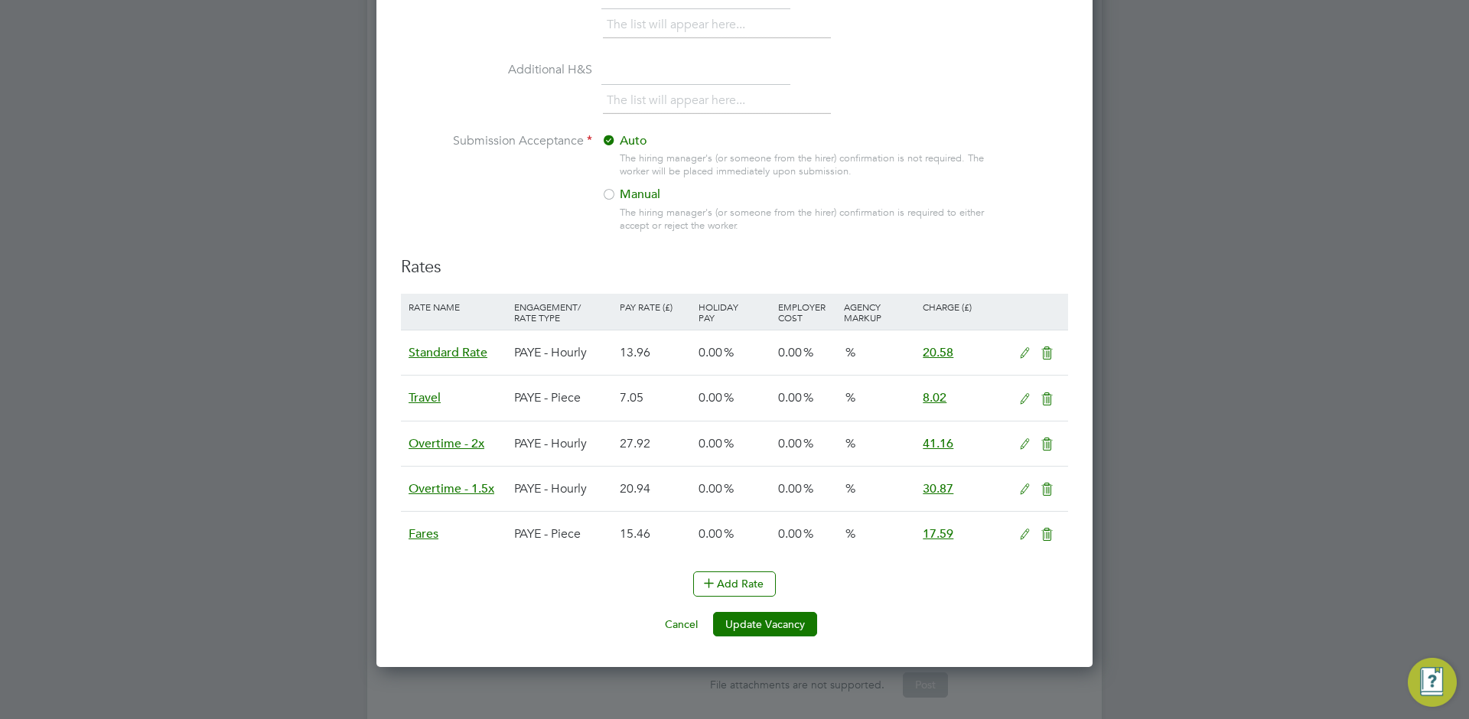
scroll to position [2120, 717]
click at [1022, 354] on icon at bounding box center [1024, 353] width 19 height 12
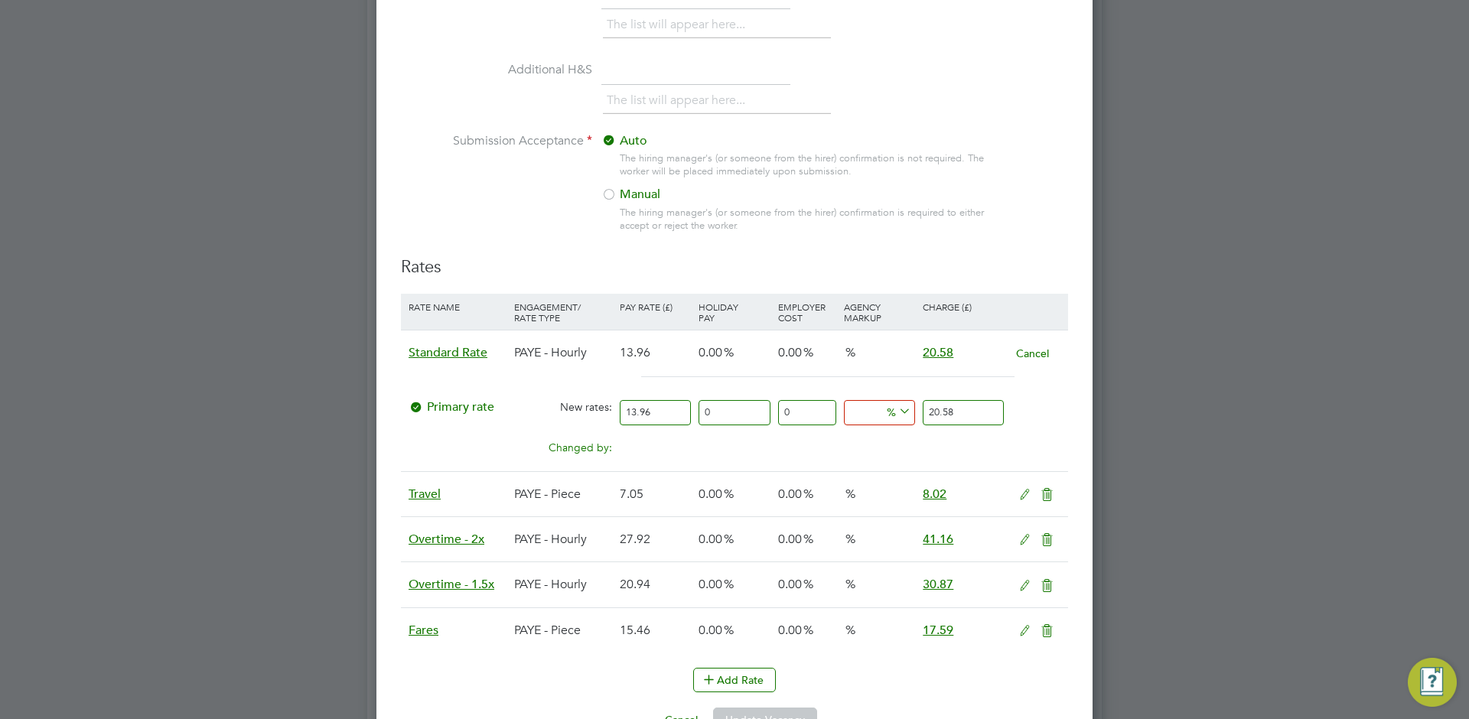
scroll to position [8, 8]
click at [1037, 349] on button "Cancel" at bounding box center [1032, 353] width 34 height 15
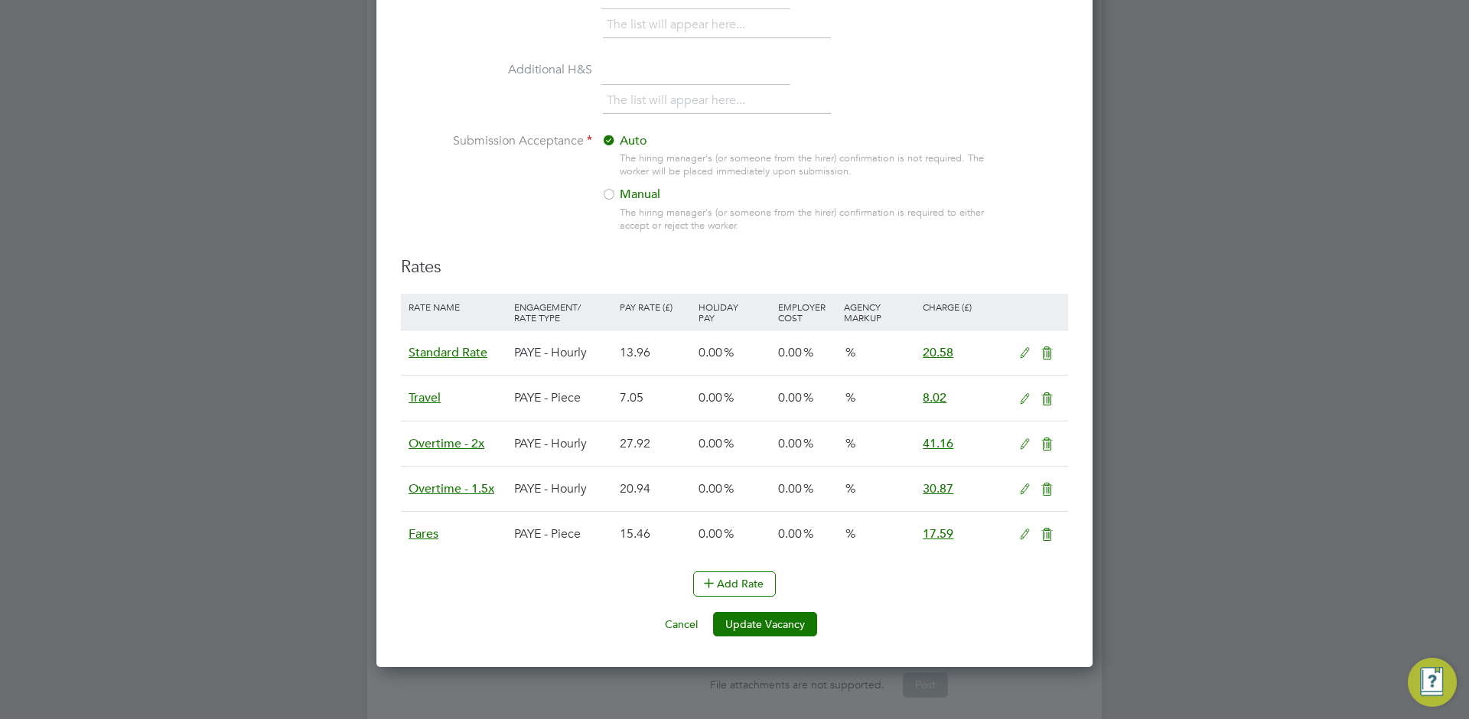
click at [1017, 355] on icon at bounding box center [1024, 353] width 19 height 12
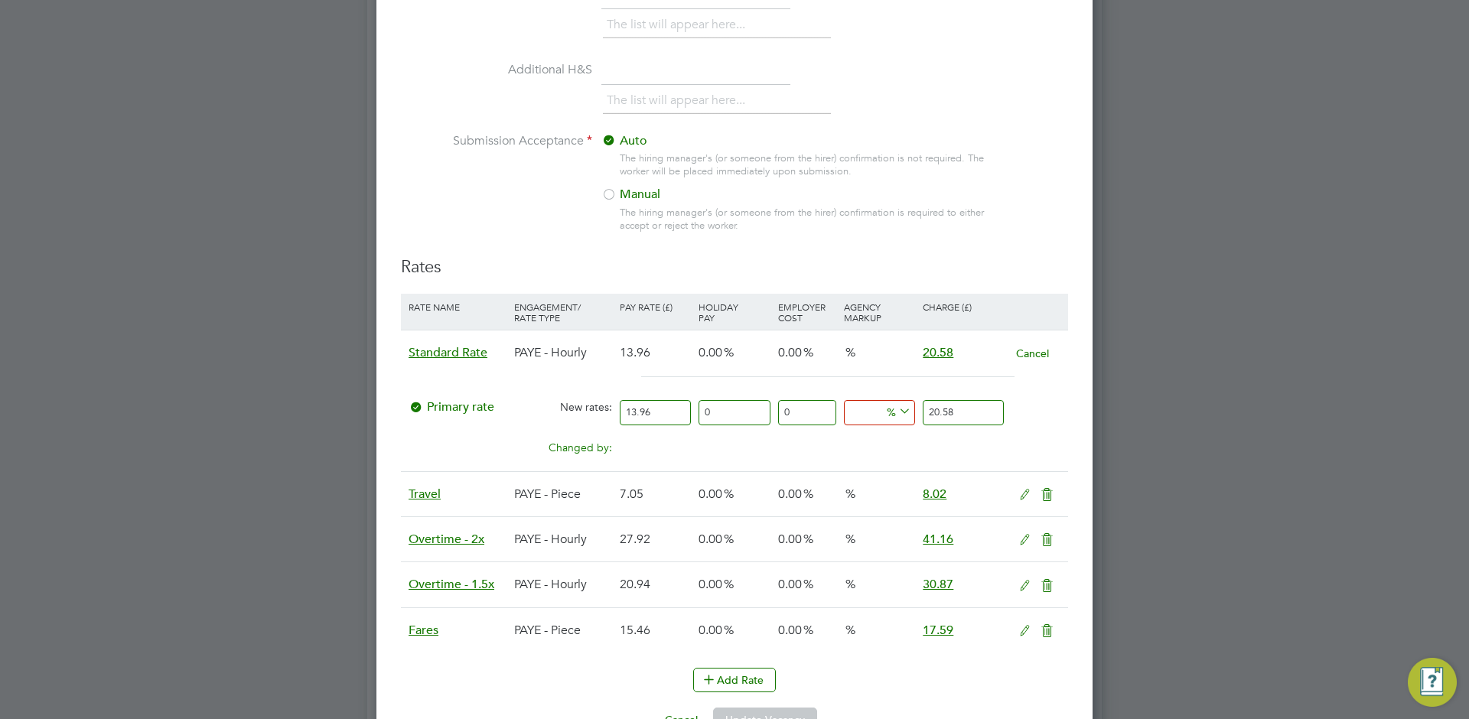
scroll to position [2218, 717]
click at [1035, 353] on button "Cancel" at bounding box center [1032, 353] width 34 height 15
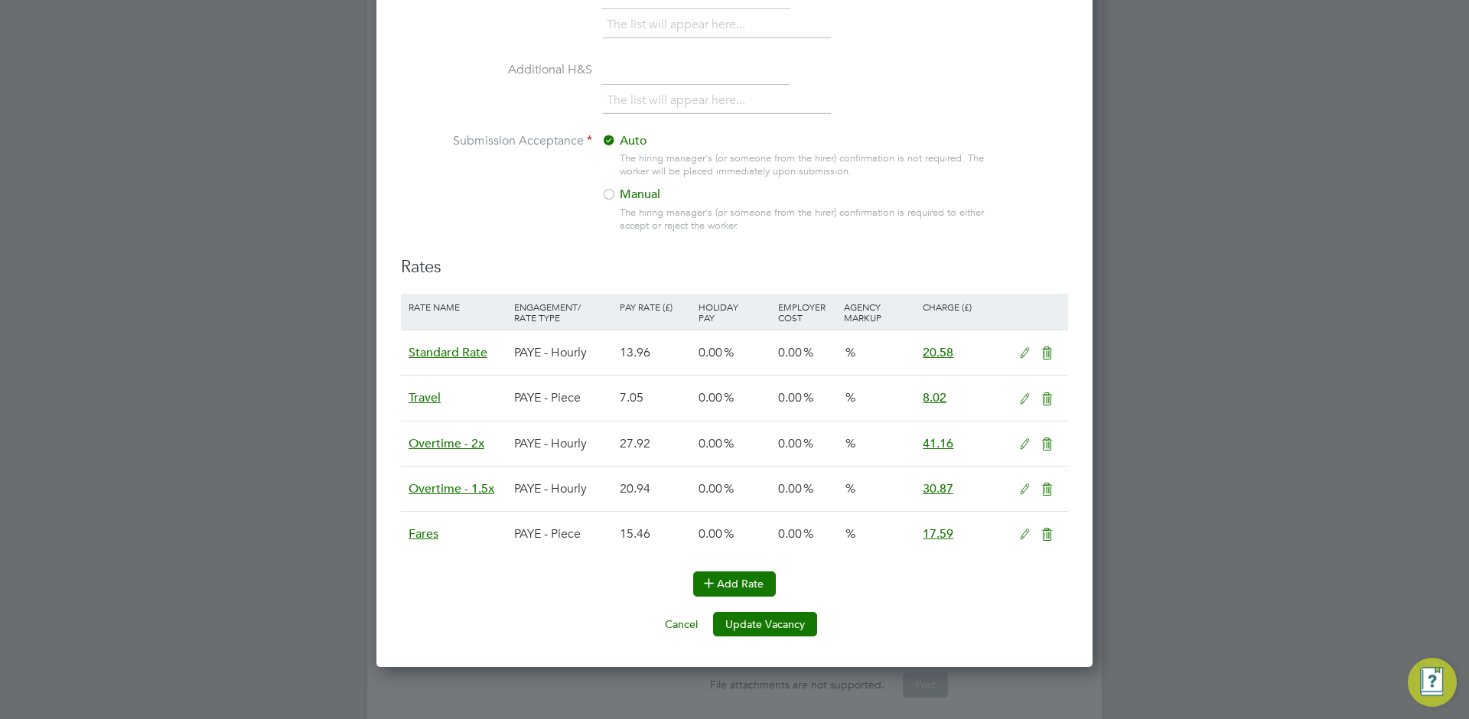
click at [750, 582] on button "Add Rate" at bounding box center [734, 584] width 83 height 24
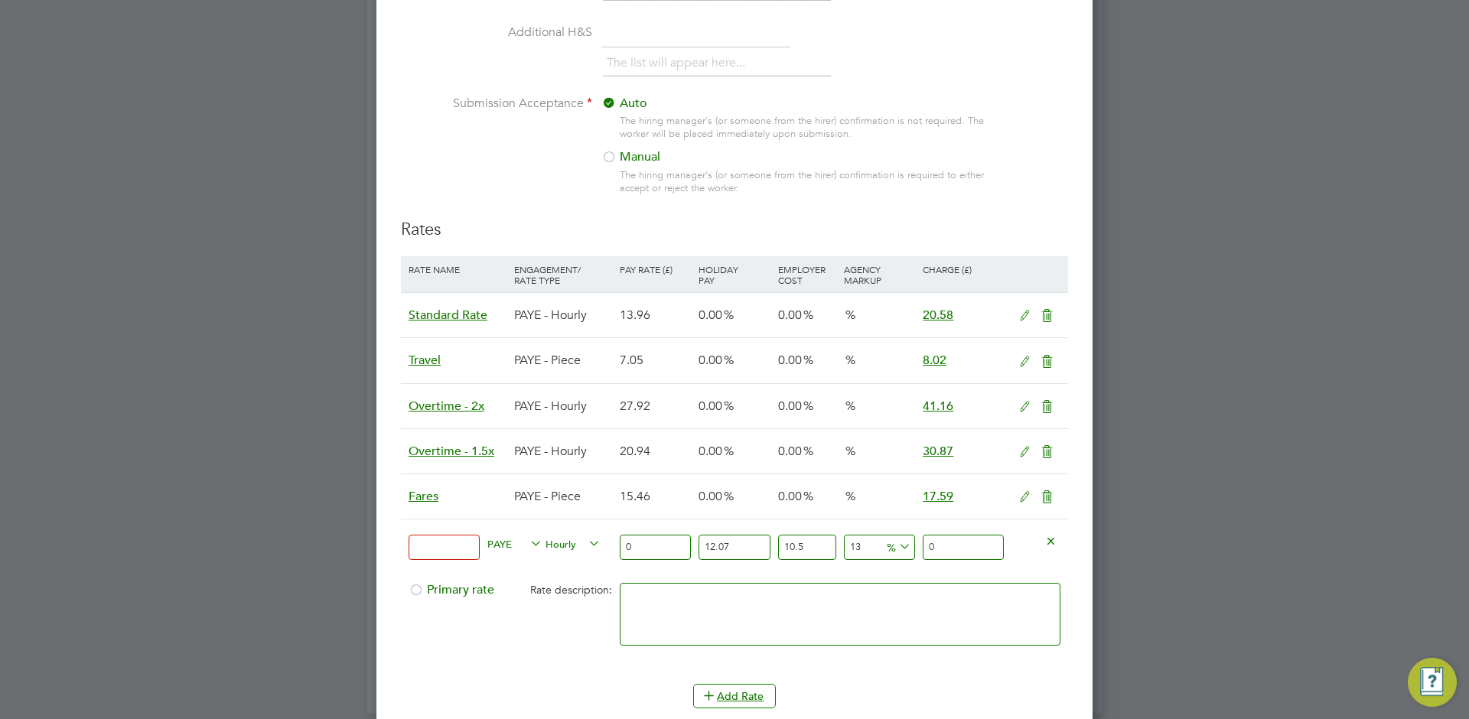
scroll to position [1617, 0]
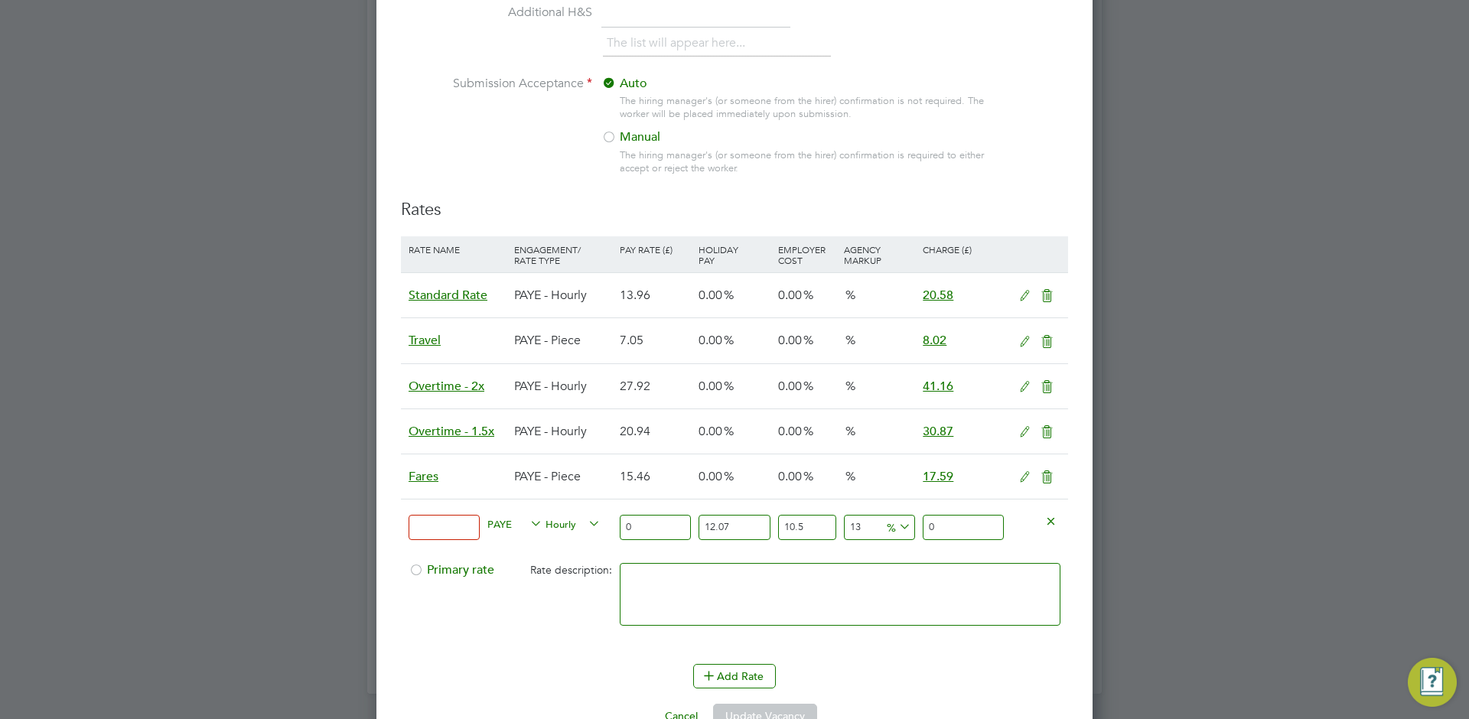
click at [1054, 520] on icon at bounding box center [1050, 520] width 11 height 11
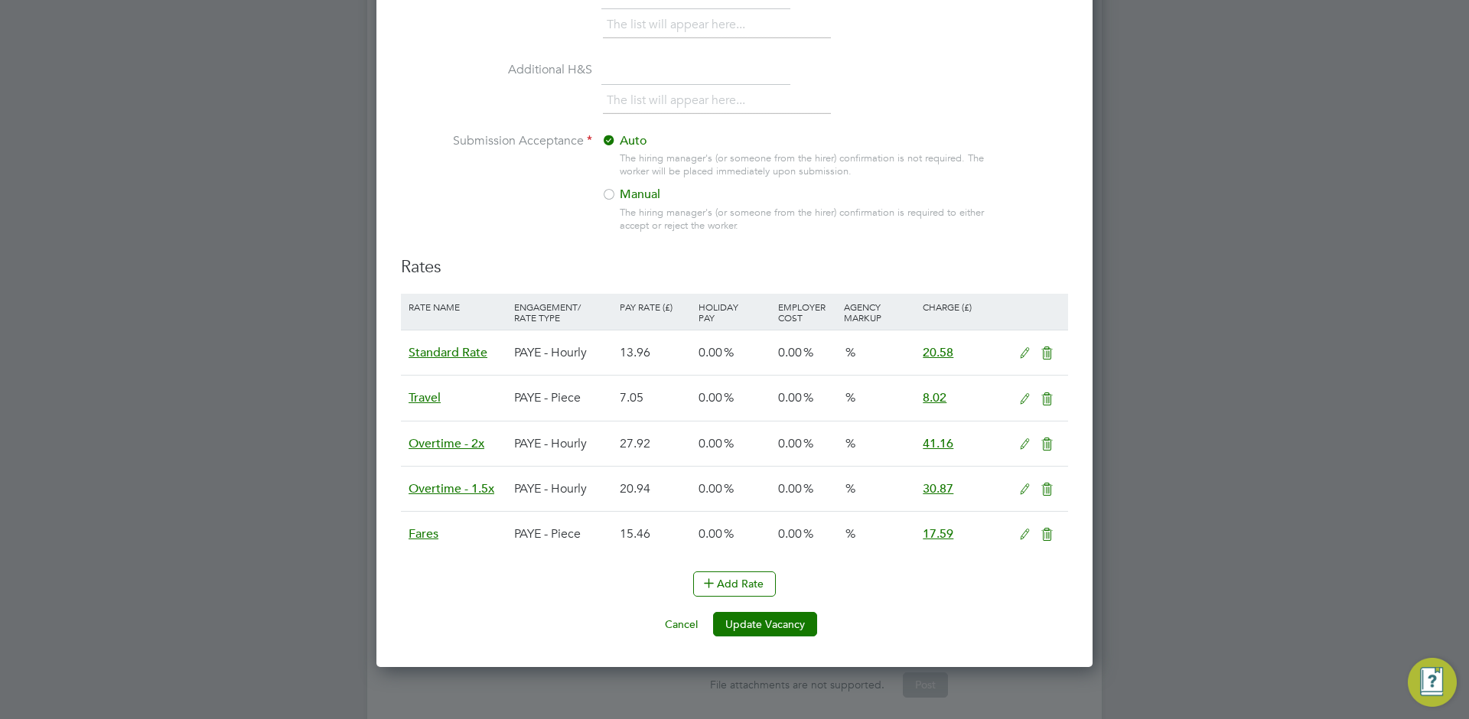
click at [1020, 360] on icon at bounding box center [1024, 353] width 19 height 12
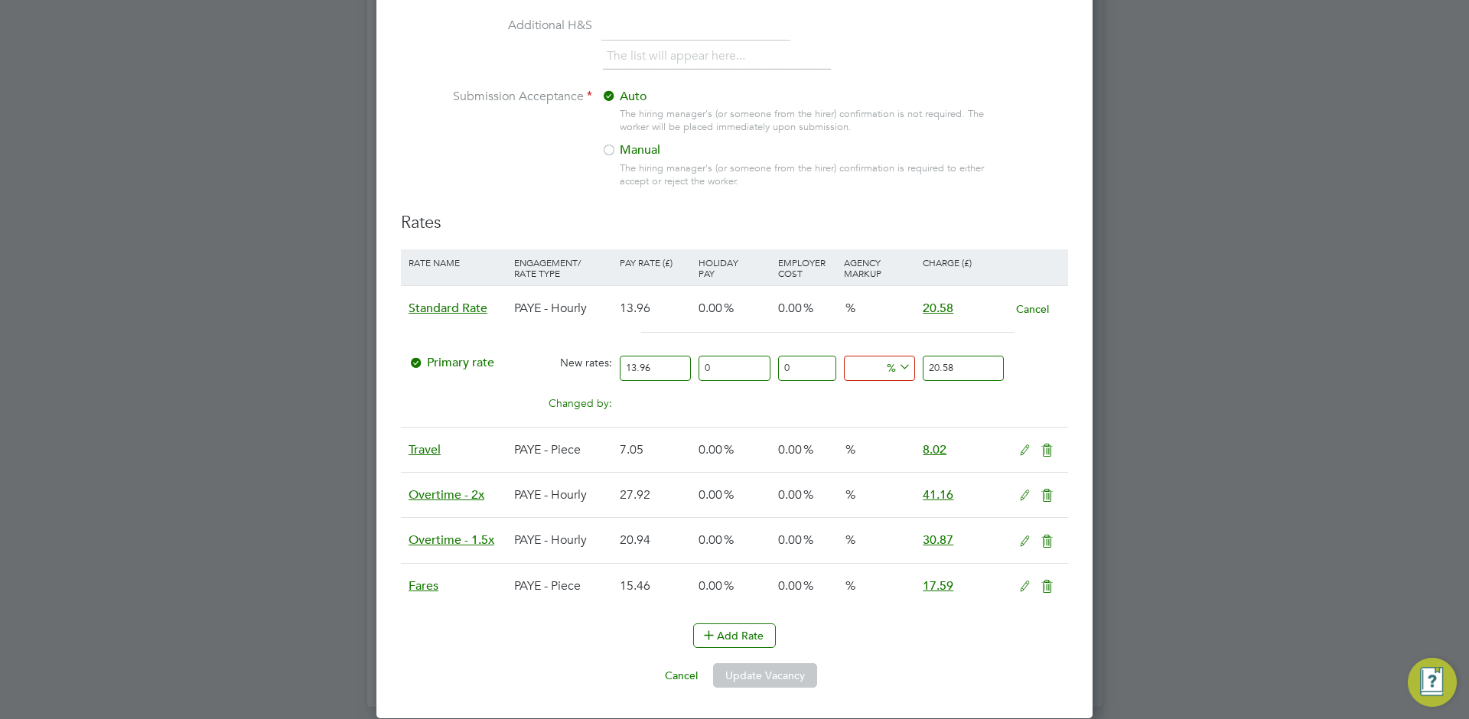
click at [1021, 453] on icon at bounding box center [1024, 451] width 19 height 12
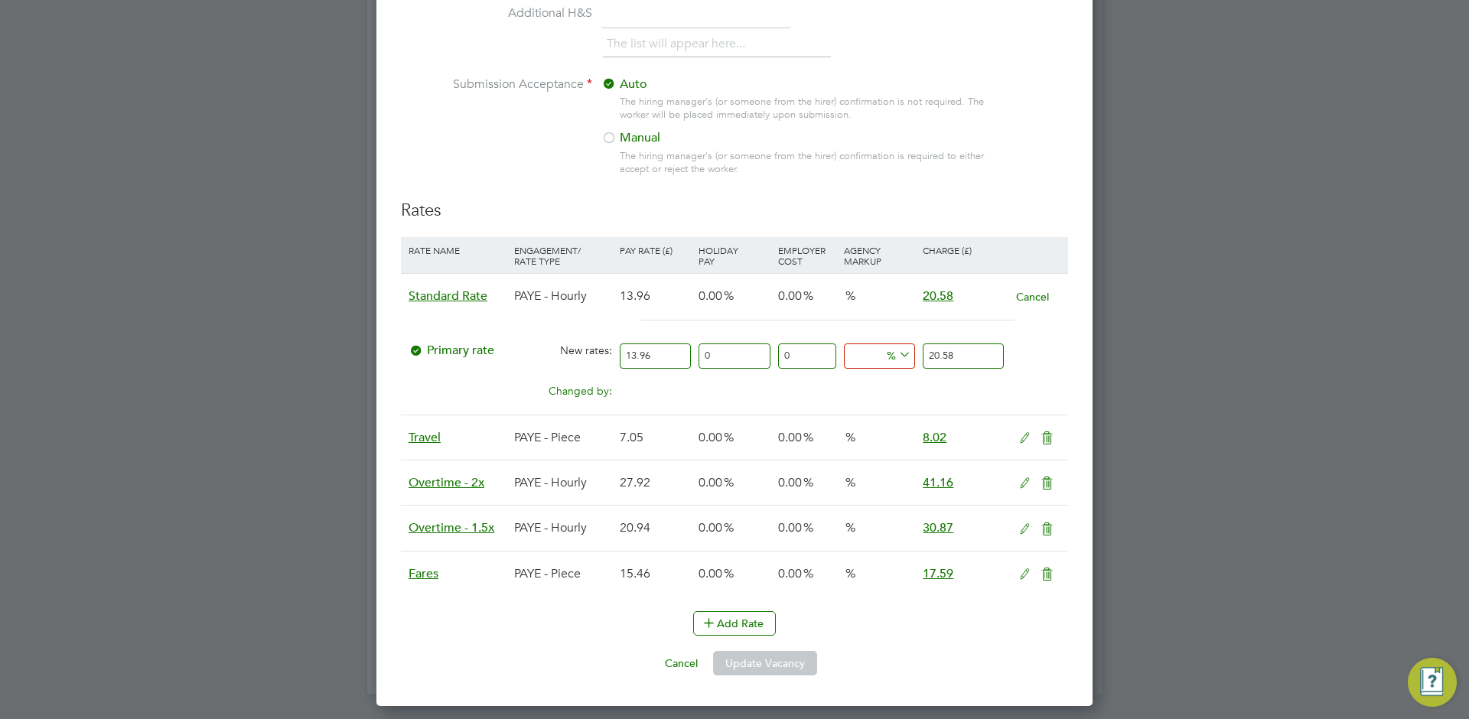
scroll to position [2313, 717]
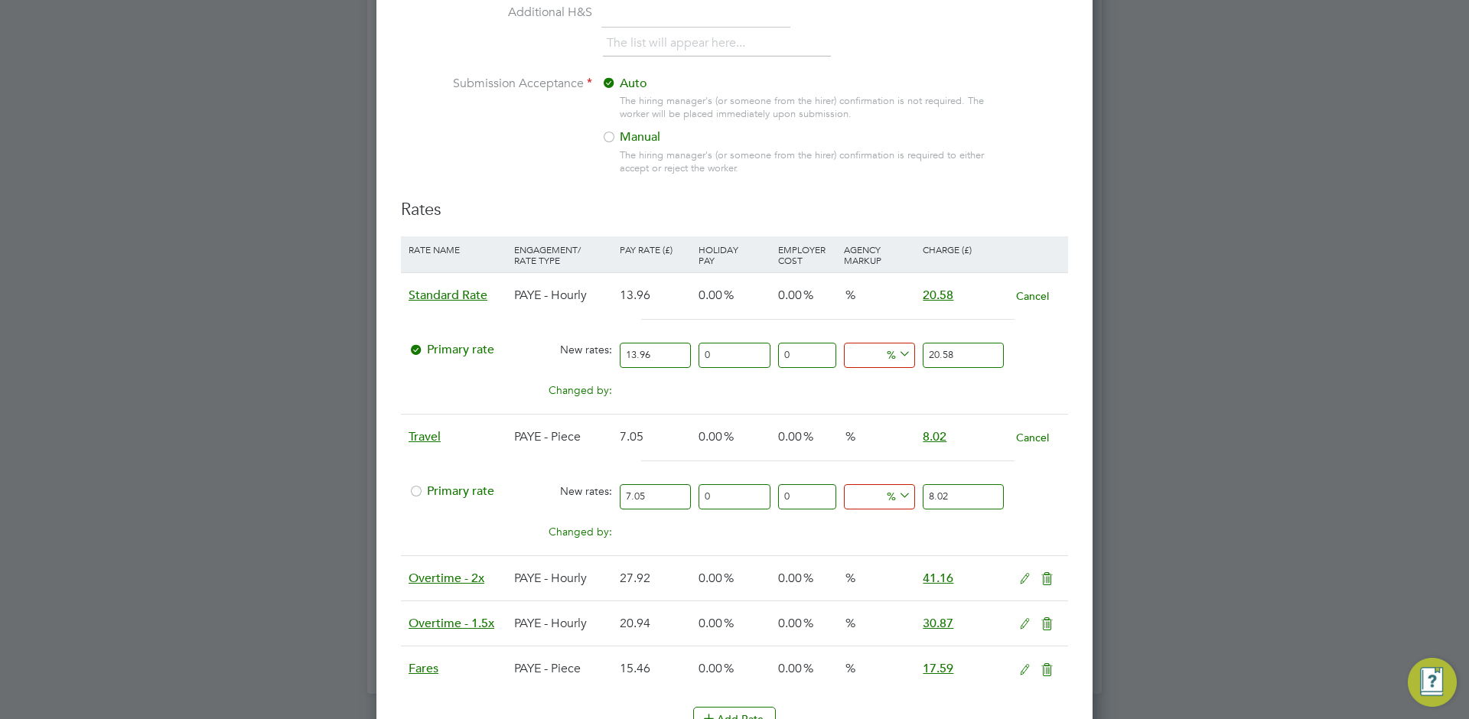
click at [1028, 441] on button "Cancel" at bounding box center [1032, 437] width 34 height 15
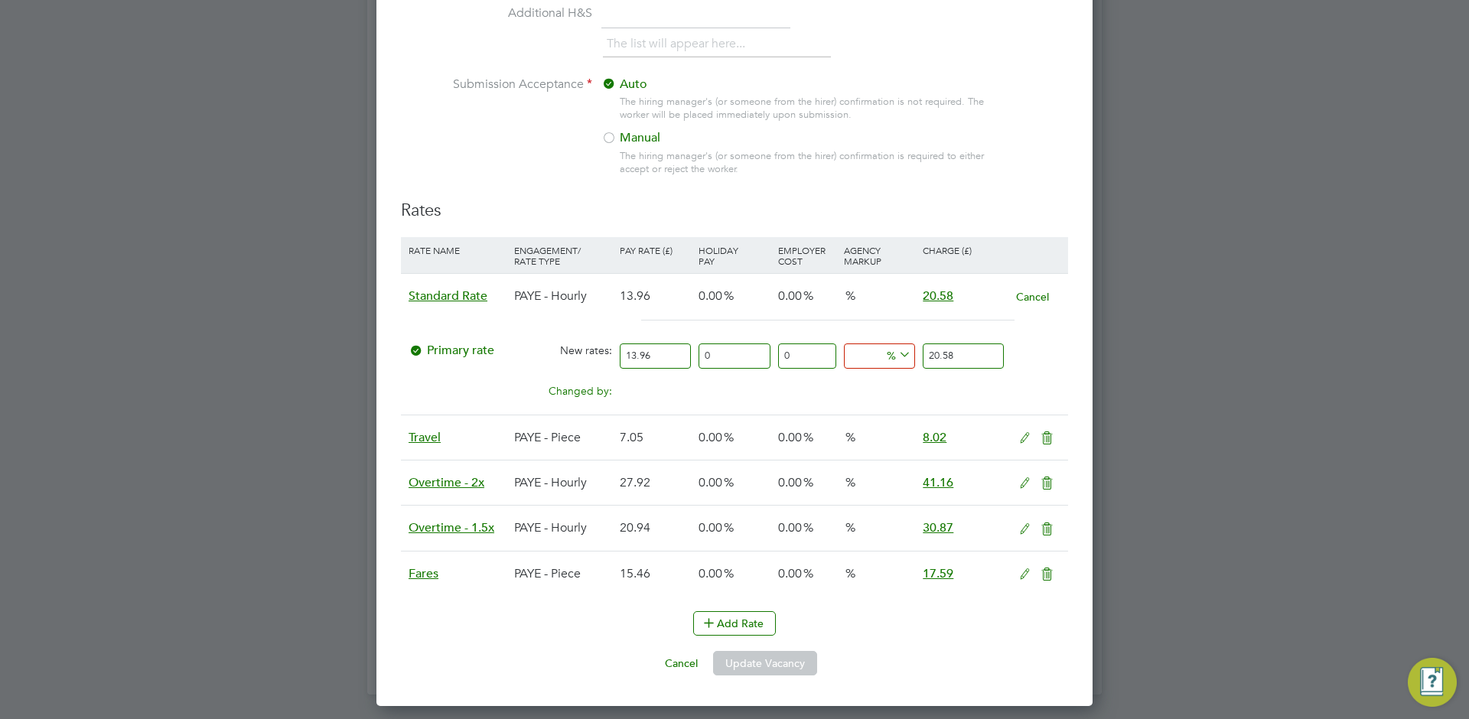
scroll to position [2218, 717]
